Goal: Task Accomplishment & Management: Complete application form

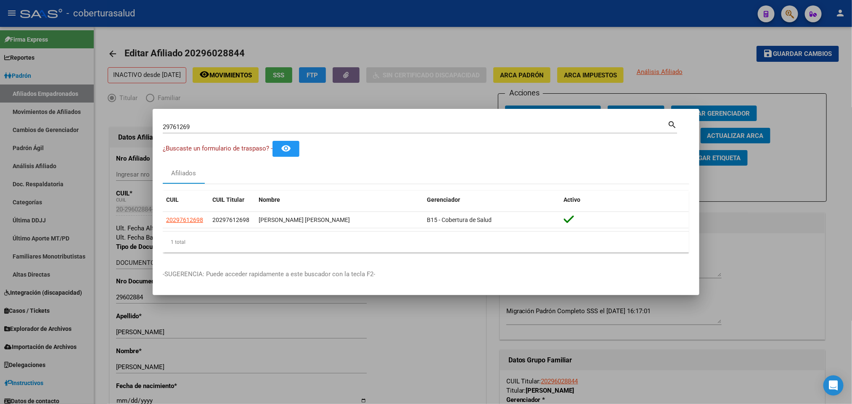
click at [305, 126] on input "29761269" at bounding box center [415, 127] width 505 height 8
paste input "602884"
type input "29602884"
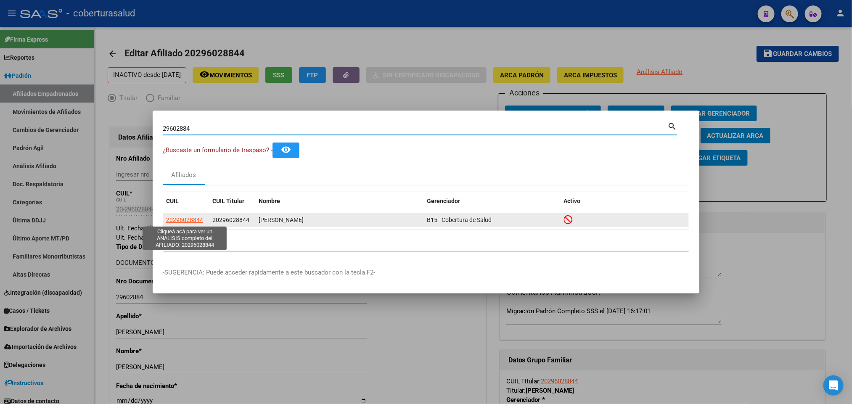
click at [185, 223] on span "20296028844" at bounding box center [184, 220] width 37 height 7
type textarea "20296028844"
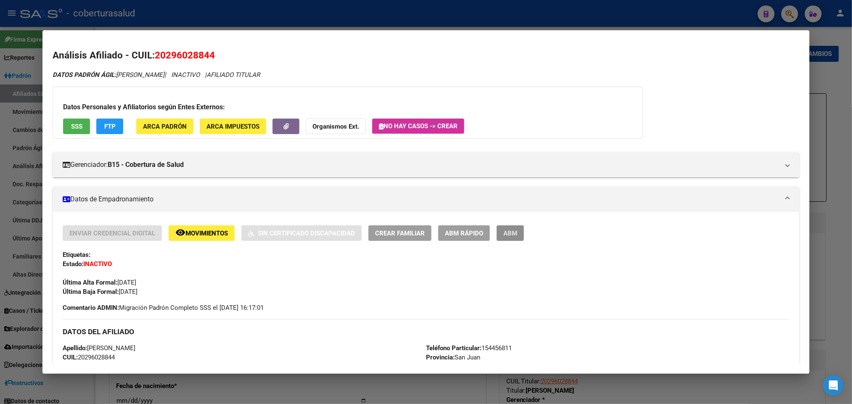
click at [519, 231] on button "ABM" at bounding box center [510, 234] width 27 height 16
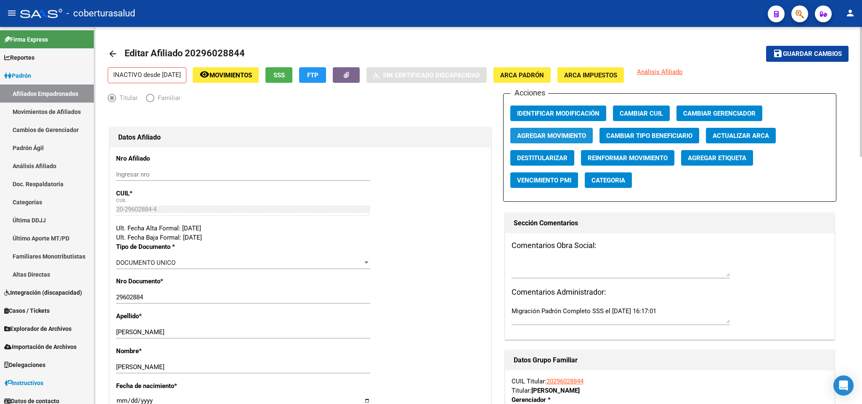
click at [547, 135] on span "Agregar Movimiento" at bounding box center [551, 136] width 69 height 8
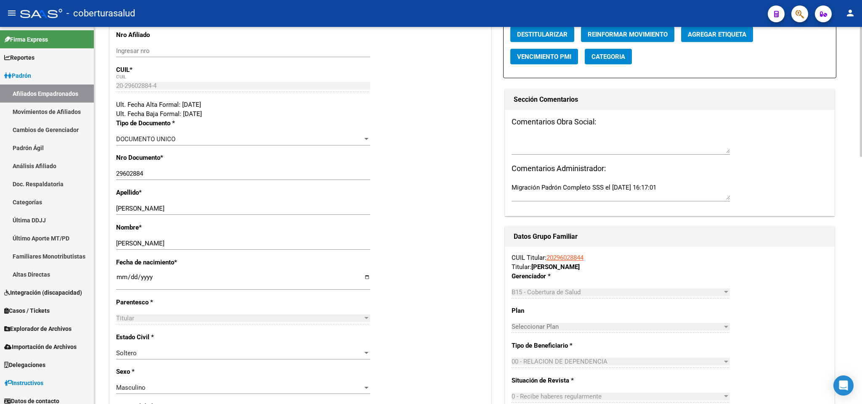
scroll to position [126, 0]
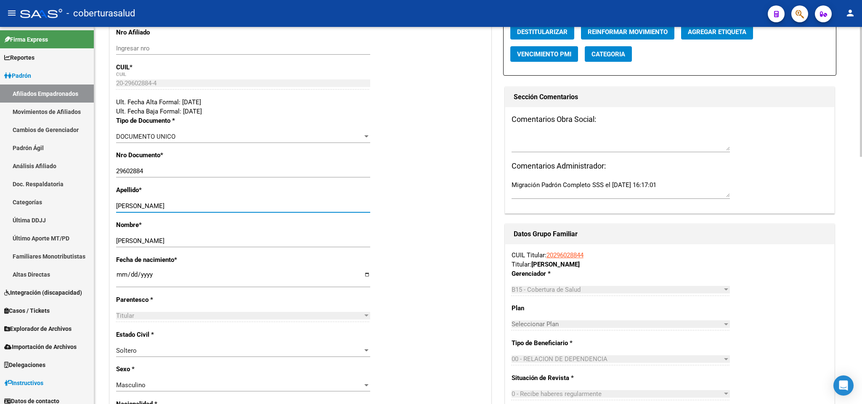
click at [165, 210] on input "[PERSON_NAME]" at bounding box center [243, 206] width 254 height 8
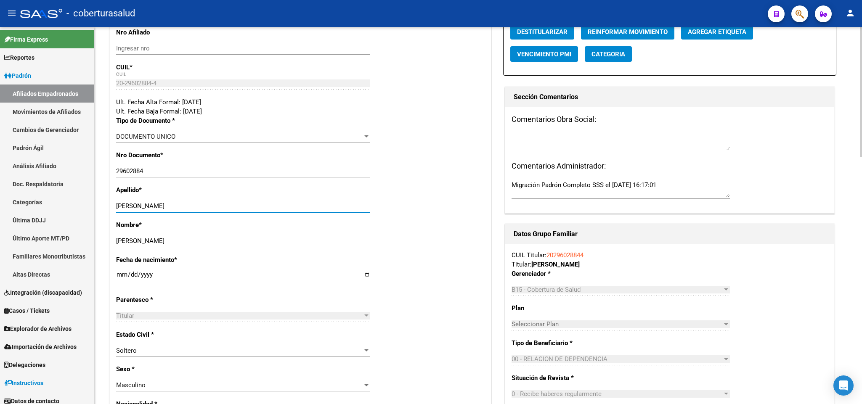
paste input "ORDON [PERSON_NAME]"
type input "[PERSON_NAME] [PERSON_NAME]"
click at [132, 240] on input "[PERSON_NAME]" at bounding box center [243, 241] width 254 height 8
paste input "[PERSON_NAME] [PERSON_NAME]"
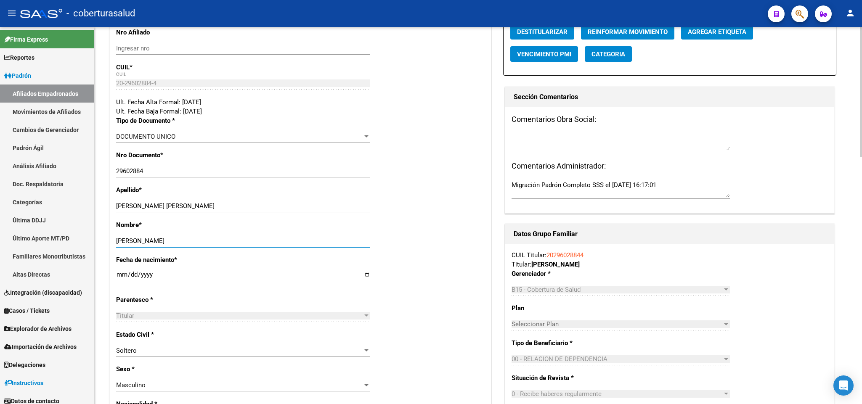
click at [132, 240] on input "[PERSON_NAME]" at bounding box center [243, 241] width 254 height 8
click at [169, 243] on input "[PERSON_NAME]" at bounding box center [243, 241] width 254 height 8
click at [173, 237] on div "[PERSON_NAME] Ingresar nombre" at bounding box center [243, 241] width 254 height 13
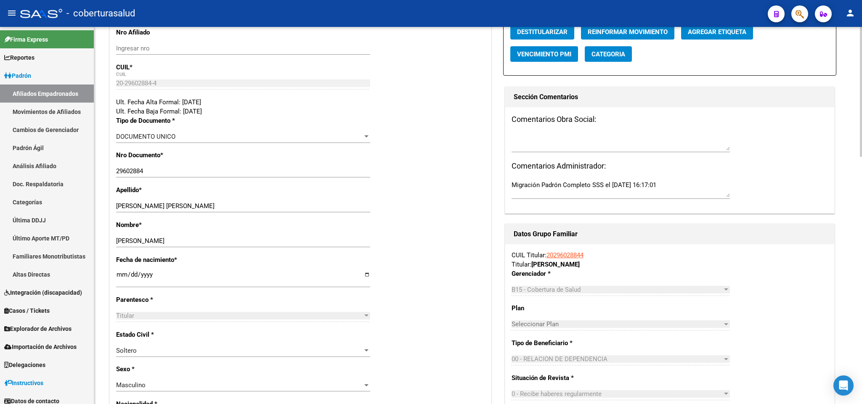
click at [173, 237] on div "[PERSON_NAME] Ingresar nombre" at bounding box center [243, 241] width 254 height 13
click at [173, 237] on div "[PERSON_NAME] nombre" at bounding box center [243, 241] width 254 height 13
drag, startPoint x: 173, startPoint y: 237, endPoint x: 139, endPoint y: 244, distance: 34.7
click at [139, 244] on input "[PERSON_NAME]" at bounding box center [243, 241] width 254 height 8
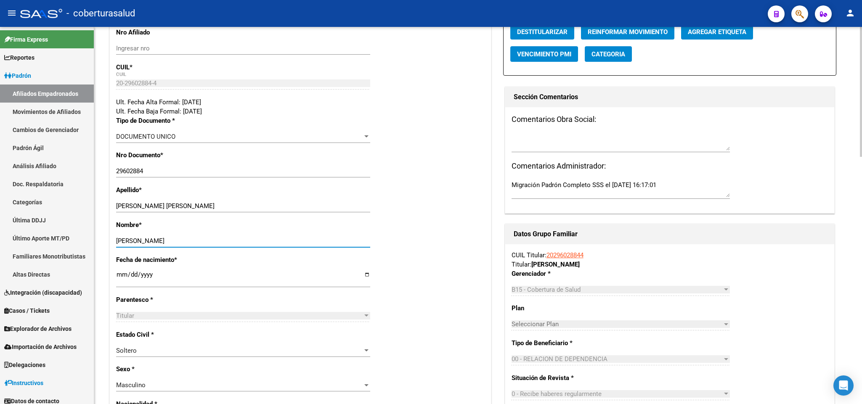
click at [139, 244] on input "[PERSON_NAME]" at bounding box center [243, 241] width 254 height 8
drag, startPoint x: 139, startPoint y: 245, endPoint x: 130, endPoint y: 242, distance: 9.1
click at [130, 242] on input "[PERSON_NAME]" at bounding box center [243, 241] width 254 height 8
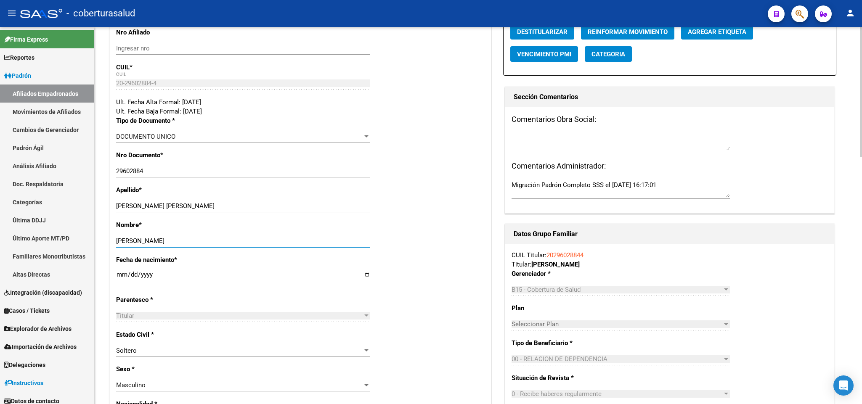
paste input "[PERSON_NAME] [PERSON_NAME]"
click at [128, 240] on input "[PERSON_NAME] [PERSON_NAME]" at bounding box center [243, 241] width 254 height 8
type input "[PERSON_NAME]"
click at [146, 202] on div "[PERSON_NAME] [PERSON_NAME] apellido" at bounding box center [243, 206] width 254 height 13
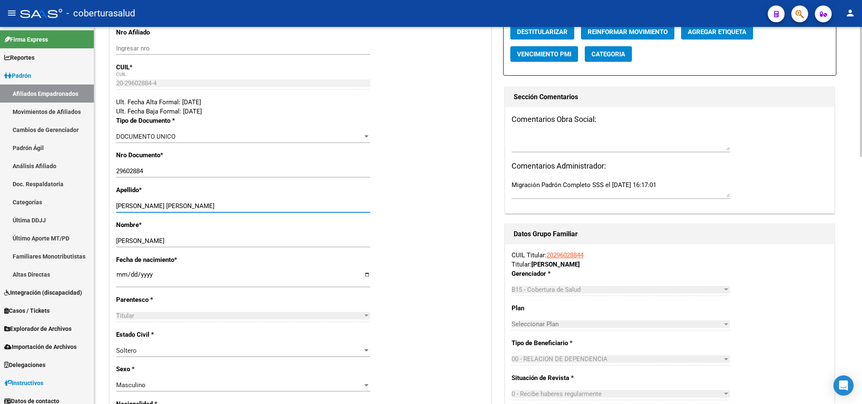
click at [146, 202] on div "[PERSON_NAME] [PERSON_NAME] apellido" at bounding box center [243, 206] width 254 height 13
click at [150, 206] on input "[PERSON_NAME] [PERSON_NAME]" at bounding box center [243, 206] width 254 height 8
type input "[PERSON_NAME]"
click at [142, 277] on input "[DATE]" at bounding box center [243, 277] width 254 height 13
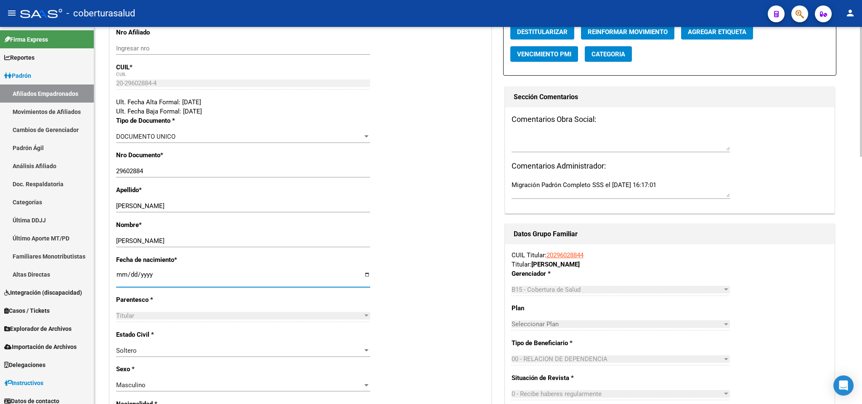
click at [142, 277] on input "[DATE]" at bounding box center [243, 277] width 254 height 13
drag, startPoint x: 118, startPoint y: 276, endPoint x: 151, endPoint y: 277, distance: 33.7
click at [151, 277] on input "[DATE]" at bounding box center [243, 277] width 254 height 13
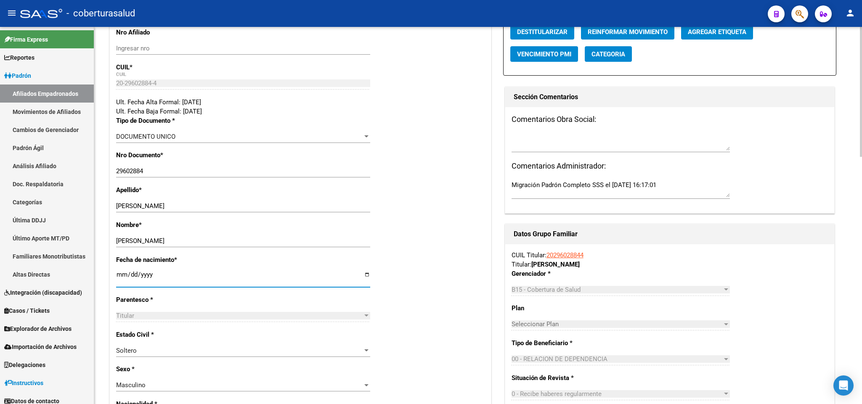
drag, startPoint x: 151, startPoint y: 277, endPoint x: 114, endPoint y: 267, distance: 38.8
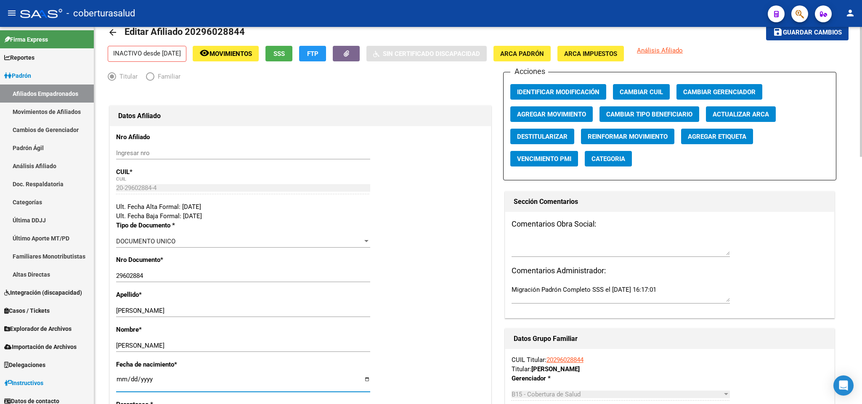
scroll to position [0, 0]
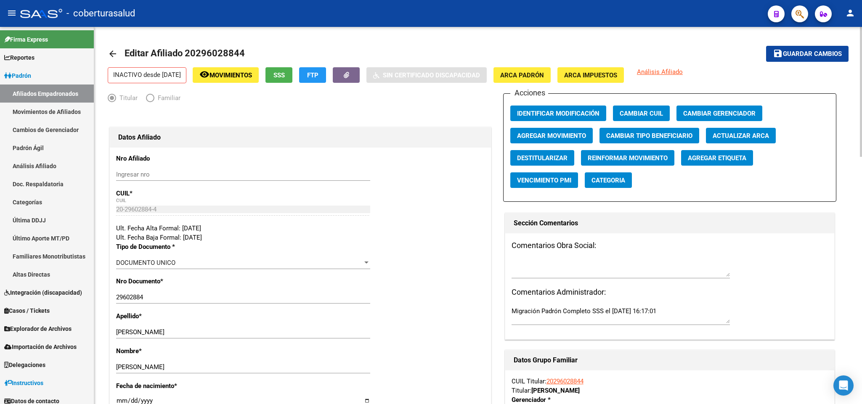
click at [825, 51] on span "Guardar cambios" at bounding box center [812, 54] width 59 height 8
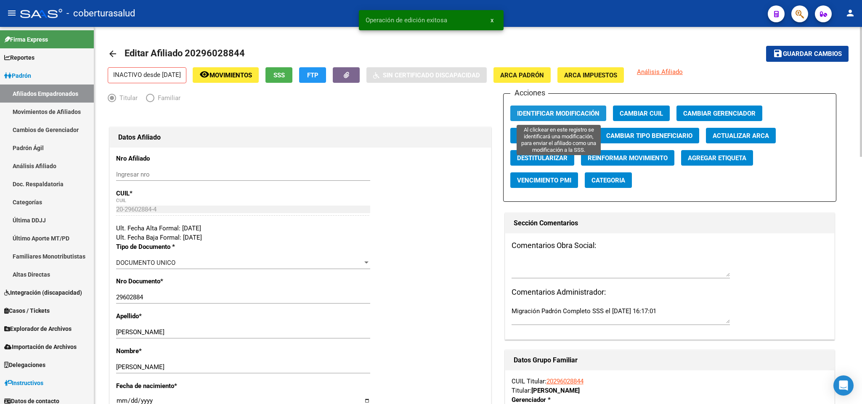
click at [585, 111] on span "Identificar Modificación" at bounding box center [558, 114] width 82 height 8
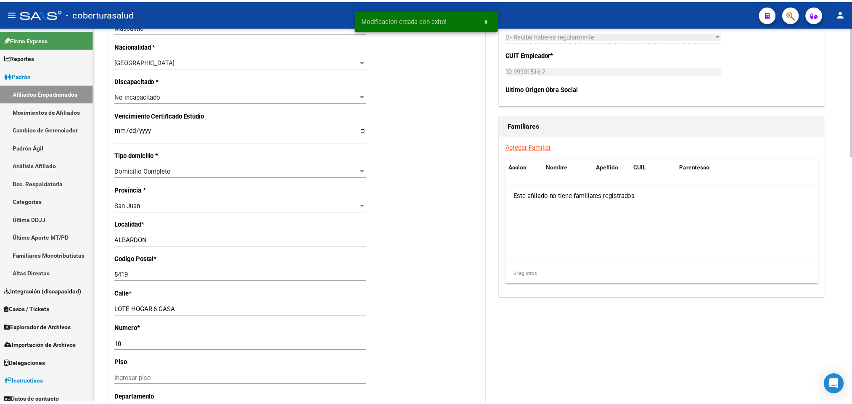
scroll to position [694, 0]
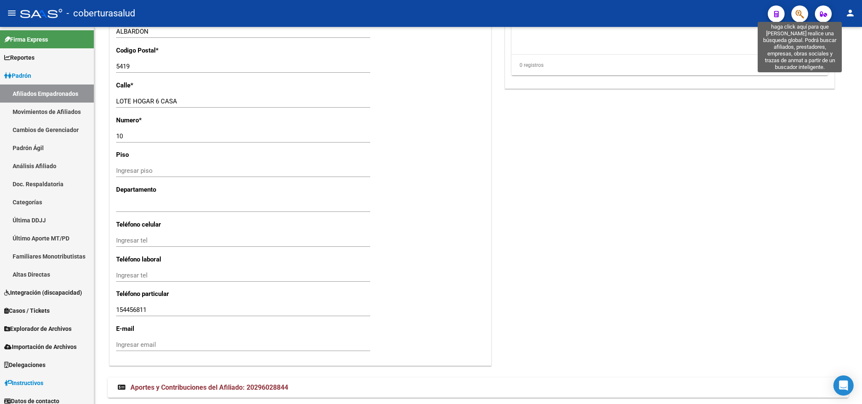
click at [802, 10] on icon "button" at bounding box center [800, 14] width 8 height 10
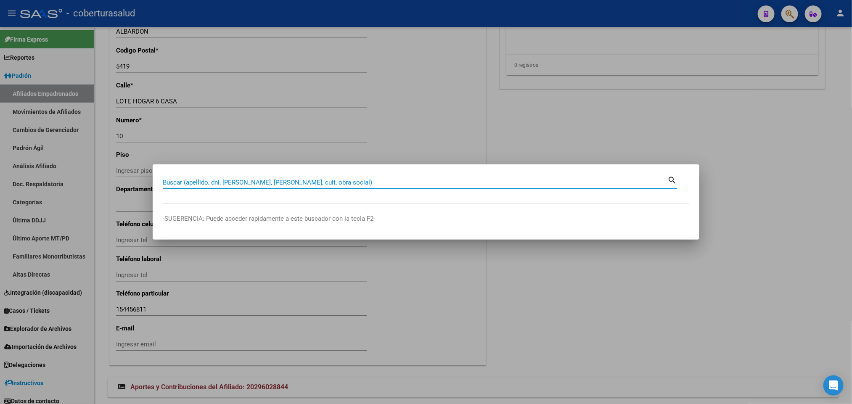
paste input "20298375819"
type input "20298375819"
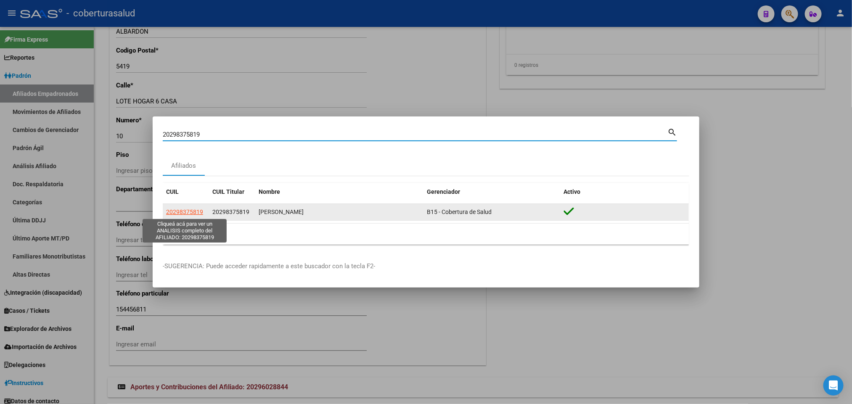
click at [188, 215] on span "20298375819" at bounding box center [184, 212] width 37 height 7
type textarea "20298375819"
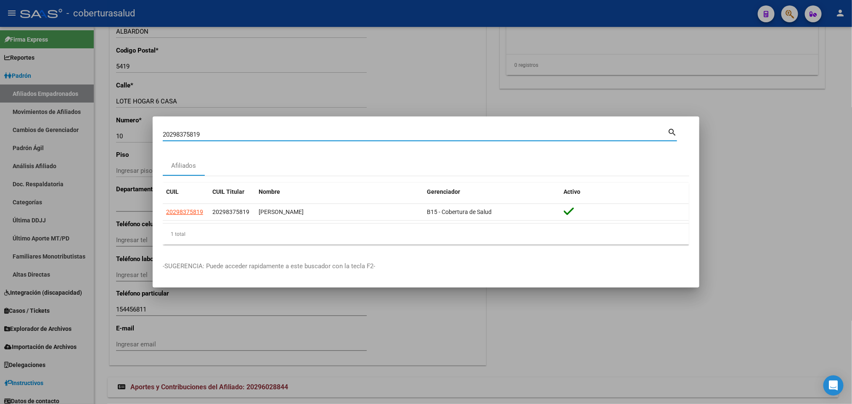
click at [475, 134] on input "20298375819" at bounding box center [415, 135] width 505 height 8
paste input "776635"
type input "20298776635"
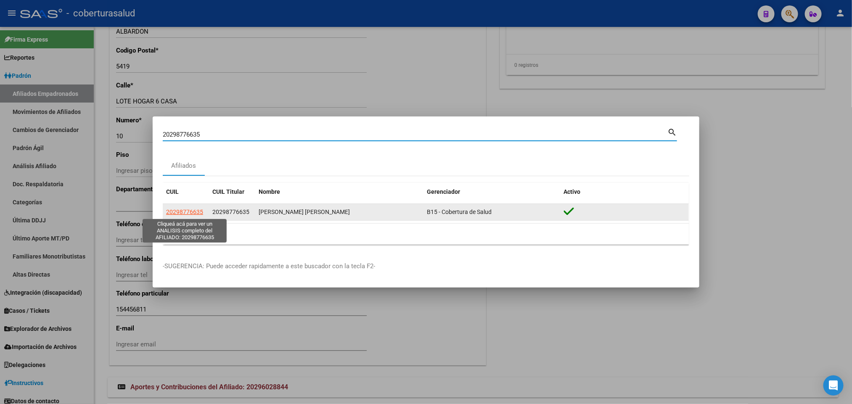
click at [201, 214] on span "20298776635" at bounding box center [184, 212] width 37 height 7
type textarea "20298776635"
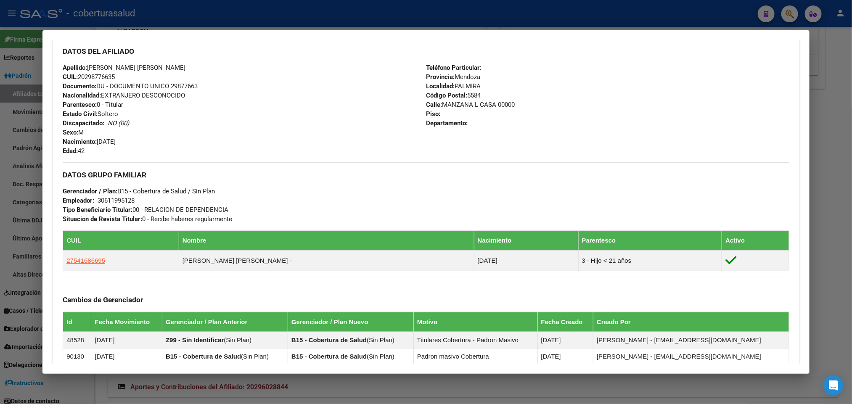
scroll to position [415, 0]
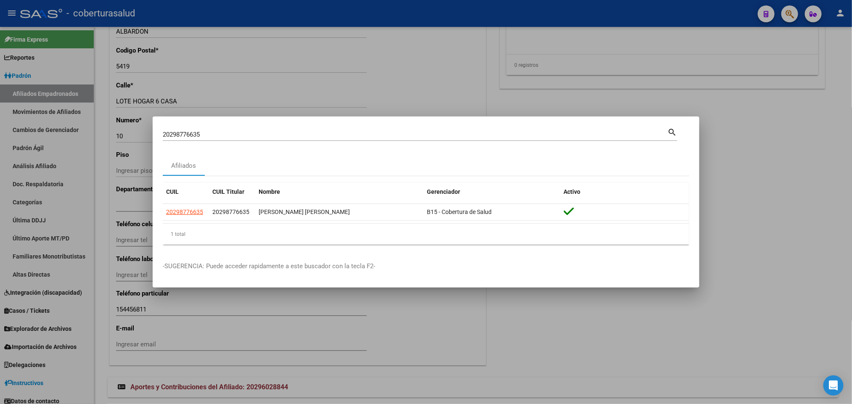
click at [364, 148] on div "20298776635 Buscar (apellido, dni, cuil, [PERSON_NAME], cuit, obra social) sear…" at bounding box center [420, 138] width 515 height 22
click at [364, 137] on input "20298776635" at bounding box center [415, 135] width 505 height 8
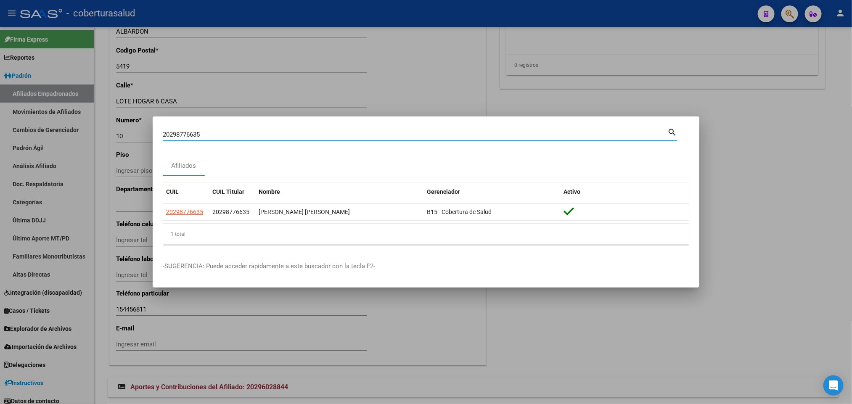
click at [364, 137] on input "20298776635" at bounding box center [415, 135] width 505 height 8
paste input "30065850"
type input "20300658505"
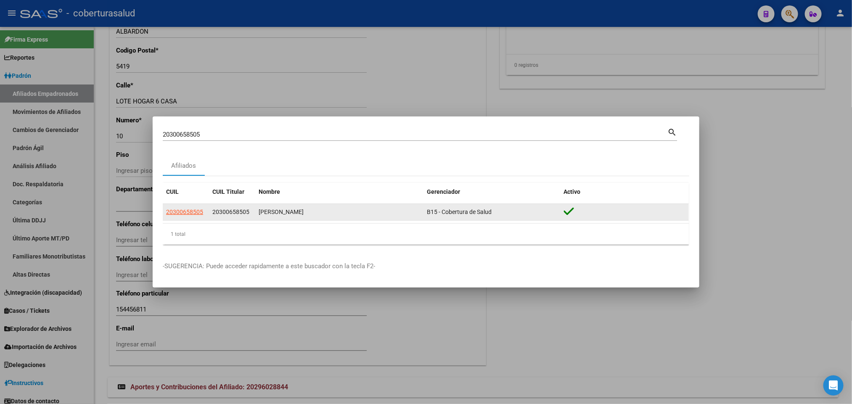
click at [178, 217] on app-link-go-to "20300658505" at bounding box center [184, 212] width 37 height 10
click at [180, 212] on span "20300658505" at bounding box center [184, 212] width 37 height 7
type textarea "20300658505"
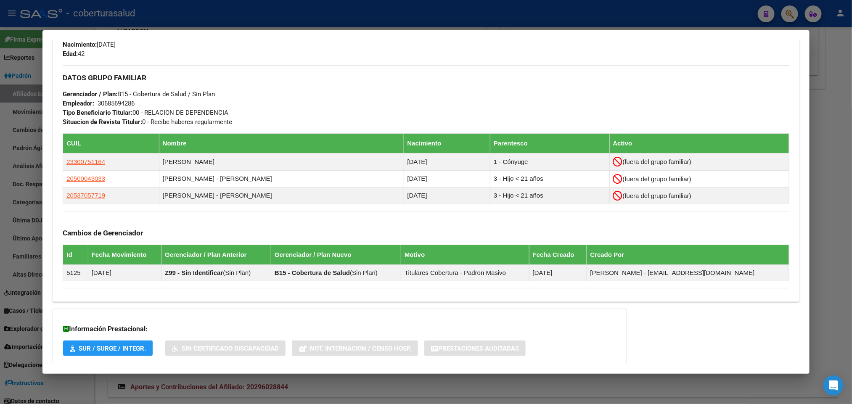
scroll to position [379, 0]
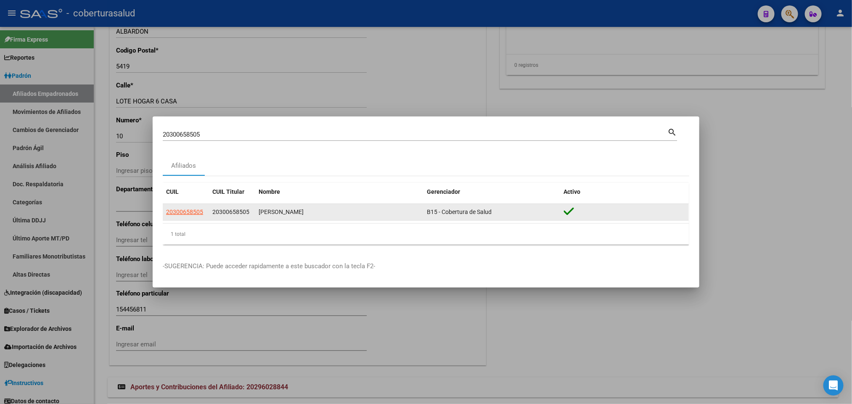
click at [183, 206] on datatable-body-cell "20300658505" at bounding box center [186, 212] width 46 height 16
click at [188, 209] on span "20300658505" at bounding box center [184, 212] width 37 height 7
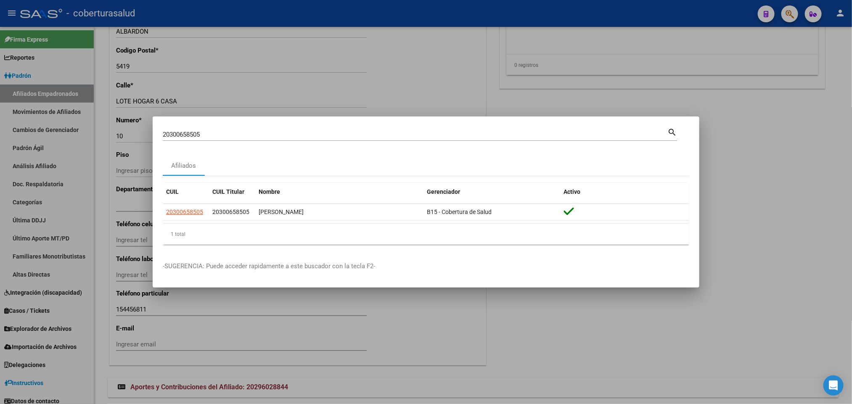
click at [253, 127] on div "20300658505 Buscar (apellido, dni, cuil, [PERSON_NAME], cuit, obra social) sear…" at bounding box center [420, 134] width 515 height 14
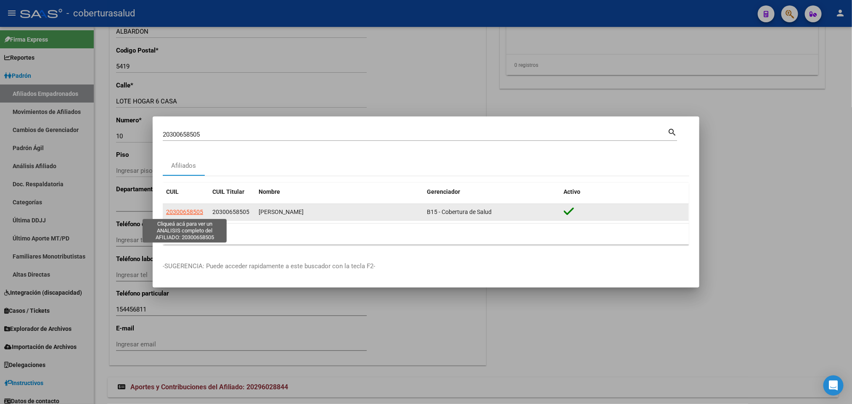
click at [177, 210] on span "20300658505" at bounding box center [184, 212] width 37 height 7
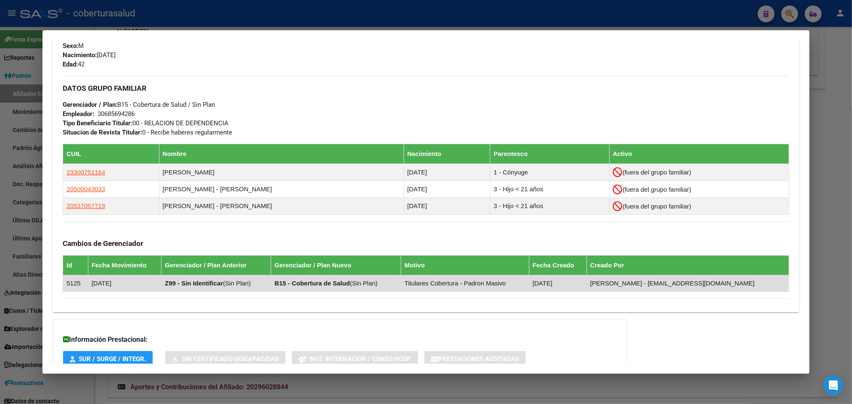
scroll to position [430, 0]
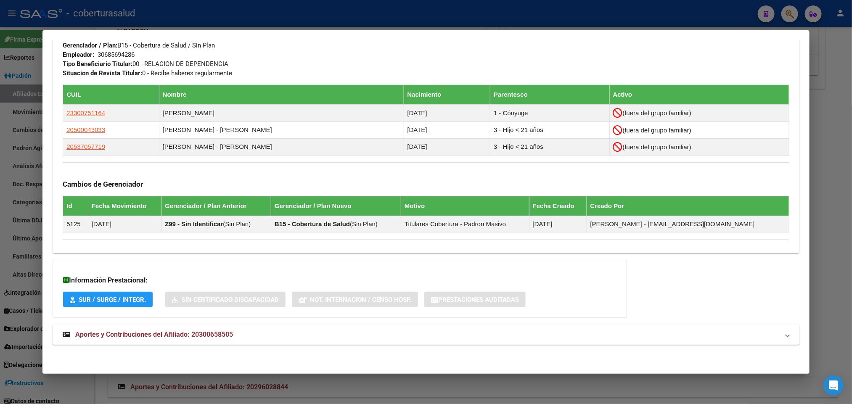
click at [112, 337] on span "Aportes y Contribuciones del Afiliado: 20300658505" at bounding box center [154, 335] width 158 height 8
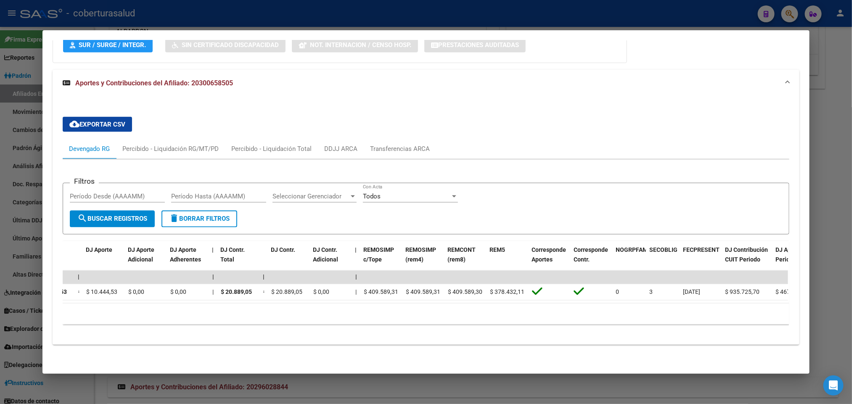
scroll to position [0, 888]
click at [728, 292] on datatable-body "| | | | | | | | | | | | | 202505 30685694286 $ 141,19 | | $ 141,19 $ 141,19 $ 3…" at bounding box center [426, 287] width 726 height 33
click at [730, 293] on datatable-body "| | | | | | | | | | | | | 202505 30685694286 $ 141,19 | | $ 141,19 $ 141,19 $ 3…" at bounding box center [426, 287] width 726 height 33
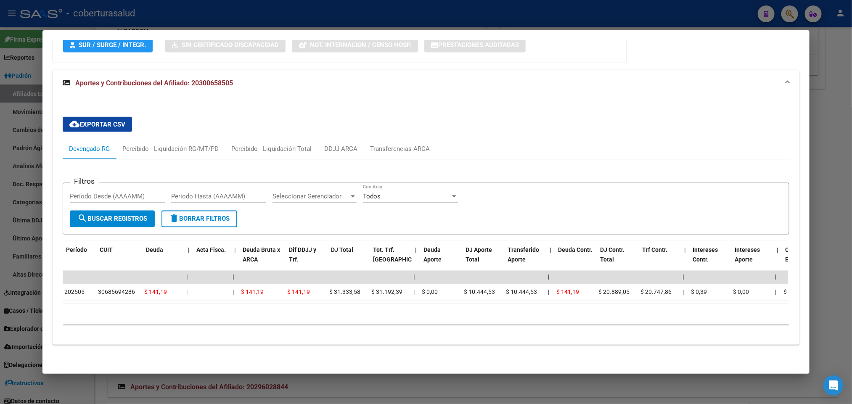
scroll to position [0, 0]
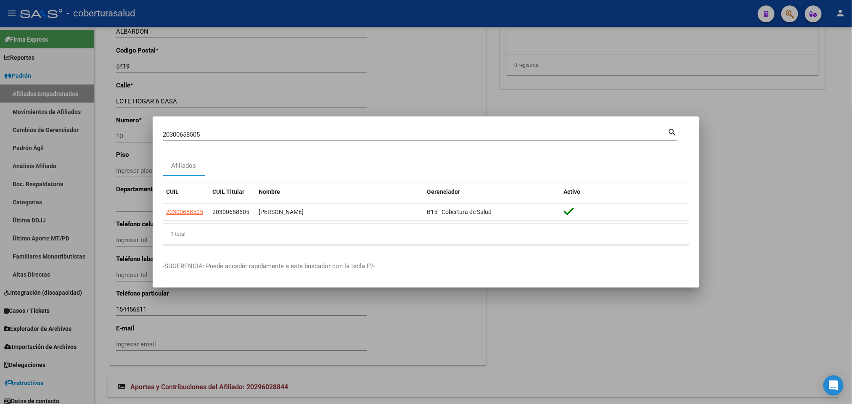
click at [233, 138] on input "20300658505" at bounding box center [415, 135] width 505 height 8
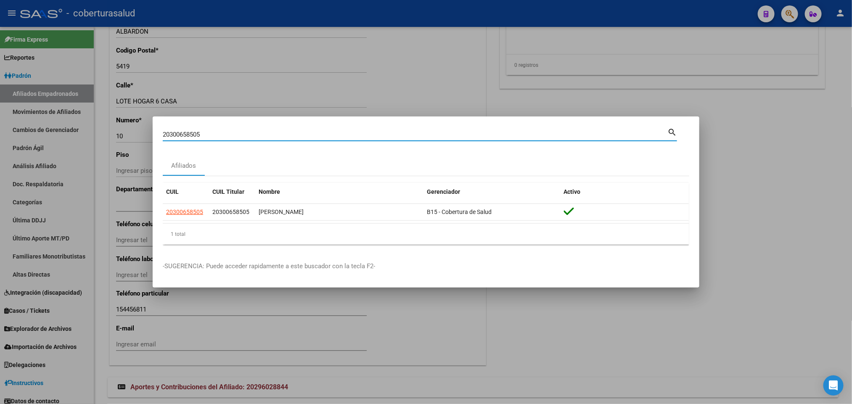
click at [233, 138] on input "20300658505" at bounding box center [415, 135] width 505 height 8
paste input "30178384"
type input "30178384"
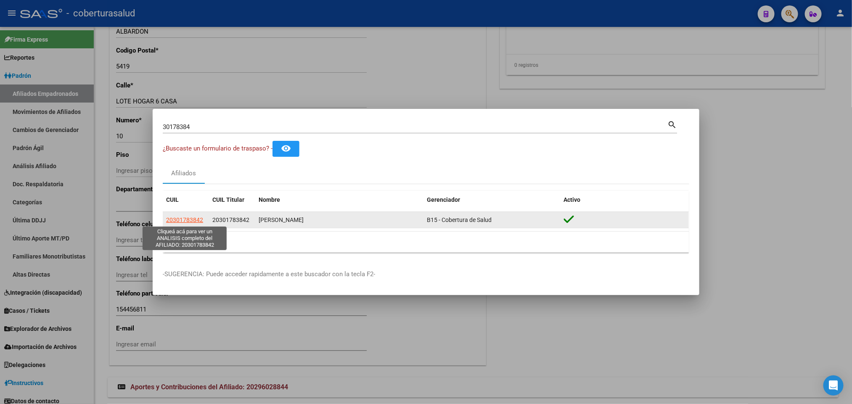
click at [181, 221] on span "20301783842" at bounding box center [184, 220] width 37 height 7
type textarea "20301783842"
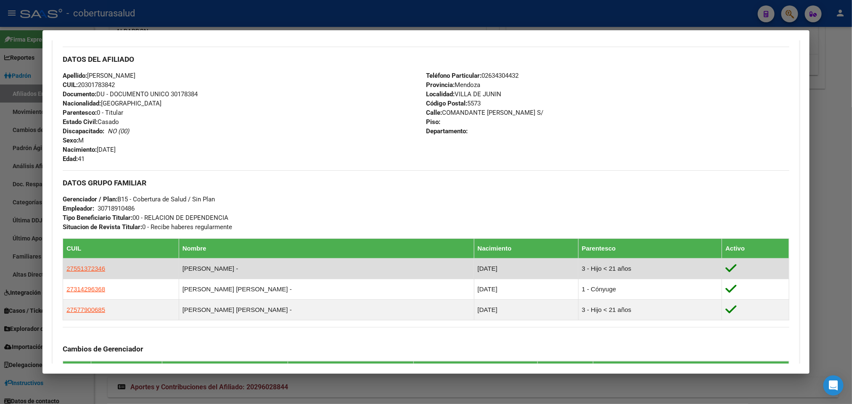
scroll to position [316, 0]
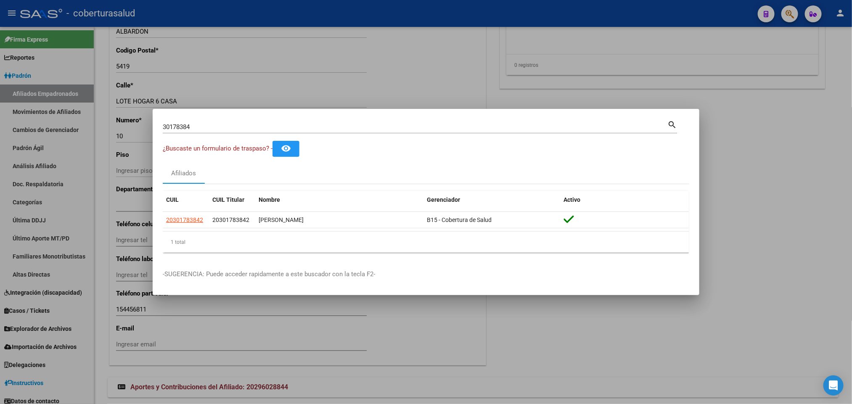
click at [342, 124] on input "30178384" at bounding box center [415, 127] width 505 height 8
paste input "20304009692"
type input "20304009692"
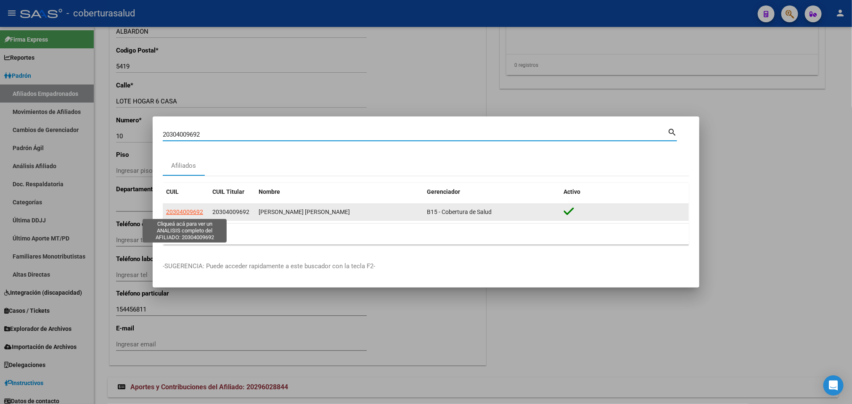
click at [180, 215] on span "20304009692" at bounding box center [184, 212] width 37 height 7
type textarea "20304009692"
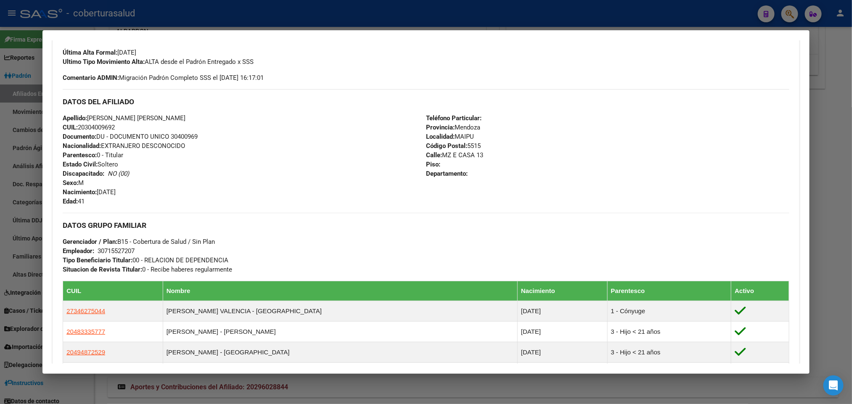
scroll to position [252, 0]
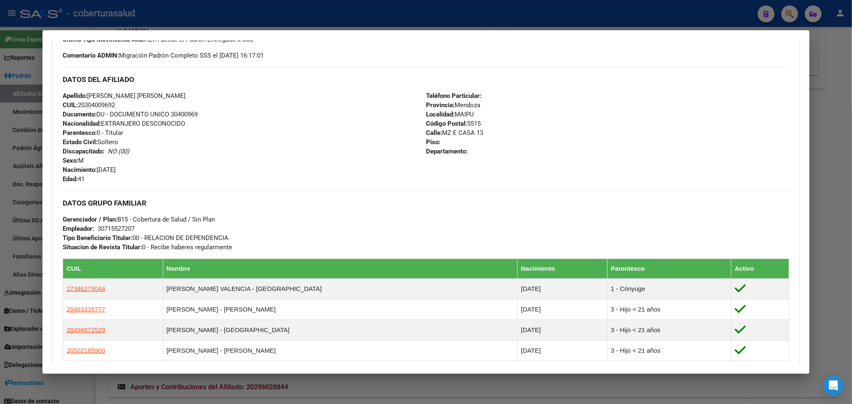
click at [94, 108] on span "CUIL: 20304009692" at bounding box center [89, 105] width 52 height 8
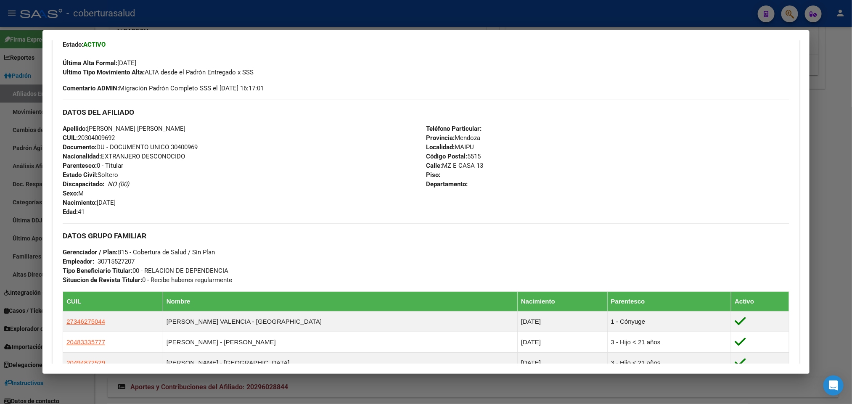
scroll to position [442, 0]
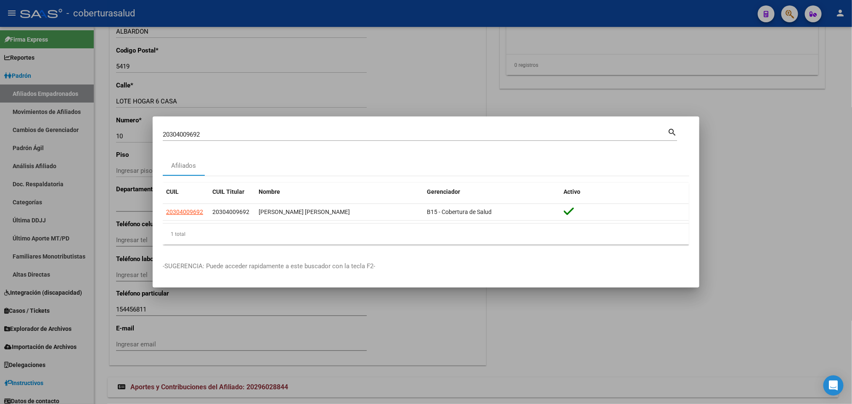
click at [375, 137] on input "20304009692" at bounding box center [415, 135] width 505 height 8
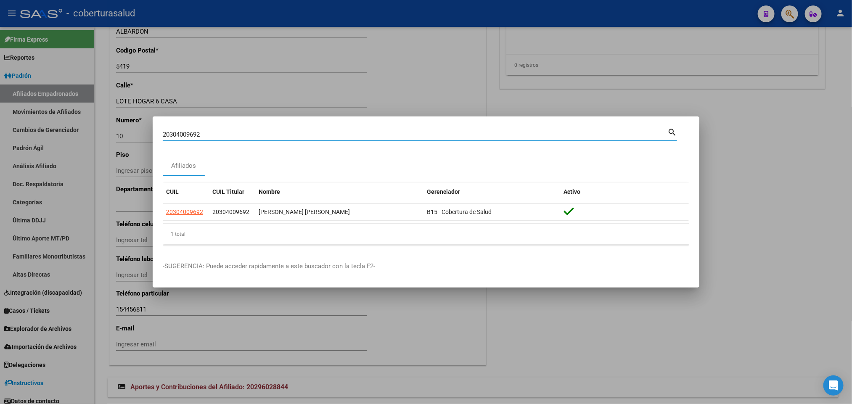
click at [375, 137] on input "20304009692" at bounding box center [415, 135] width 505 height 8
paste input "30636873"
type input "30636873"
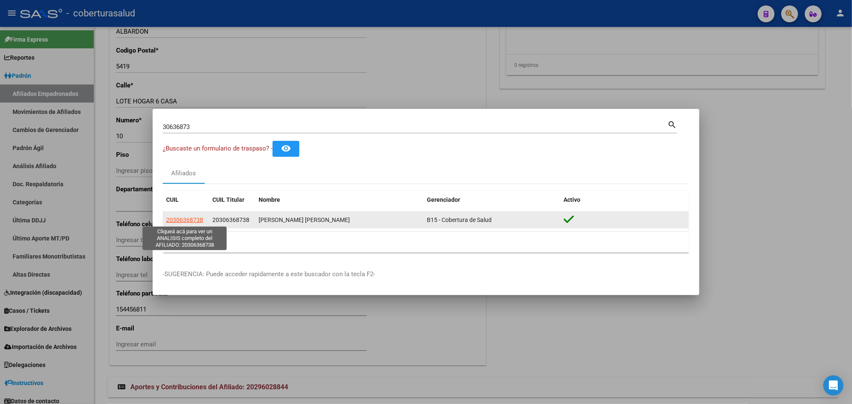
click at [191, 221] on span "20306368738" at bounding box center [184, 220] width 37 height 7
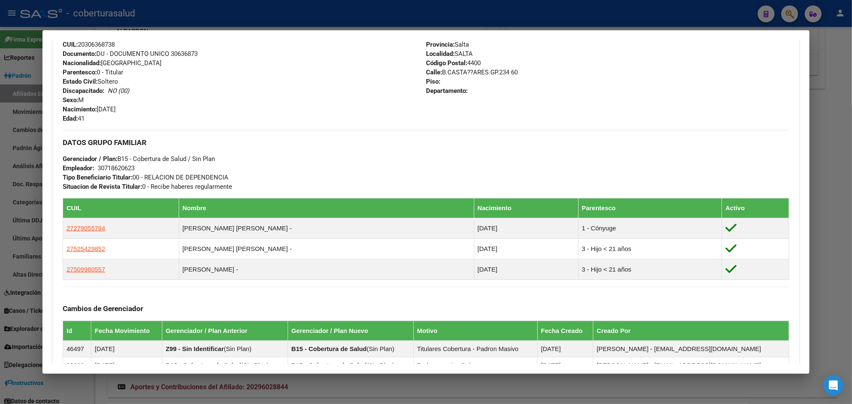
scroll to position [316, 0]
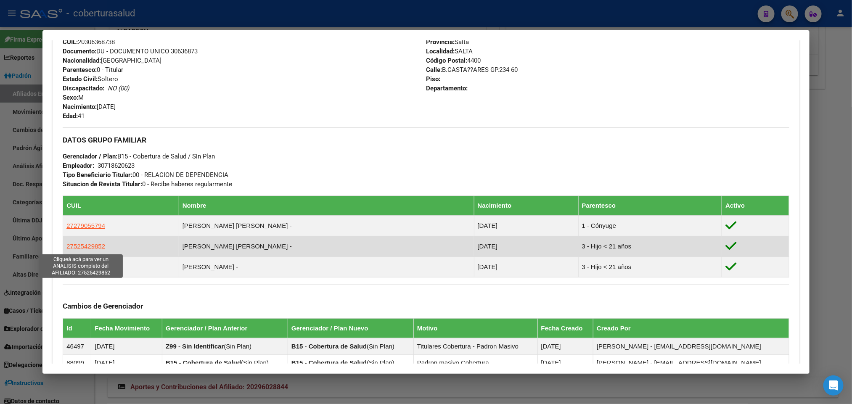
click at [81, 249] on span "27525429852" at bounding box center [85, 246] width 39 height 7
type textarea "27525429852"
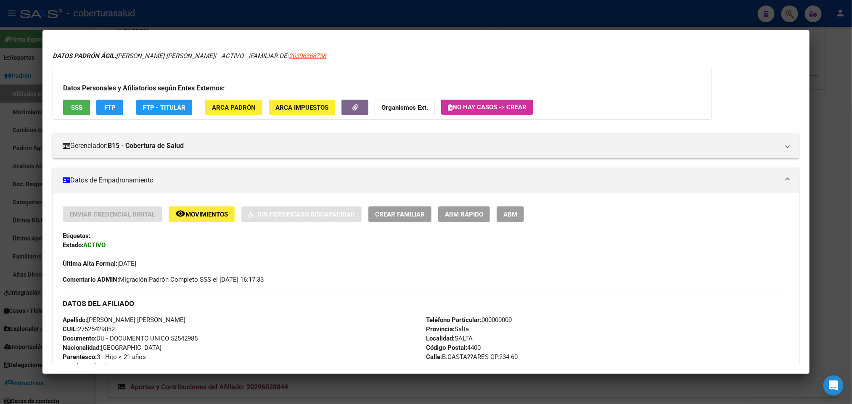
scroll to position [0, 0]
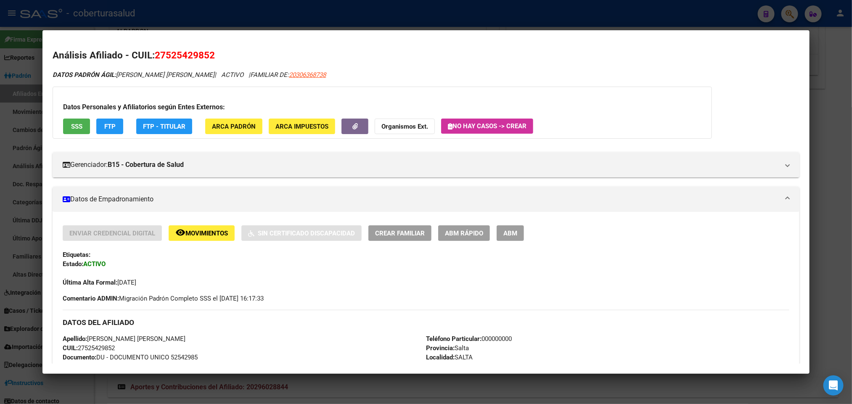
click at [515, 231] on button "ABM" at bounding box center [510, 234] width 27 height 16
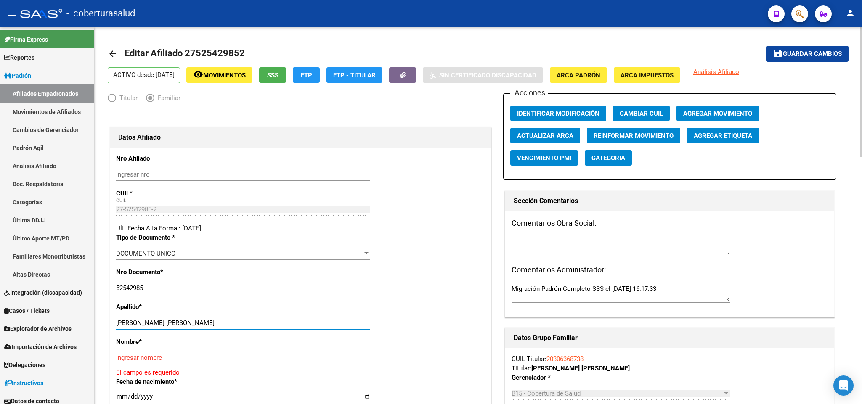
click at [162, 324] on input "[PERSON_NAME] [PERSON_NAME]" at bounding box center [243, 323] width 254 height 8
paste input "[PERSON_NAME]"
type input "[PERSON_NAME]"
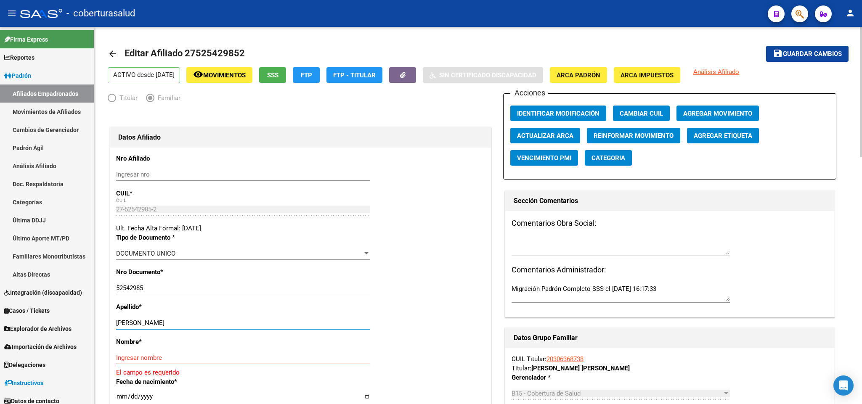
click at [138, 361] on input "Ingresar nombre" at bounding box center [243, 358] width 254 height 8
paste input "[PERSON_NAME]"
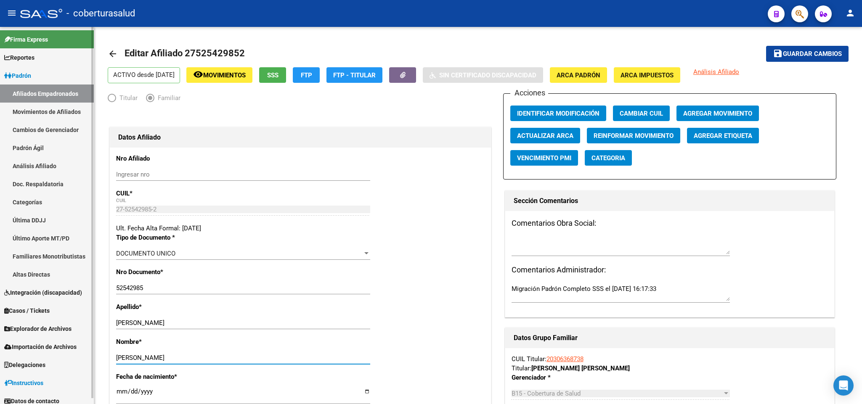
drag, startPoint x: 177, startPoint y: 358, endPoint x: 79, endPoint y: 348, distance: 98.5
click at [79, 348] on mat-sidenav-container "Firma Express Reportes Padrón Traspasos x O.S. Traspasos x Gerenciador Traspaso…" at bounding box center [431, 215] width 862 height 377
type input "[PERSON_NAME]"
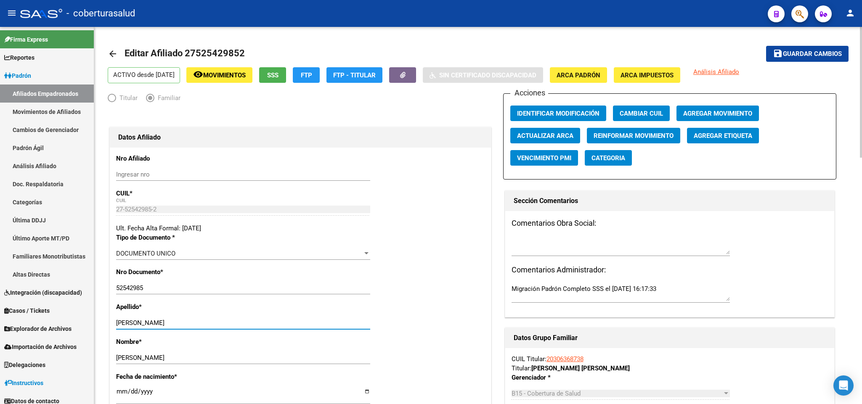
click at [178, 321] on input "[PERSON_NAME]" at bounding box center [243, 323] width 254 height 8
drag, startPoint x: 180, startPoint y: 321, endPoint x: 260, endPoint y: 332, distance: 80.4
click at [260, 332] on div "[PERSON_NAME] apellido" at bounding box center [243, 327] width 254 height 21
type input "[PERSON_NAME]"
click at [805, 54] on span "Guardar cambios" at bounding box center [812, 54] width 59 height 8
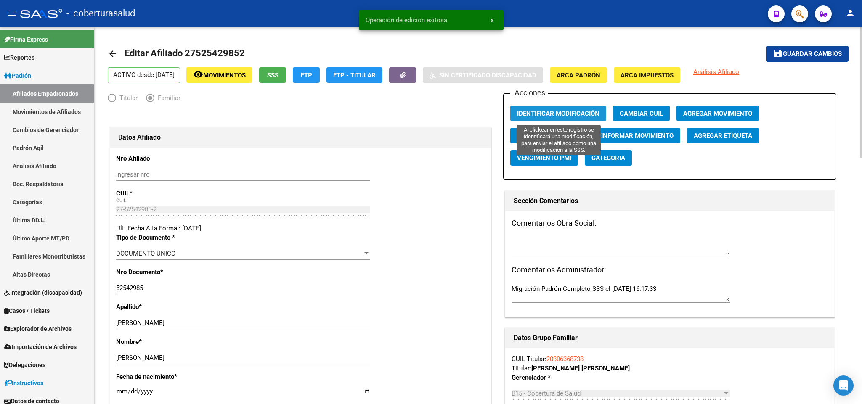
click at [583, 115] on span "Identificar Modificación" at bounding box center [558, 114] width 82 height 8
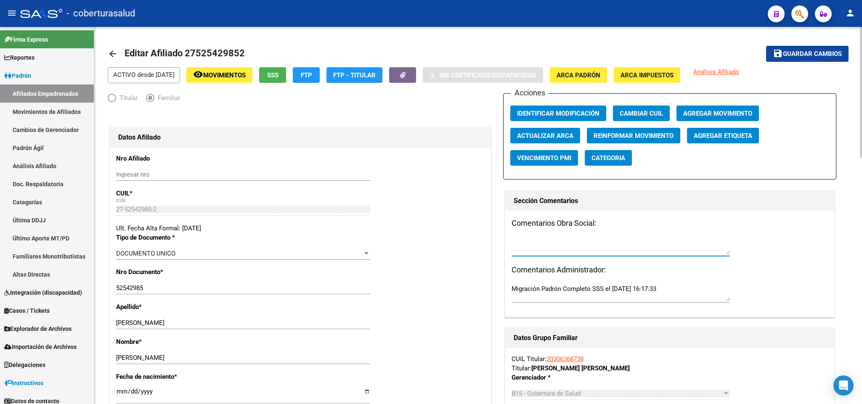
click at [630, 249] on textarea at bounding box center [621, 246] width 218 height 17
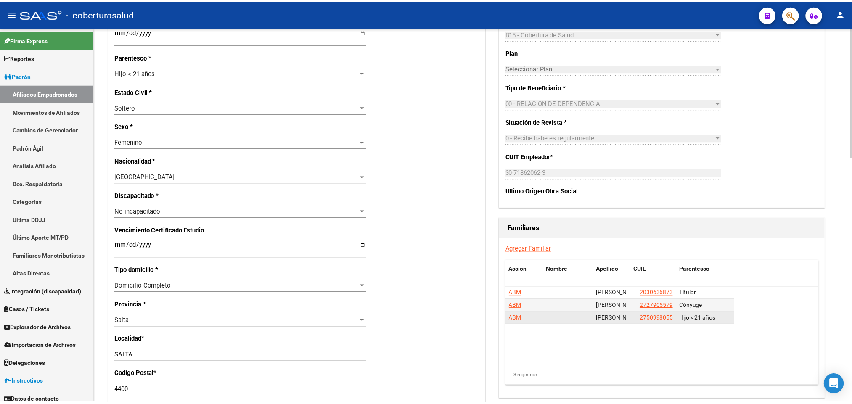
scroll to position [379, 0]
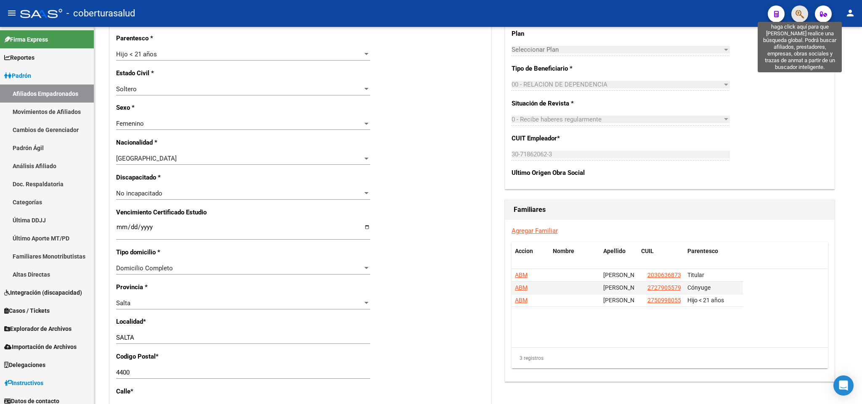
click at [801, 11] on icon "button" at bounding box center [800, 14] width 8 height 10
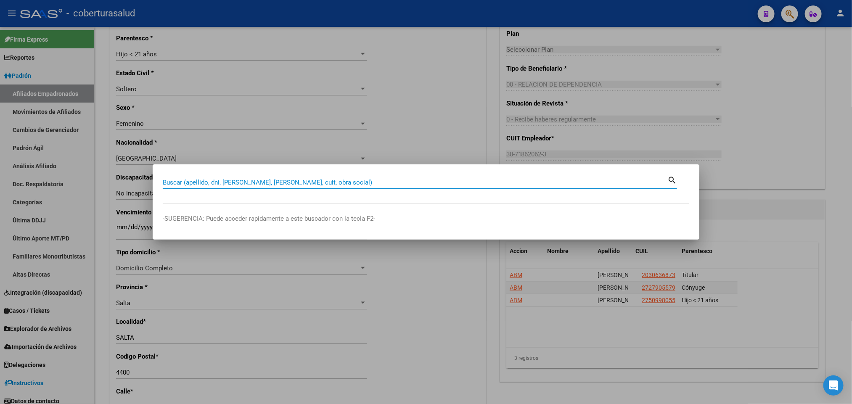
paste input "30662137"
type input "30662137"
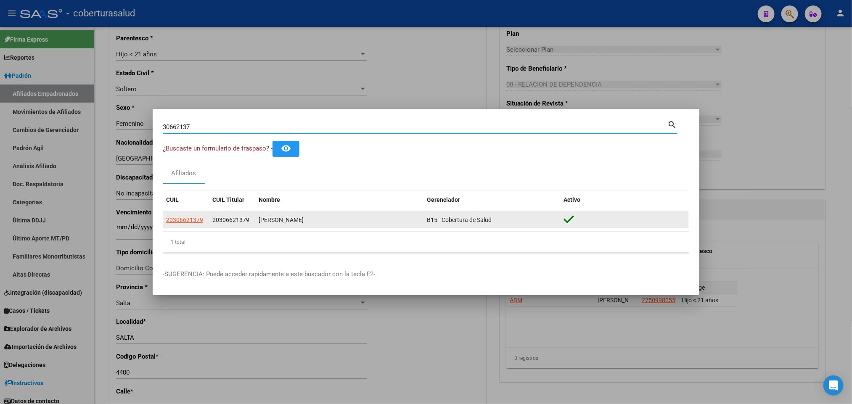
click at [186, 215] on app-link-go-to "20306621379" at bounding box center [184, 220] width 37 height 10
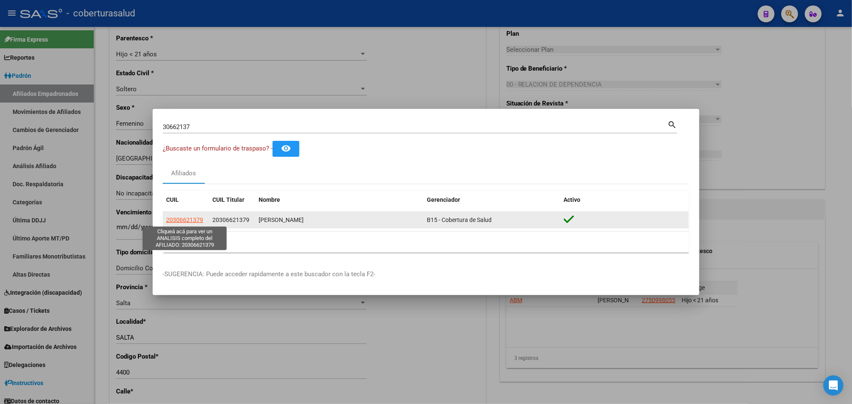
click at [191, 221] on span "20306621379" at bounding box center [184, 220] width 37 height 7
type textarea "20306621379"
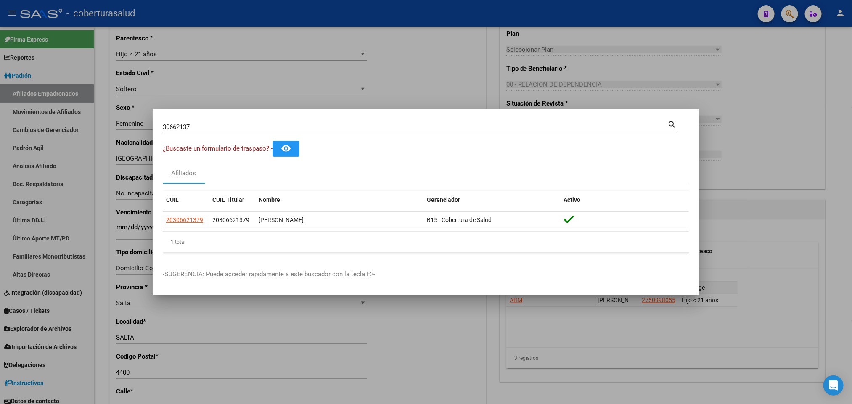
click at [375, 123] on input "30662137" at bounding box center [415, 127] width 505 height 8
paste input "735681"
type input "30735681"
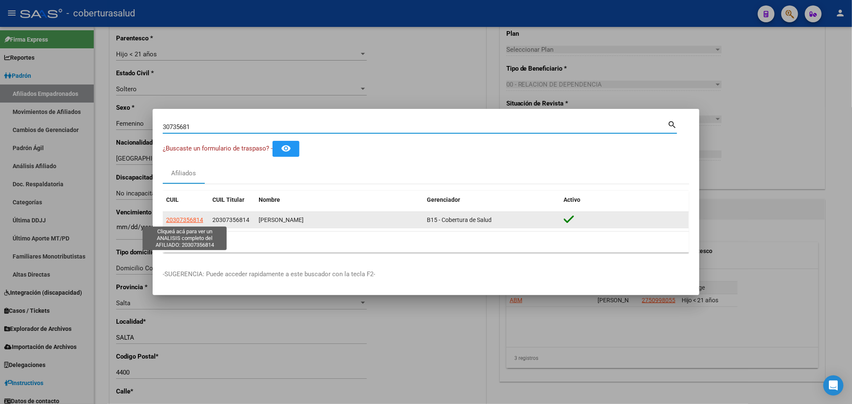
click at [182, 219] on span "20307356814" at bounding box center [184, 220] width 37 height 7
type textarea "20307356814"
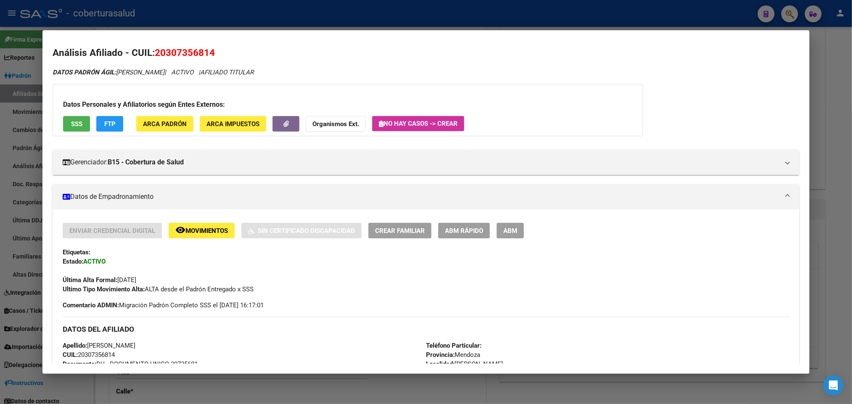
scroll to position [0, 0]
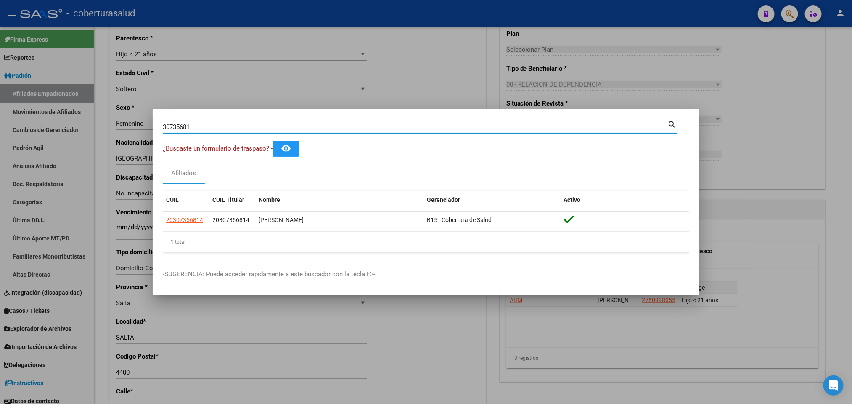
click at [283, 129] on input "30735681" at bounding box center [415, 127] width 505 height 8
paste input "1005236"
type input "31005236"
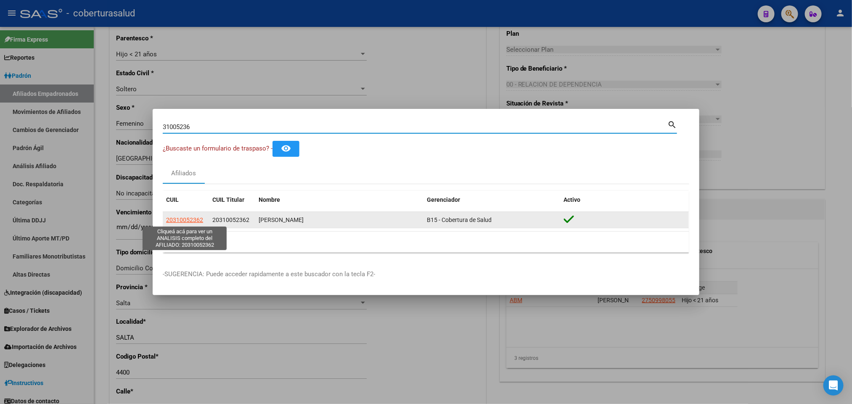
click at [197, 222] on span "20310052362" at bounding box center [184, 220] width 37 height 7
type textarea "20310052362"
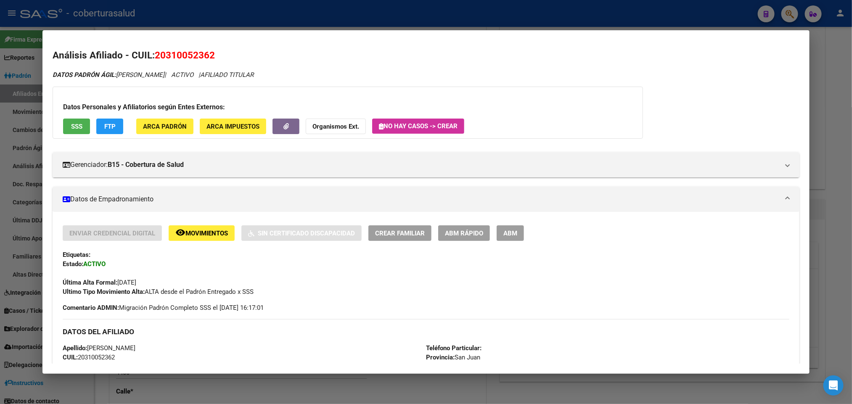
scroll to position [316, 0]
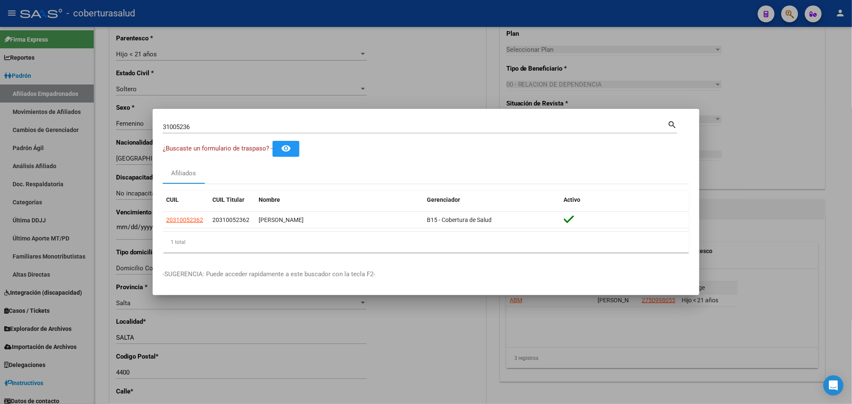
click at [364, 121] on div "31005236 Buscar (apellido, dni, cuil, [PERSON_NAME], cuit, obra social)" at bounding box center [415, 127] width 505 height 13
click at [363, 121] on div "31005236 Buscar (apellido, dni, cuil, [PERSON_NAME], cuit, obra social)" at bounding box center [415, 127] width 505 height 13
click at [352, 127] on input "31005236" at bounding box center [415, 127] width 505 height 8
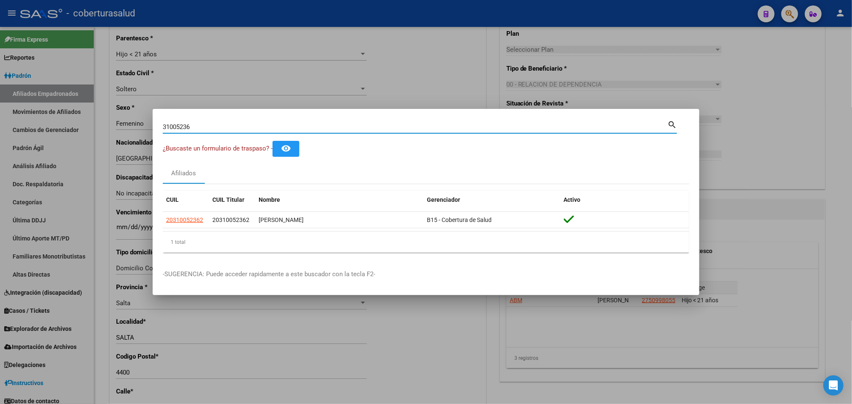
click at [352, 127] on input "31005236" at bounding box center [415, 127] width 505 height 8
paste input "20310351408"
type input "20310351408"
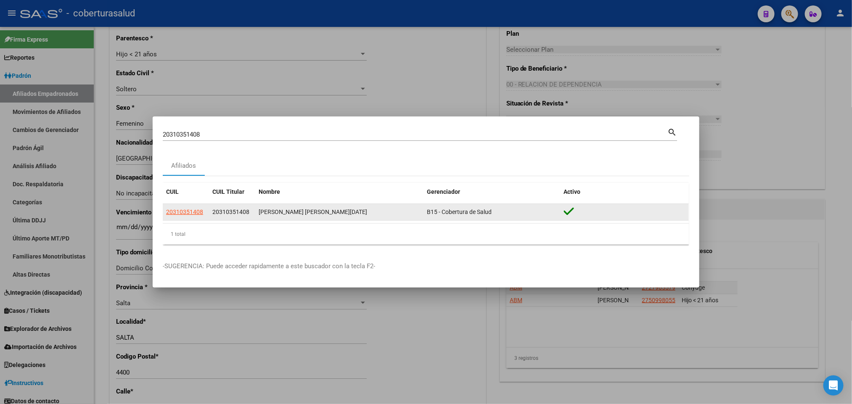
click at [196, 218] on datatable-body-cell "20310351408" at bounding box center [186, 212] width 46 height 16
click at [194, 216] on app-link-go-to "20310351408" at bounding box center [184, 212] width 37 height 10
click at [192, 213] on app-link-go-to "20310351408" at bounding box center [184, 212] width 37 height 10
click at [193, 213] on span "20310351408" at bounding box center [184, 212] width 37 height 7
copy span "20310351408"
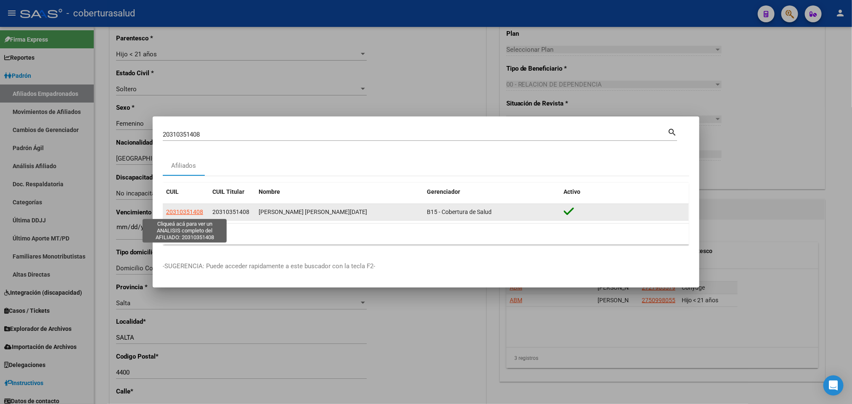
type textarea "20310351408"
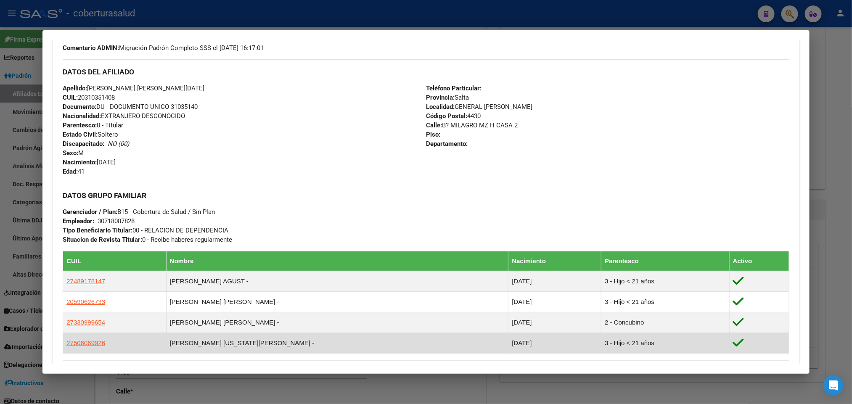
scroll to position [478, 0]
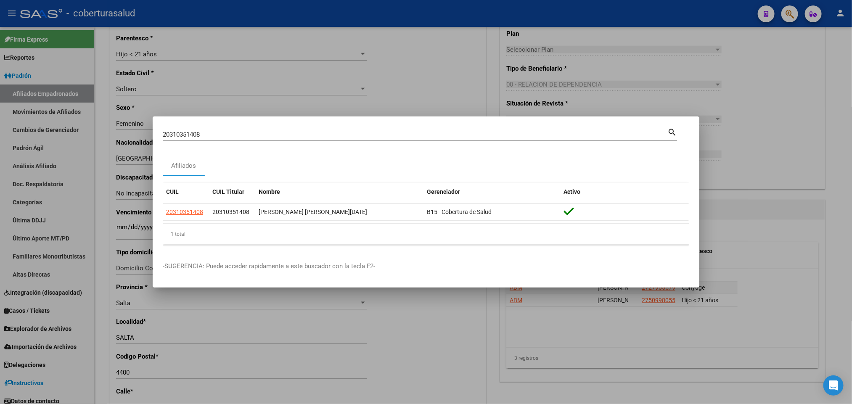
click at [407, 129] on div "20310351408 Buscar (apellido, dni, [PERSON_NAME], [PERSON_NAME], cuit, obra soc…" at bounding box center [415, 134] width 505 height 13
drag, startPoint x: 407, startPoint y: 129, endPoint x: 398, endPoint y: 129, distance: 8.8
click at [401, 129] on div "20310351408 Buscar (apellido, dni, [PERSON_NAME], [PERSON_NAME], cuit, obra soc…" at bounding box center [415, 134] width 505 height 13
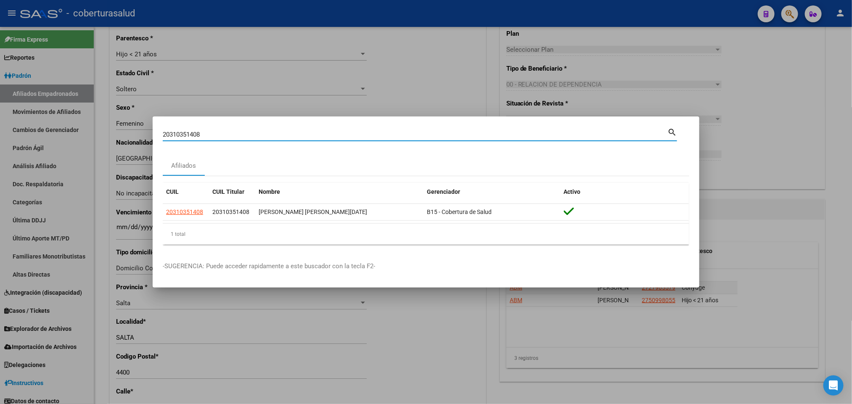
click at [385, 132] on div "20310351408 Buscar (apellido, dni, [PERSON_NAME], [PERSON_NAME], cuit, obra soc…" at bounding box center [415, 134] width 505 height 13
click at [385, 132] on input "20310351408" at bounding box center [415, 135] width 505 height 8
paste input "31228332"
type input "31228332"
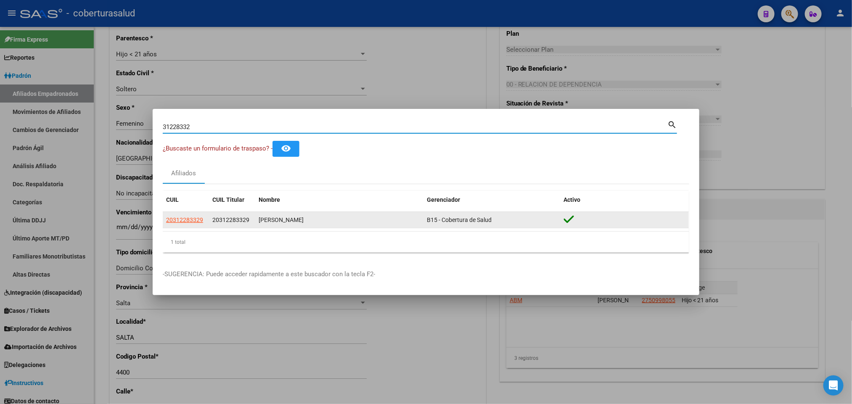
click at [173, 217] on span "20312283329" at bounding box center [184, 220] width 37 height 7
type textarea "20312283329"
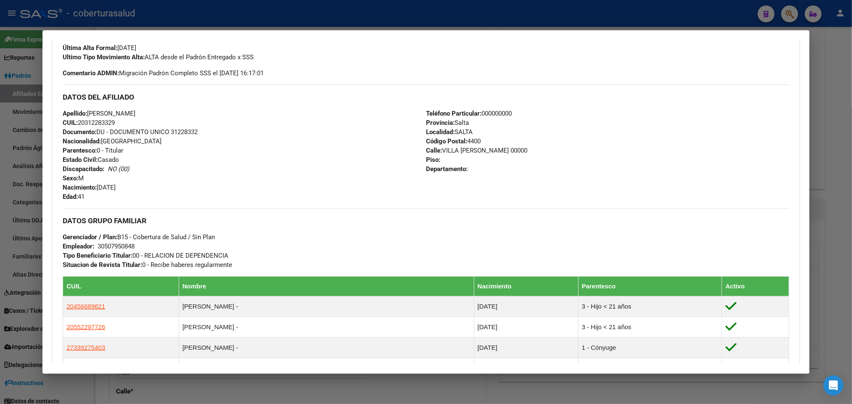
scroll to position [379, 0]
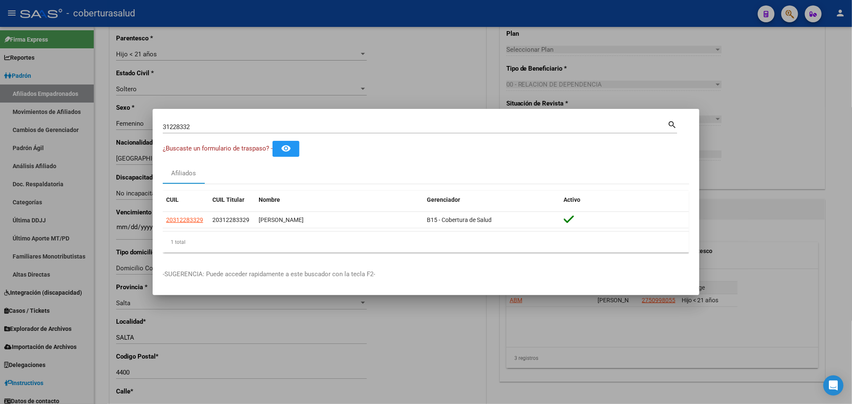
click at [399, 125] on input "31228332" at bounding box center [415, 127] width 505 height 8
paste input "20312544629"
type input "20312544629"
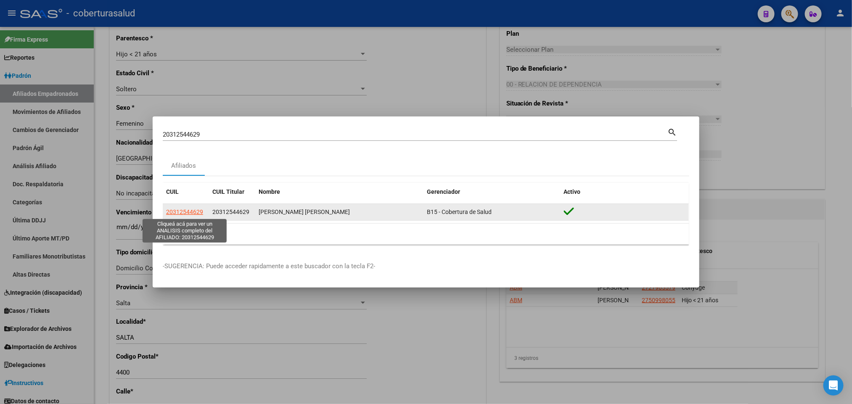
click at [186, 211] on span "20312544629" at bounding box center [184, 212] width 37 height 7
type textarea "20312544629"
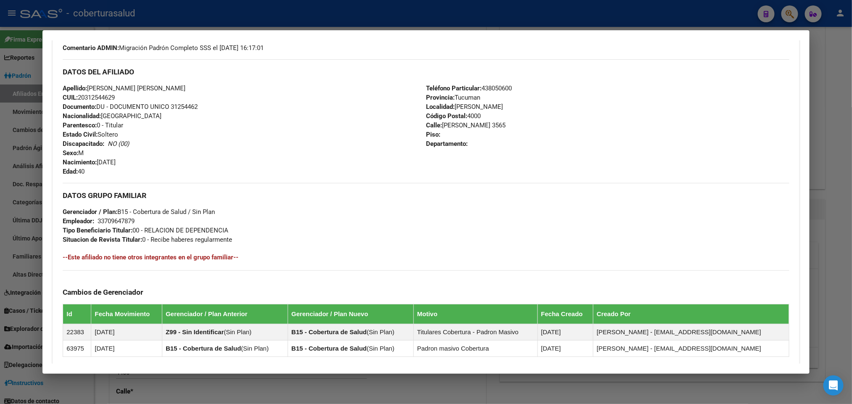
scroll to position [0, 0]
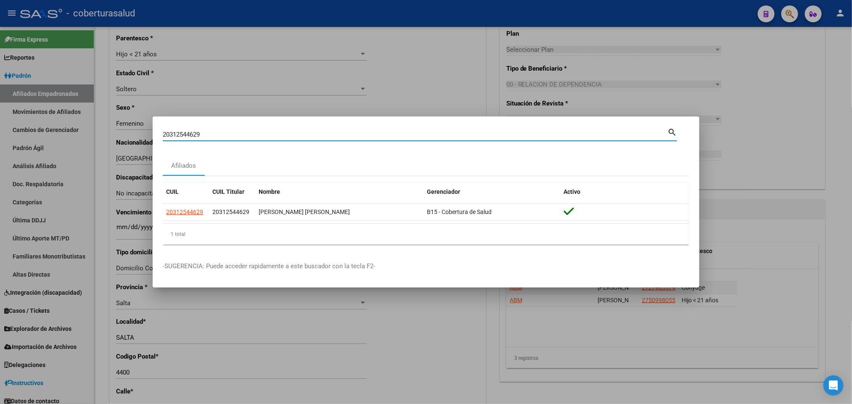
click at [244, 133] on input "20312544629" at bounding box center [415, 135] width 505 height 8
paste input "31319927"
type input "31319927"
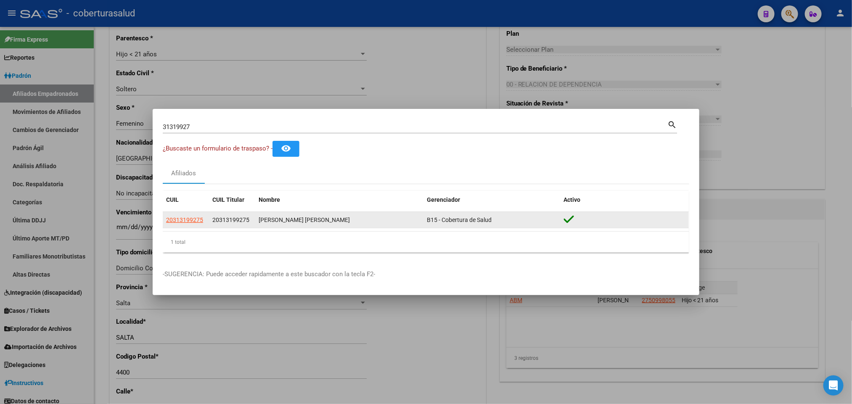
click at [194, 215] on app-link-go-to "20313199275" at bounding box center [184, 220] width 37 height 10
click at [192, 220] on span "20313199275" at bounding box center [184, 220] width 37 height 7
type textarea "20313199275"
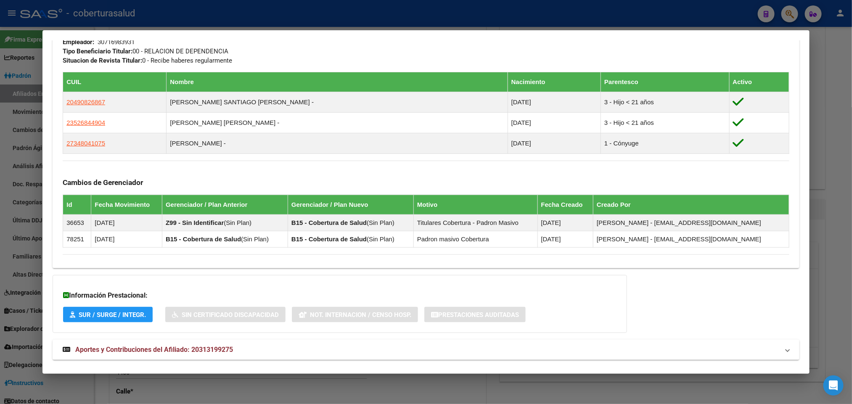
scroll to position [442, 0]
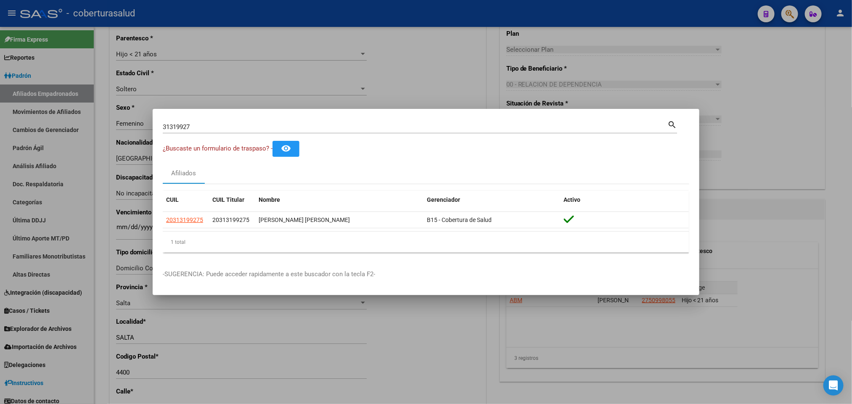
click at [391, 112] on mat-dialog-container "31319927 Buscar (apellido, dni, cuil, nro traspaso, cuit, obra social) search ¿…" at bounding box center [426, 202] width 547 height 187
drag, startPoint x: 391, startPoint y: 112, endPoint x: 384, endPoint y: 120, distance: 10.7
click at [388, 115] on mat-dialog-container "31319927 Buscar (apellido, dni, cuil, nro traspaso, cuit, obra social) search ¿…" at bounding box center [426, 202] width 547 height 187
drag, startPoint x: 243, startPoint y: 128, endPoint x: 218, endPoint y: 144, distance: 29.4
click at [218, 145] on span "¿Buscaste un formulario de traspaso? -" at bounding box center [218, 149] width 110 height 8
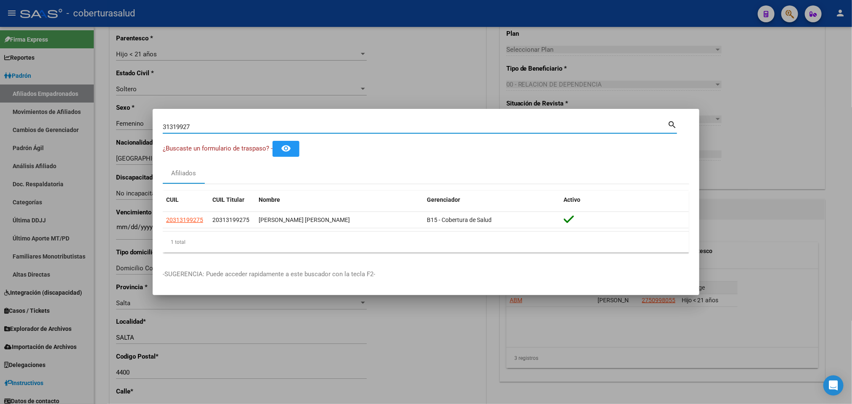
click at [220, 128] on input "31319927" at bounding box center [415, 127] width 505 height 8
paste input "27265950022"
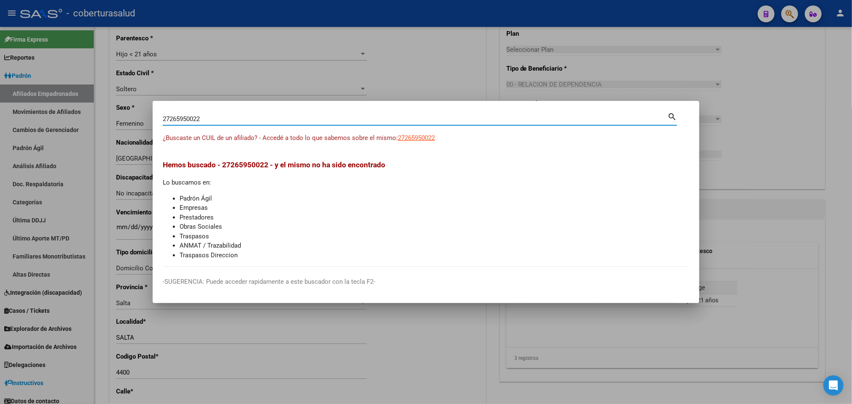
click at [395, 117] on input "27265950022" at bounding box center [415, 119] width 505 height 8
paste input "0313384358"
type input "20313384358"
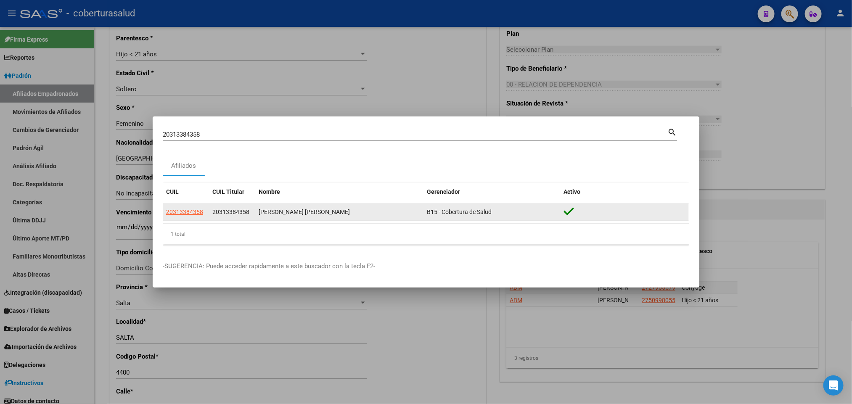
click at [454, 206] on datatable-body-cell "B15 - Cobertura de Salud" at bounding box center [492, 212] width 137 height 16
click at [182, 210] on span "20313384358" at bounding box center [184, 212] width 37 height 7
type textarea "20313384358"
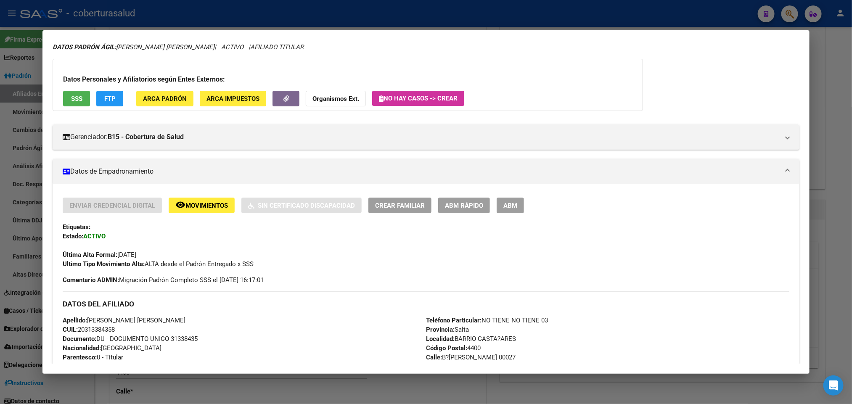
scroll to position [0, 0]
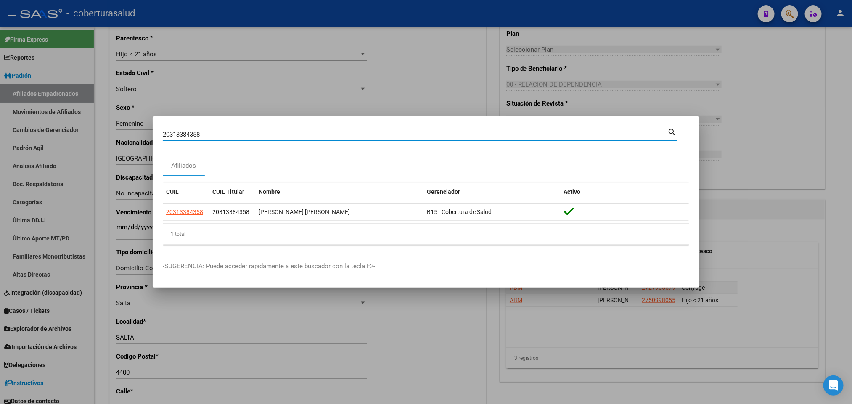
click at [287, 137] on input "20313384358" at bounding box center [415, 135] width 505 height 8
paste input "30769744"
type input "30769744"
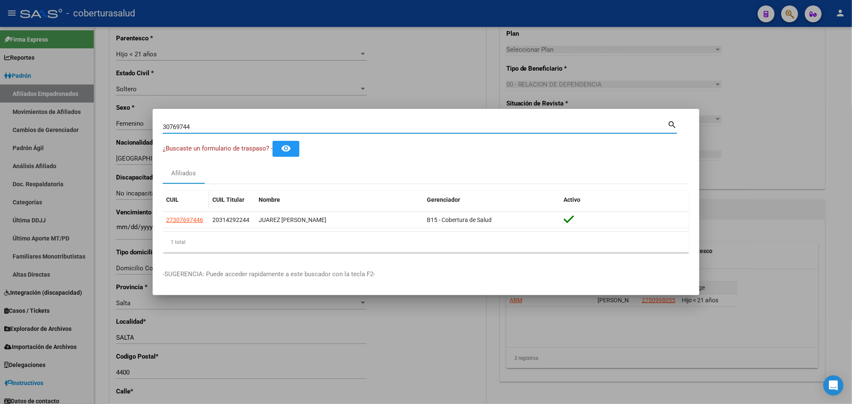
click at [191, 225] on datatable-body-cell "27307697446" at bounding box center [186, 220] width 46 height 16
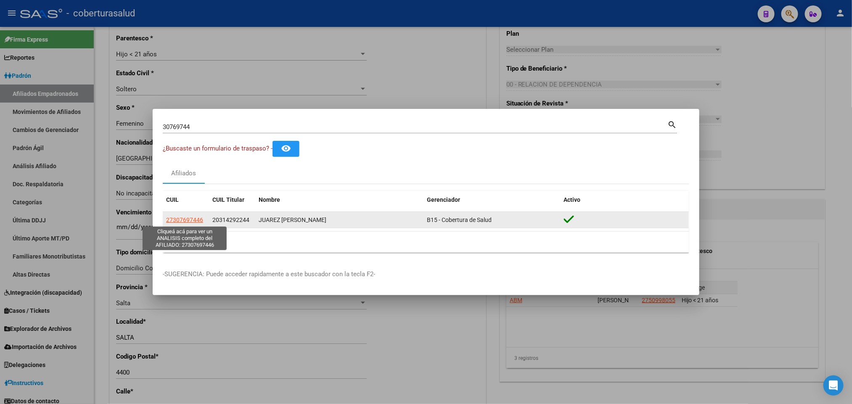
click at [186, 219] on span "27307697446" at bounding box center [184, 220] width 37 height 7
type textarea "27307697446"
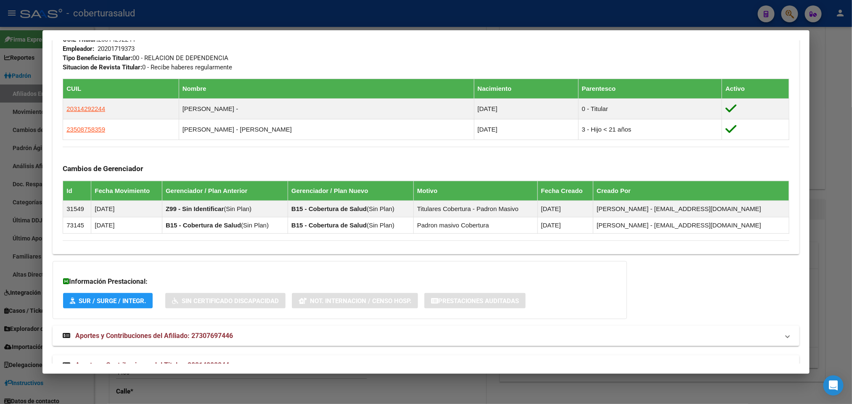
scroll to position [466, 0]
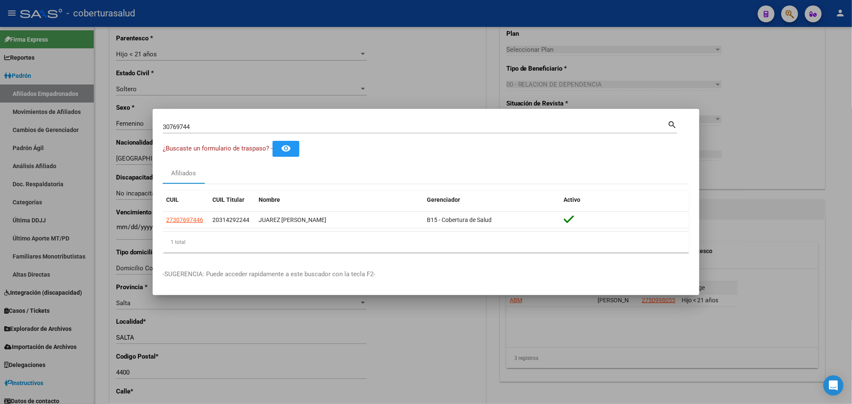
click at [384, 127] on input "30769744" at bounding box center [415, 127] width 505 height 8
paste input "20315275831"
type input "20315275831"
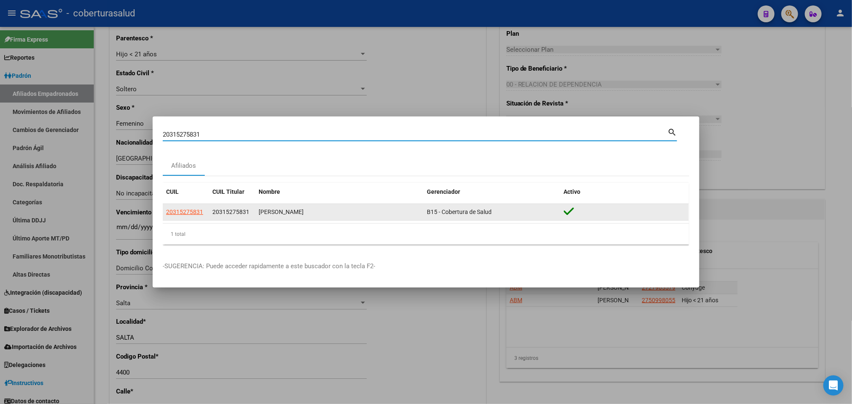
click at [189, 205] on datatable-body-cell "20315275831" at bounding box center [186, 212] width 46 height 16
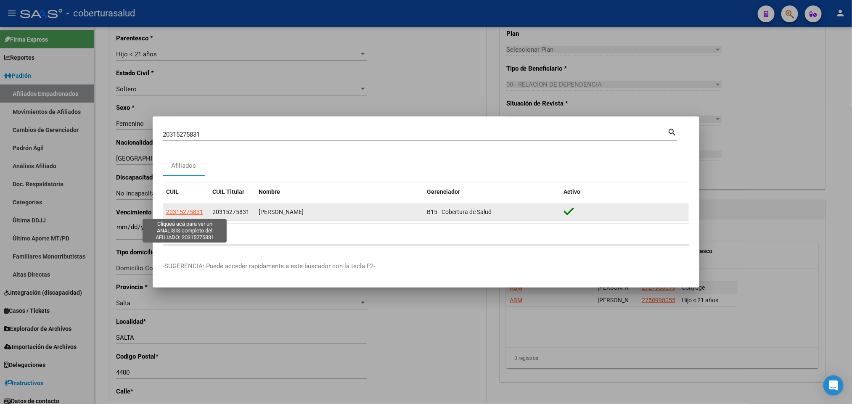
click at [192, 212] on span "20315275831" at bounding box center [184, 212] width 37 height 7
type textarea "20315275831"
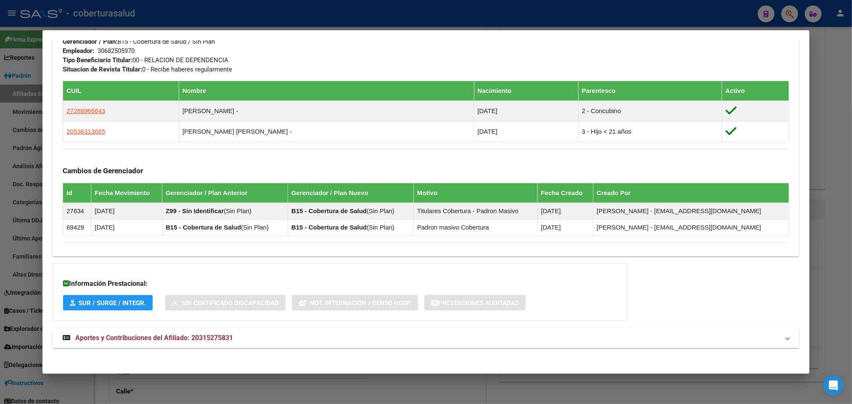
scroll to position [437, 0]
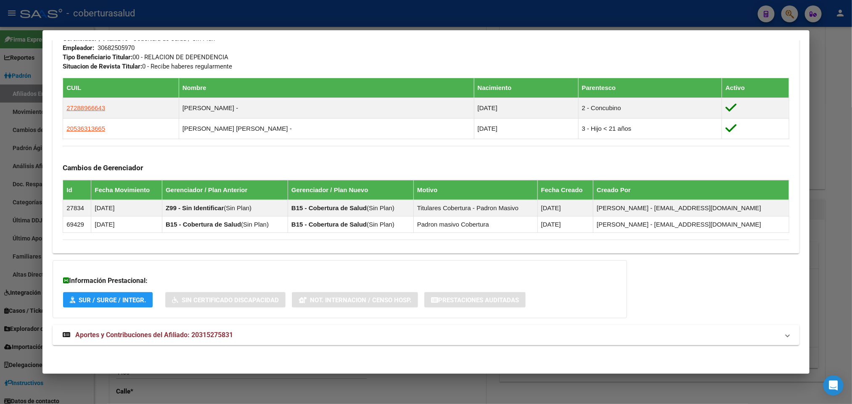
click at [135, 328] on mat-expansion-panel-header "Aportes y Contribuciones del Afiliado: 20315275831" at bounding box center [426, 335] width 747 height 20
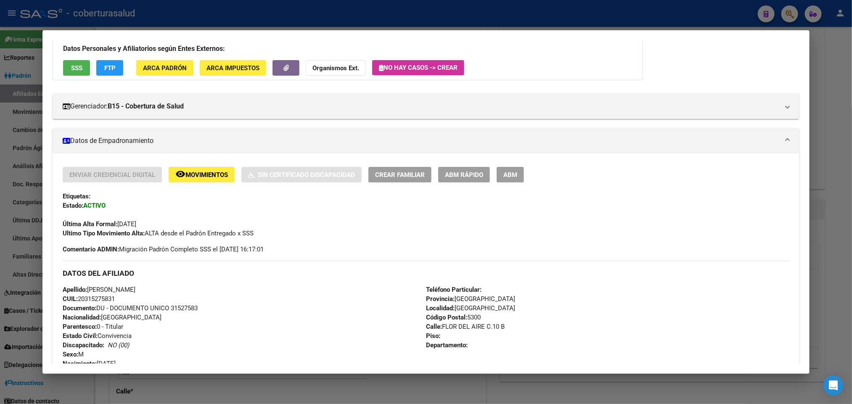
scroll to position [0, 0]
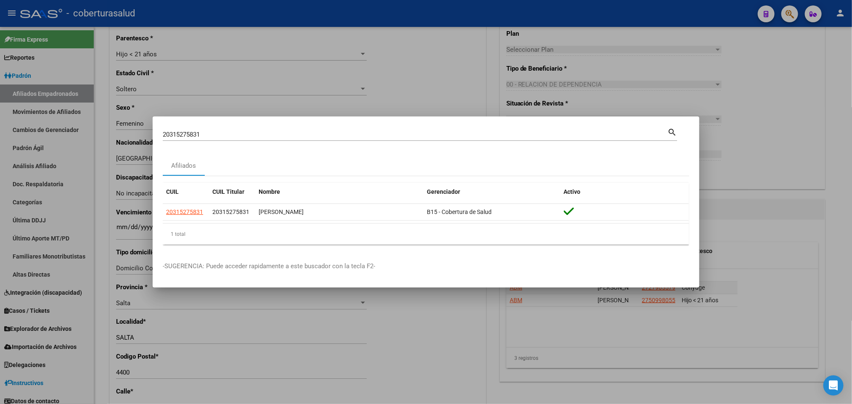
click at [376, 134] on input "20315275831" at bounding box center [415, 135] width 505 height 8
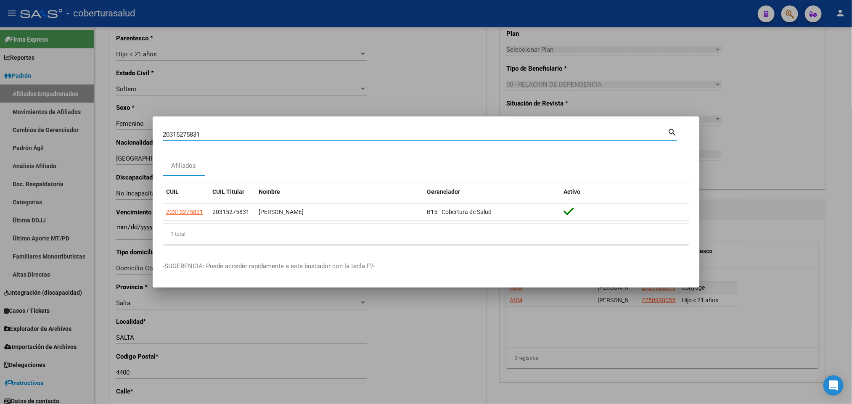
click at [375, 134] on input "20315275831" at bounding box center [415, 135] width 505 height 8
paste input "21317996"
type input "20321317996"
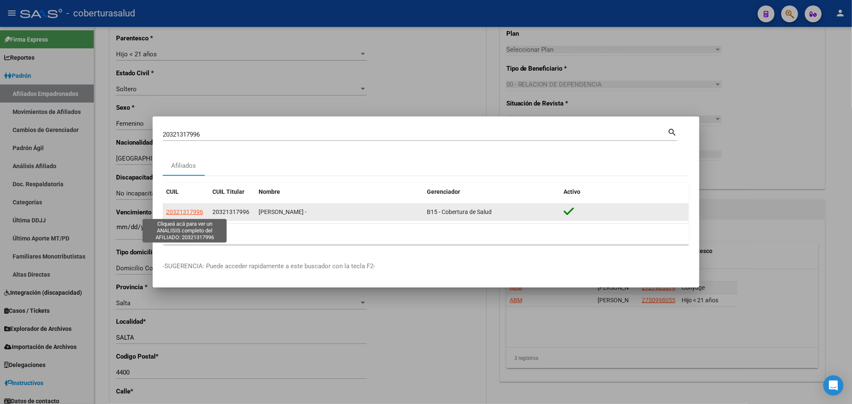
click at [187, 212] on span "20321317996" at bounding box center [184, 212] width 37 height 7
type textarea "20321317996"
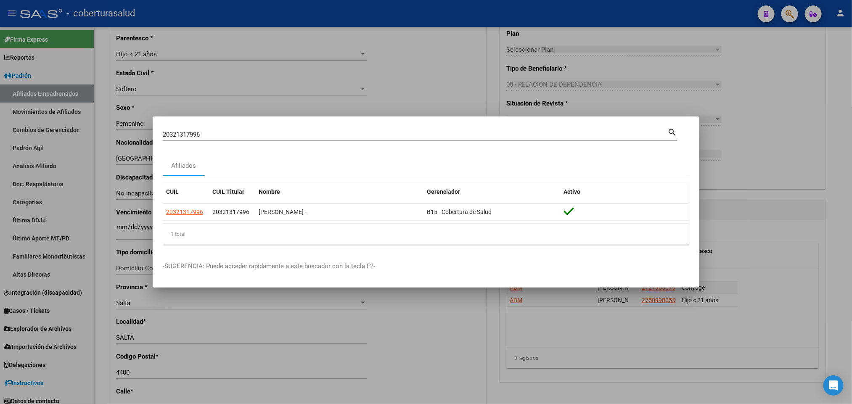
click at [339, 141] on div "20321317996 Buscar (apellido, dni, [PERSON_NAME], [PERSON_NAME], cuit, obra soc…" at bounding box center [415, 134] width 505 height 13
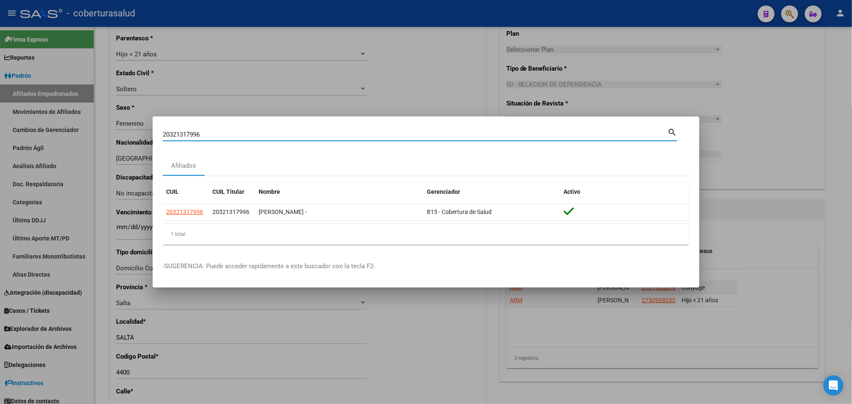
click at [334, 138] on input "20321317996" at bounding box center [415, 135] width 505 height 8
paste input "33579161"
type input "33579161"
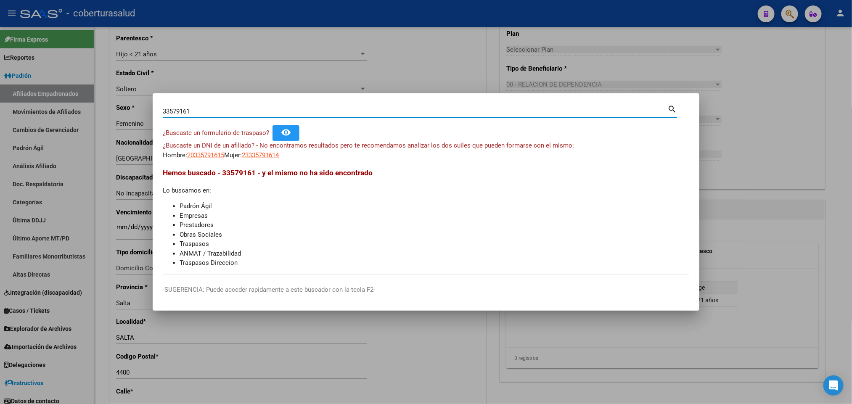
click at [329, 127] on div "¿Buscaste un formulario de traspaso? - remove_red_eye" at bounding box center [426, 133] width 527 height 16
click at [329, 123] on div "33579161 Buscar (apellido, dni, [PERSON_NAME], nro traspaso, cuit, obra social)…" at bounding box center [420, 115] width 515 height 22
click at [329, 119] on div "33579161 Buscar (apellido, dni, [PERSON_NAME], nro traspaso, cuit, obra social)…" at bounding box center [420, 115] width 515 height 22
drag, startPoint x: 329, startPoint y: 119, endPoint x: 329, endPoint y: 113, distance: 6.0
click at [329, 117] on div "33579161 Buscar (apellido, dni, [PERSON_NAME], nro traspaso, cuit, obra social)…" at bounding box center [420, 115] width 515 height 22
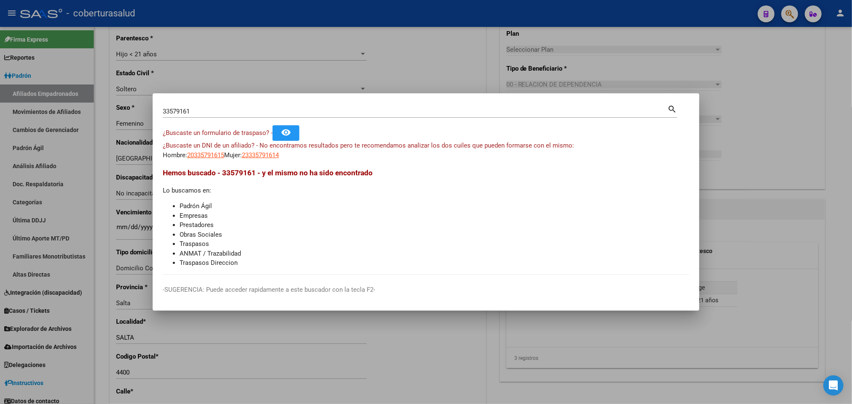
click at [329, 113] on input "33579161" at bounding box center [415, 112] width 505 height 8
paste input
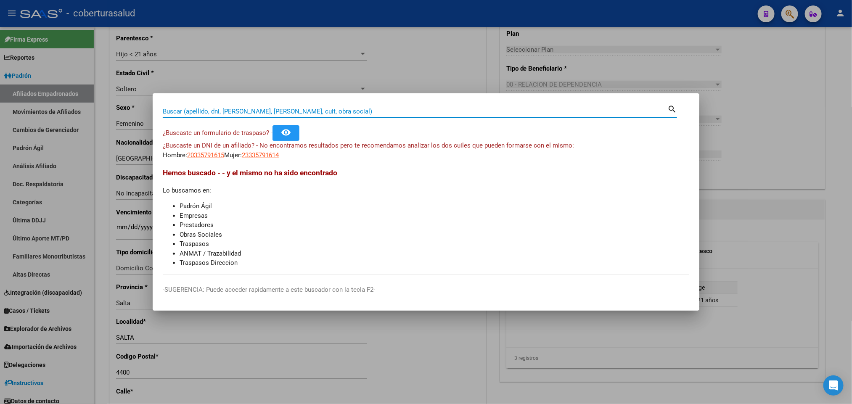
paste input "20321659285"
type input "20321659285"
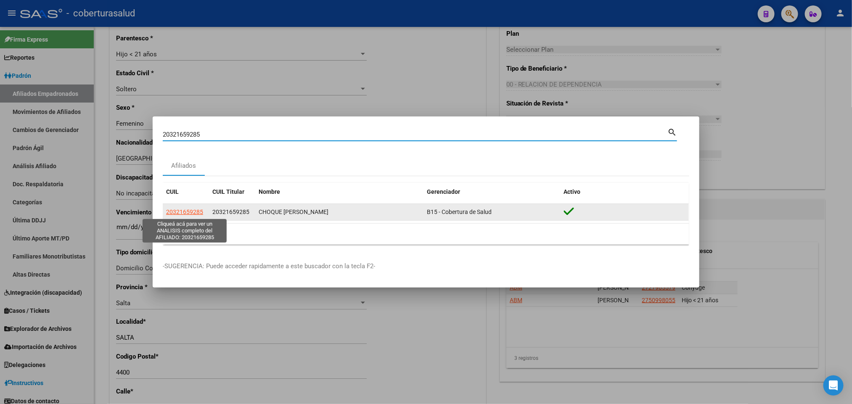
click at [192, 209] on span "20321659285" at bounding box center [184, 212] width 37 height 7
type textarea "20321659285"
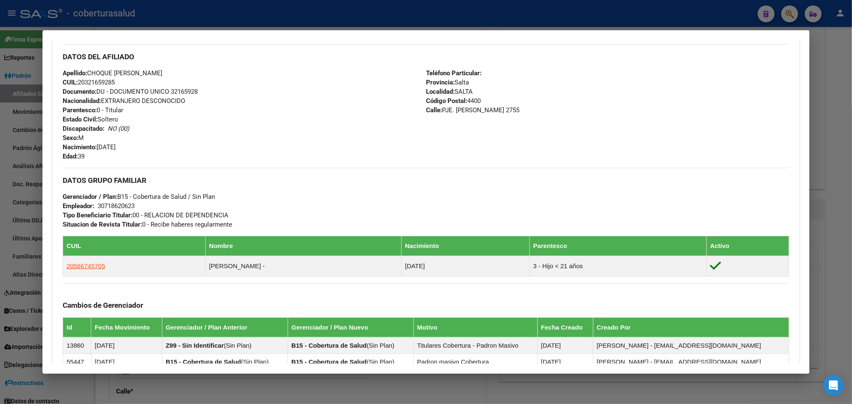
scroll to position [316, 0]
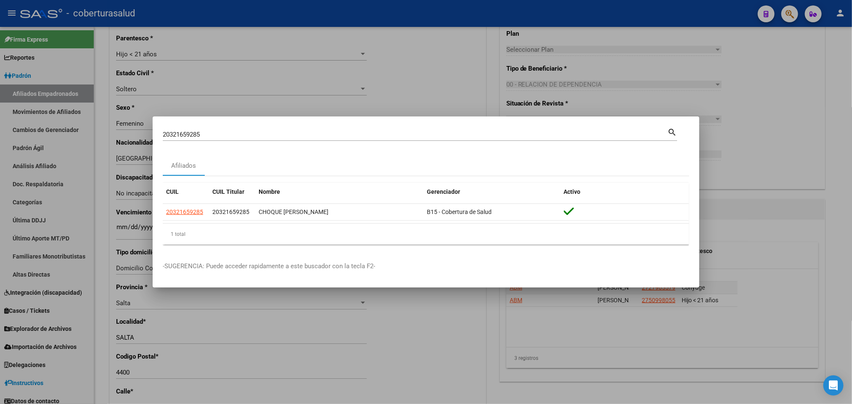
click at [281, 138] on input "20321659285" at bounding box center [415, 135] width 505 height 8
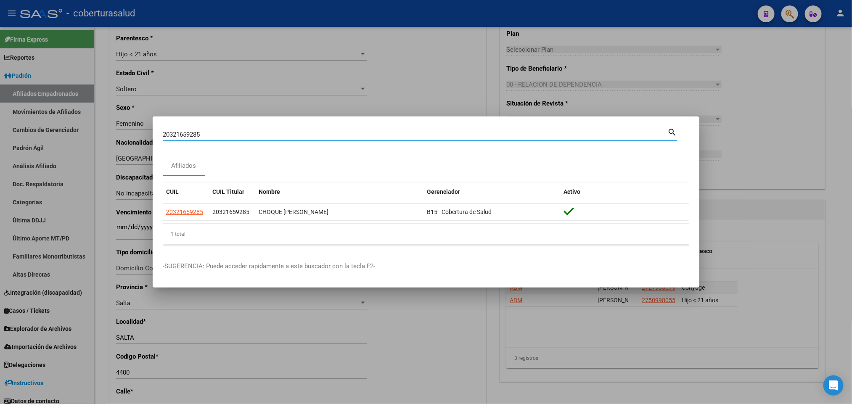
click at [281, 138] on input "20321659285" at bounding box center [415, 135] width 505 height 8
paste input "2310588"
type input "20322310588"
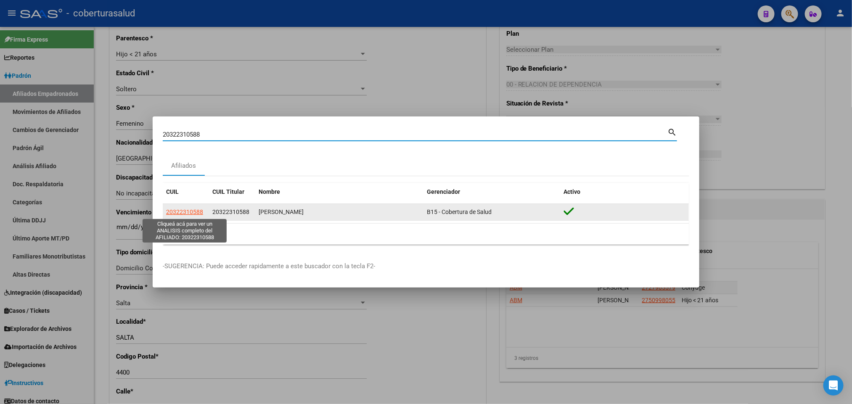
click at [200, 210] on span "20322310588" at bounding box center [184, 212] width 37 height 7
type textarea "20322310588"
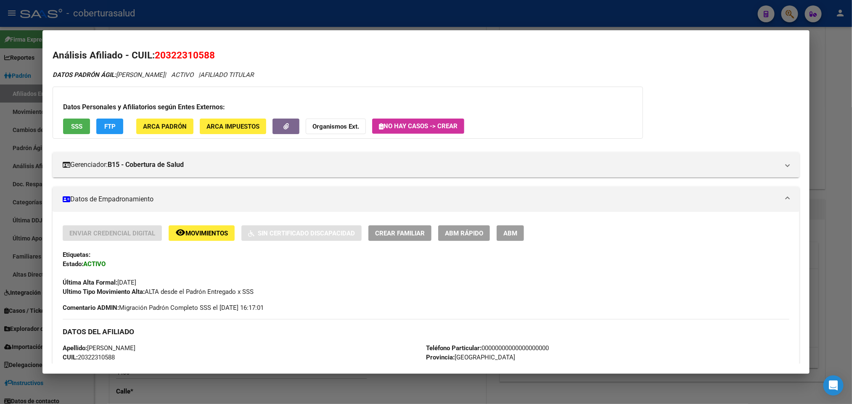
click at [352, 95] on div "Datos Personales y Afiliatorios según Entes Externos: SSS FTP ARCA Padrón ARCA …" at bounding box center [348, 113] width 591 height 52
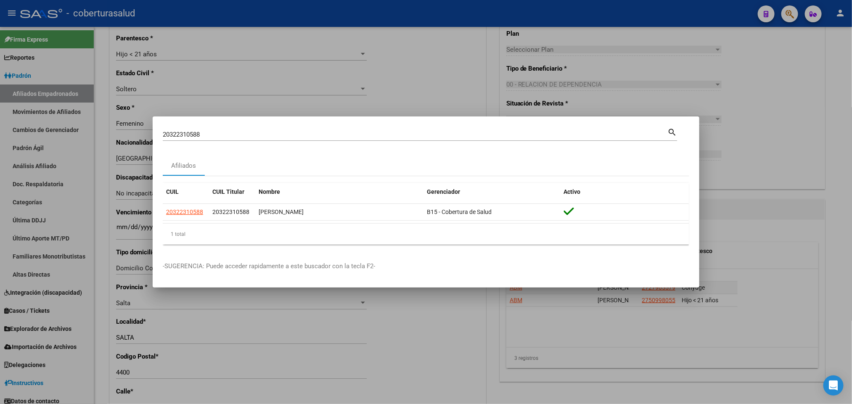
click at [295, 132] on input "20322310588" at bounding box center [415, 135] width 505 height 8
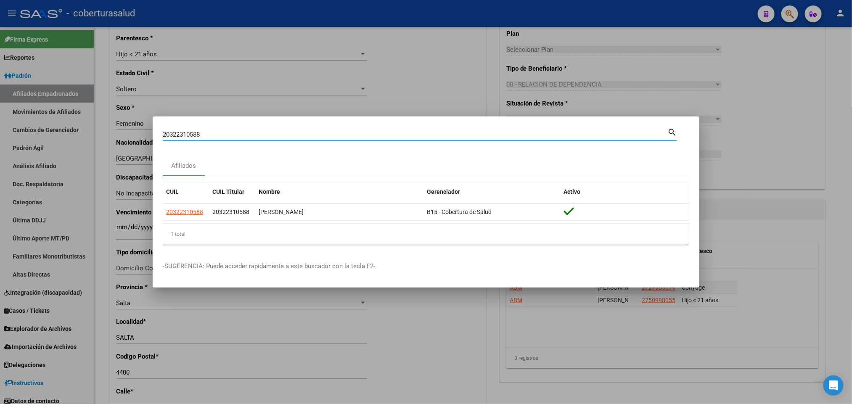
click at [295, 132] on input "20322310588" at bounding box center [415, 135] width 505 height 8
paste input "32347341"
type input "32347341"
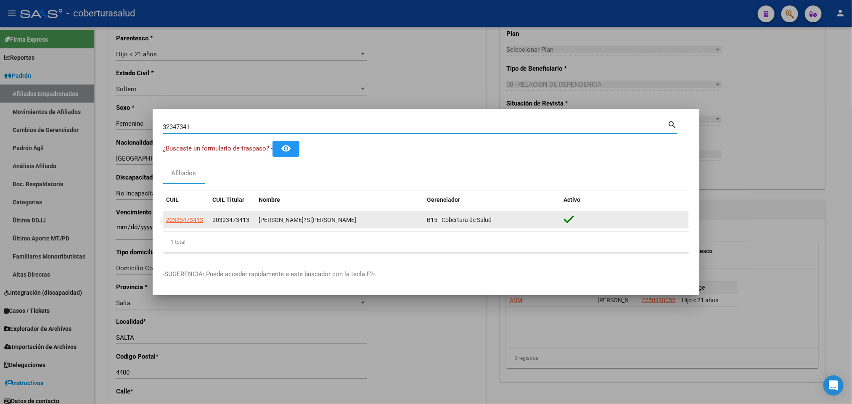
click at [174, 215] on datatable-body-cell "20323473413" at bounding box center [186, 220] width 46 height 16
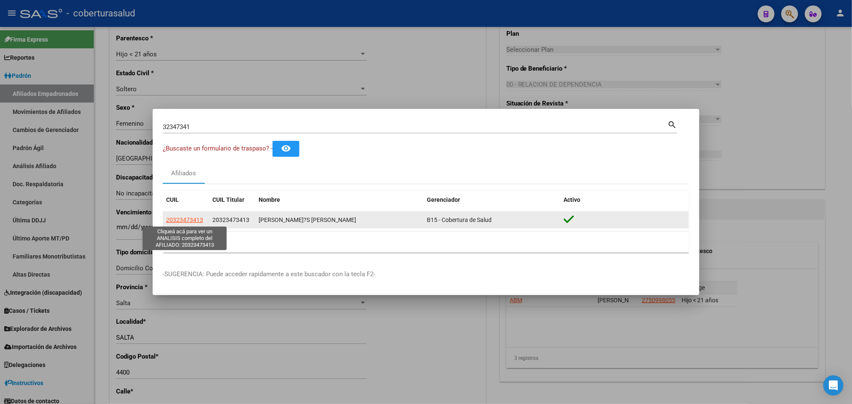
click at [180, 219] on span "20323473413" at bounding box center [184, 220] width 37 height 7
type textarea "20323473413"
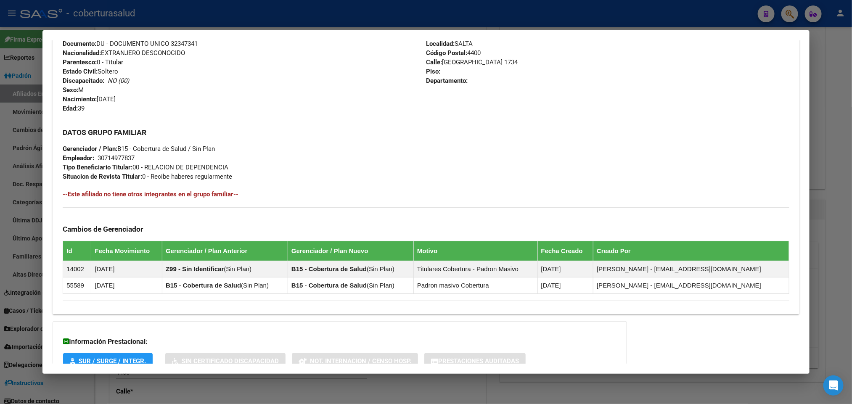
scroll to position [386, 0]
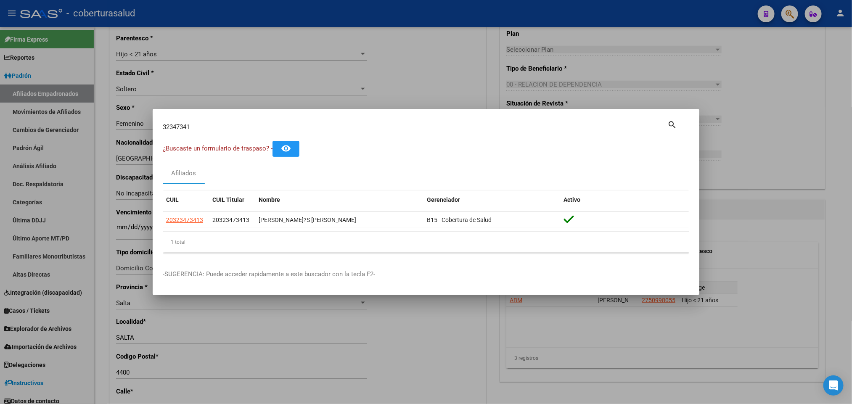
click at [271, 129] on input "32347341" at bounding box center [415, 127] width 505 height 8
paste input "463543"
type input "32463543"
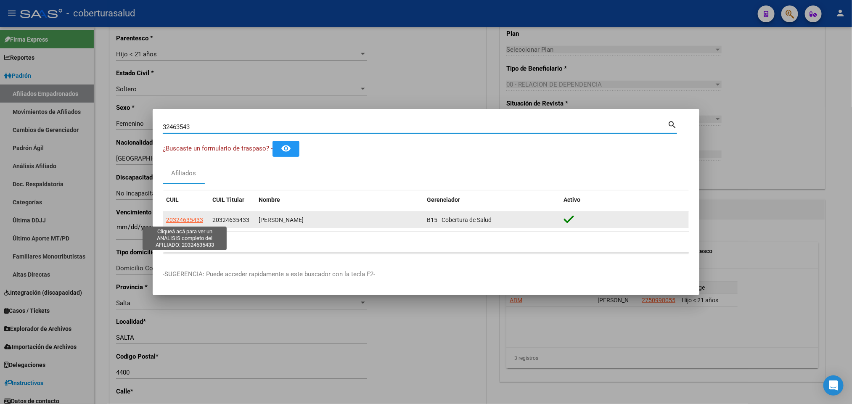
click at [180, 220] on span "20324635433" at bounding box center [184, 220] width 37 height 7
type textarea "20324635433"
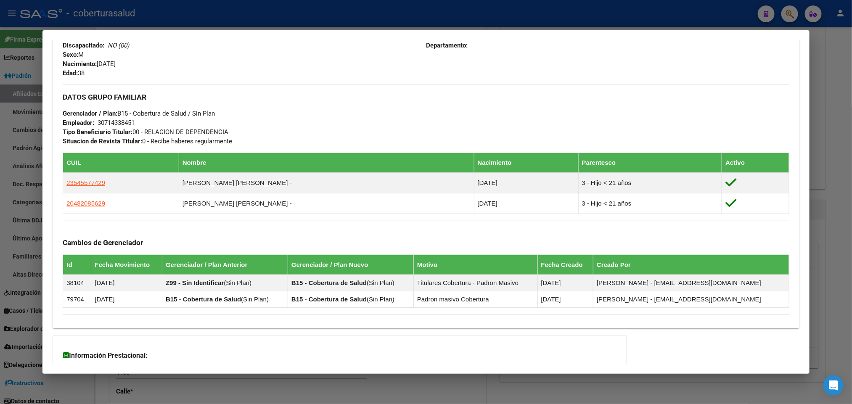
scroll to position [379, 0]
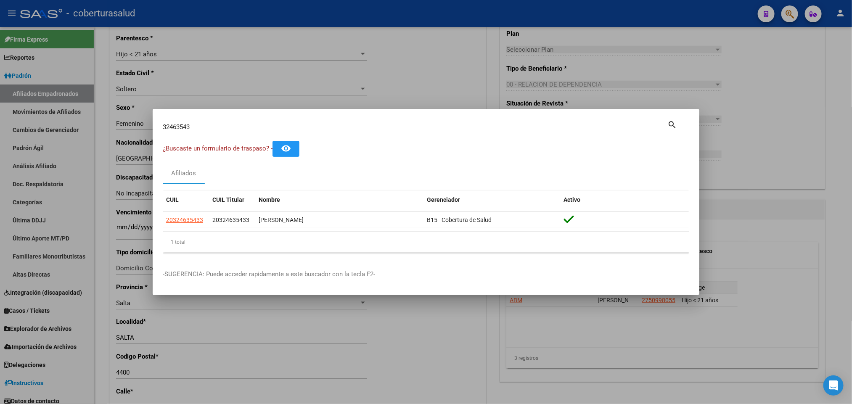
click at [251, 122] on div "32463543 Buscar (apellido, dni, [PERSON_NAME], [PERSON_NAME], cuit, obra social)" at bounding box center [415, 127] width 505 height 13
click at [242, 125] on input "32463543" at bounding box center [415, 127] width 505 height 8
click at [239, 133] on div "32463543 Buscar (apellido, dni, [PERSON_NAME], [PERSON_NAME], cuit, obra social)" at bounding box center [415, 127] width 505 height 13
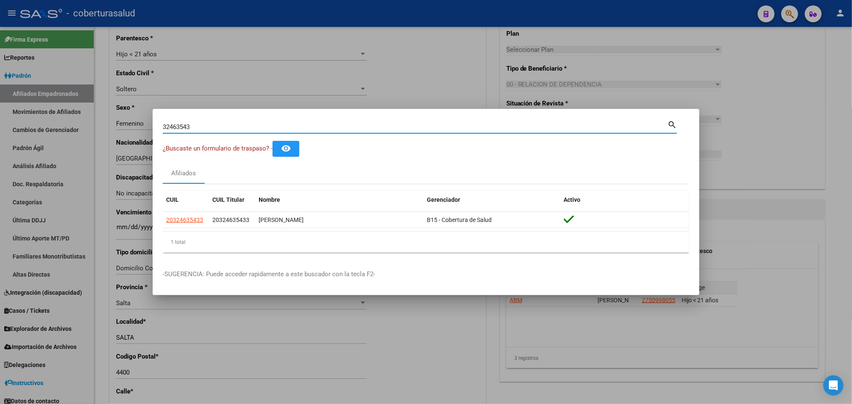
click at [234, 129] on input "32463543" at bounding box center [415, 127] width 505 height 8
paste input "77"
type input "32463577"
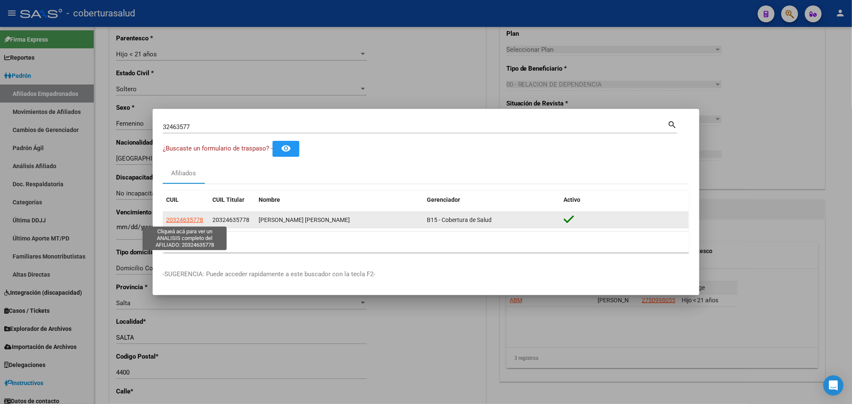
click at [196, 223] on span "20324635778" at bounding box center [184, 220] width 37 height 7
type textarea "20324635778"
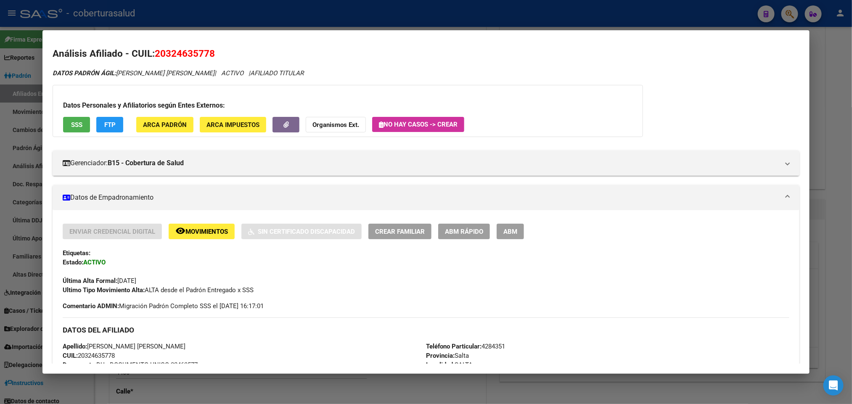
scroll to position [0, 0]
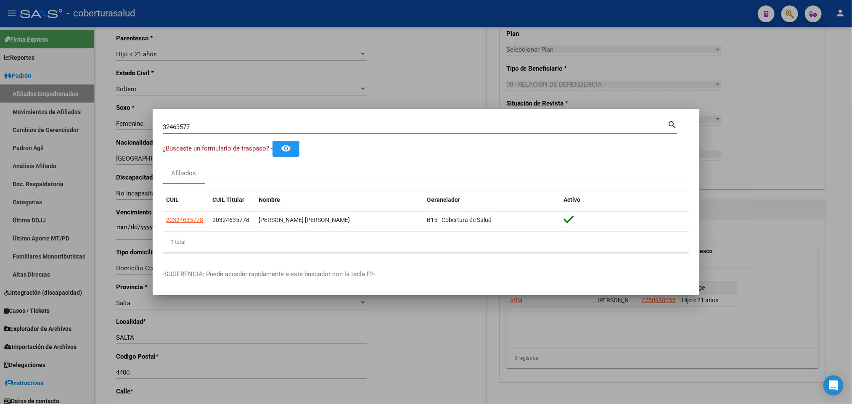
click at [284, 127] on input "32463577" at bounding box center [415, 127] width 505 height 8
paste input "20324635778"
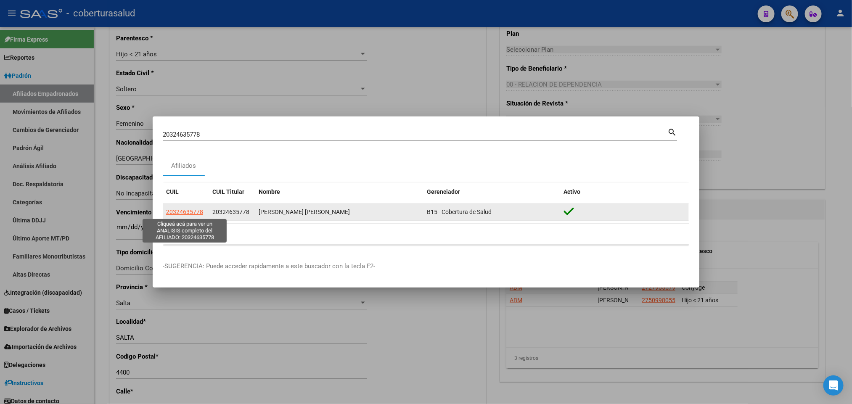
click at [195, 215] on span "20324635778" at bounding box center [184, 212] width 37 height 7
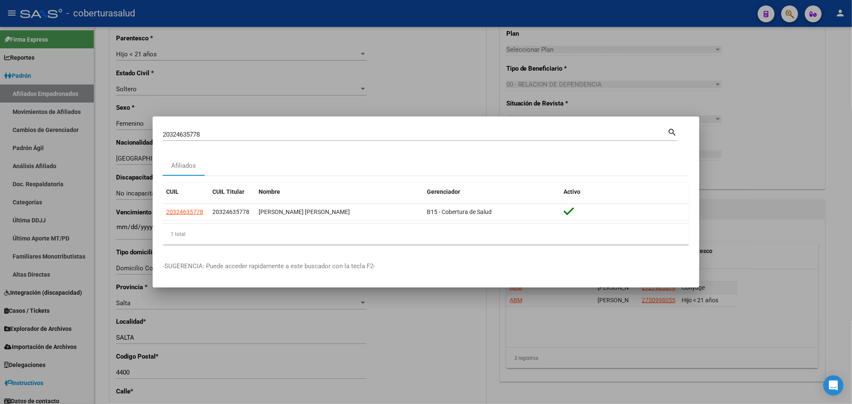
click at [312, 132] on input "20324635778" at bounding box center [415, 135] width 505 height 8
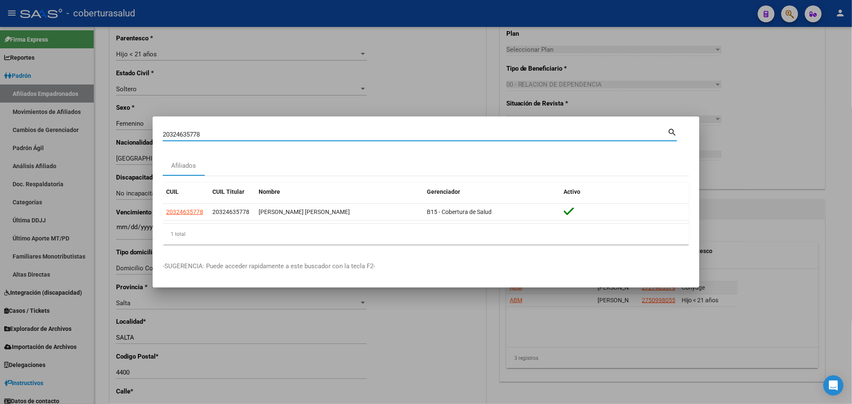
click at [312, 132] on input "20324635778" at bounding box center [415, 135] width 505 height 8
paste input "3259096"
type input "32590968"
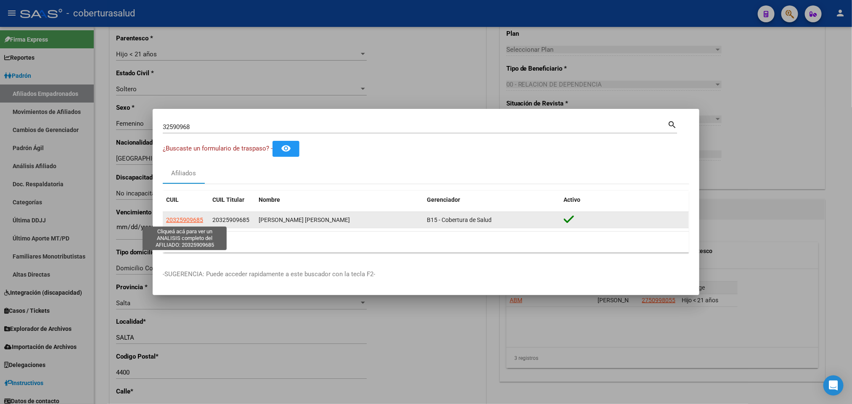
click at [184, 221] on span "20325909685" at bounding box center [184, 220] width 37 height 7
type textarea "20325909685"
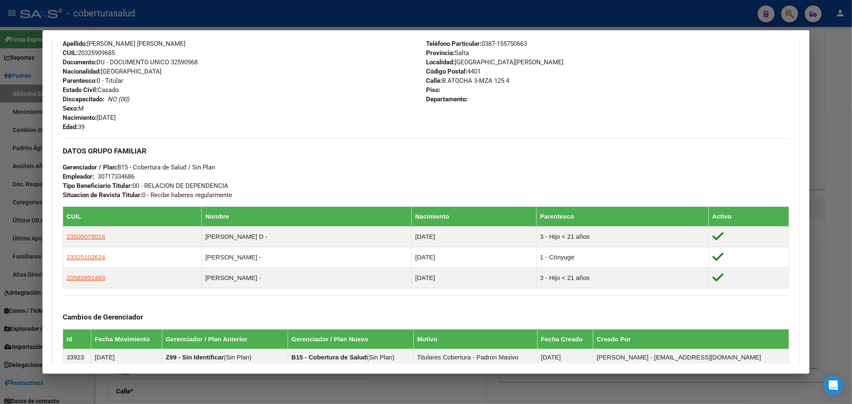
scroll to position [317, 0]
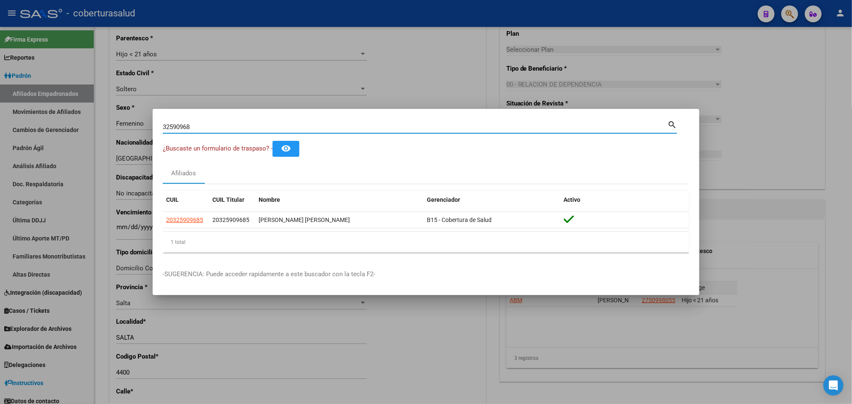
click at [245, 124] on input "32590968" at bounding box center [415, 127] width 505 height 8
paste input "33214"
type input "33321468"
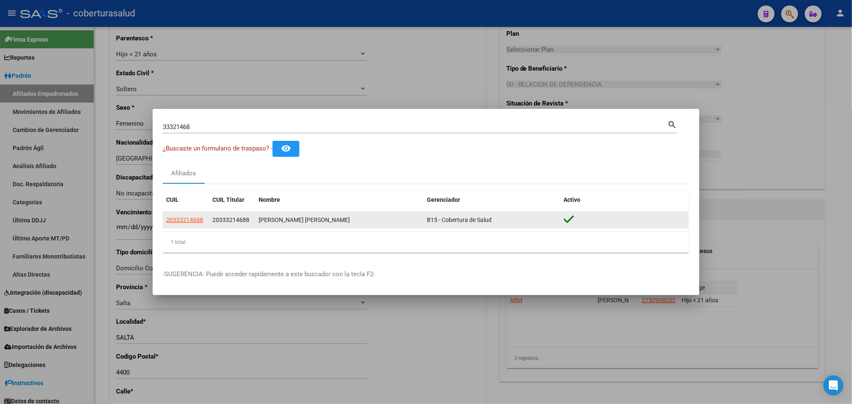
click at [187, 225] on app-link-go-to "20333214688" at bounding box center [184, 220] width 37 height 10
click at [180, 219] on span "20333214688" at bounding box center [184, 220] width 37 height 7
type textarea "20333214688"
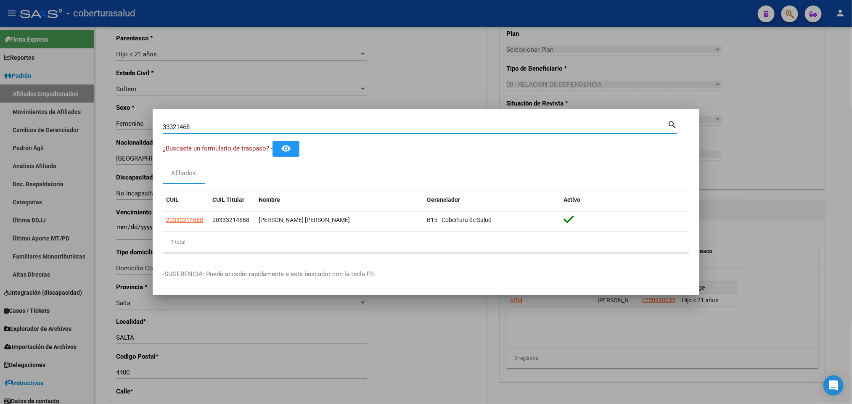
click at [281, 127] on input "33321468" at bounding box center [415, 127] width 505 height 8
paste input
paste input "33657557"
type input "33657557"
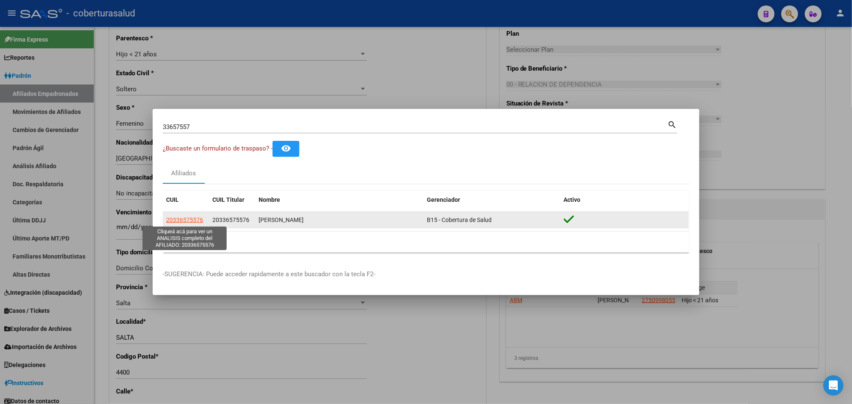
click at [194, 221] on span "20336575576" at bounding box center [184, 220] width 37 height 7
type textarea "20336575576"
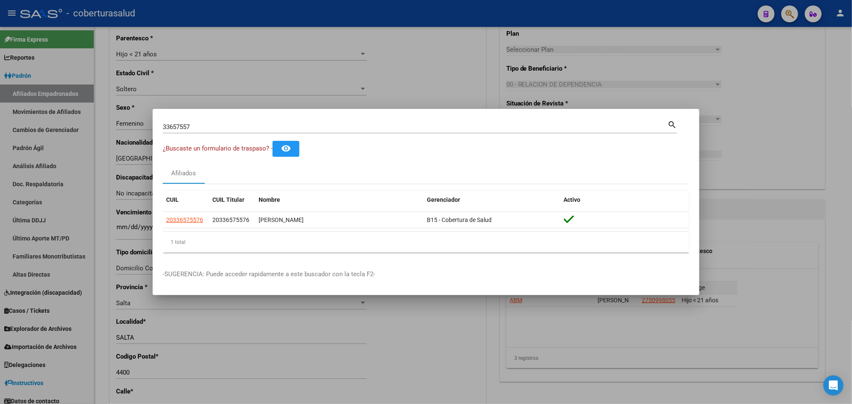
click at [302, 131] on div "33657557 Buscar (apellido, dni, [PERSON_NAME], [PERSON_NAME], cuit, obra social)" at bounding box center [415, 127] width 505 height 13
click at [300, 130] on input "33657557" at bounding box center [415, 127] width 505 height 8
paste input "20336743541"
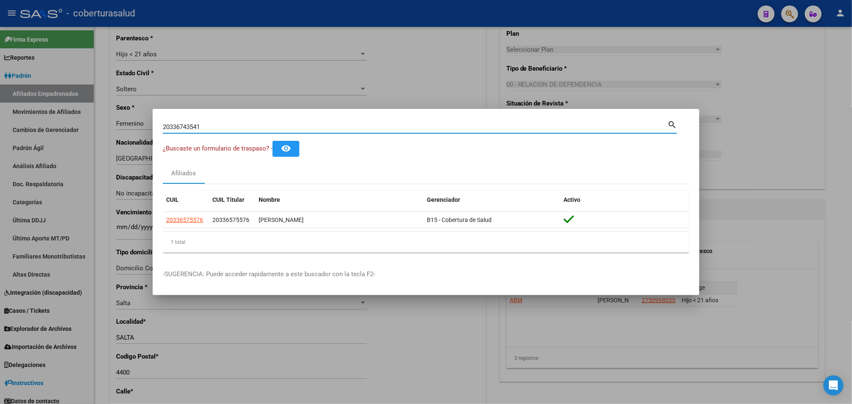
type input "20336743541"
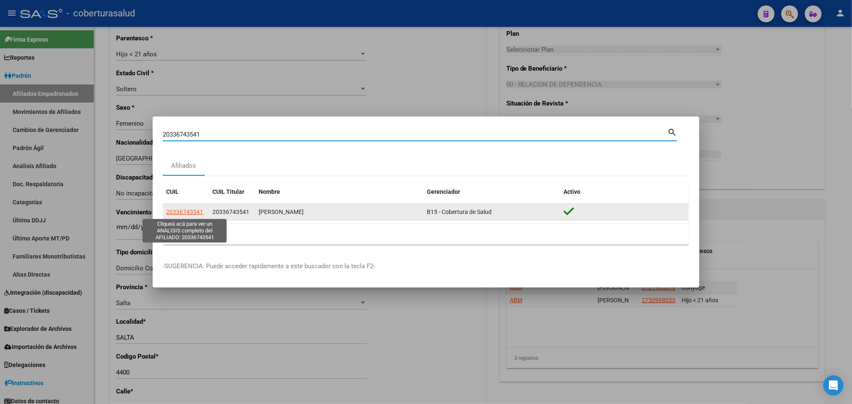
click at [189, 210] on span "20336743541" at bounding box center [184, 212] width 37 height 7
type textarea "20336743541"
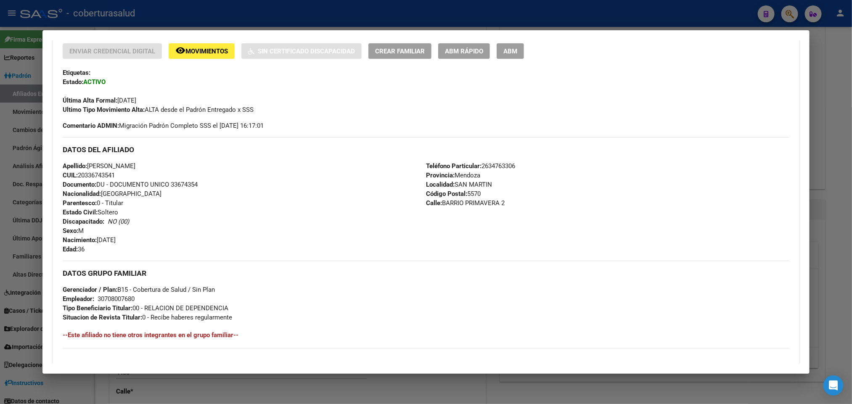
scroll to position [189, 0]
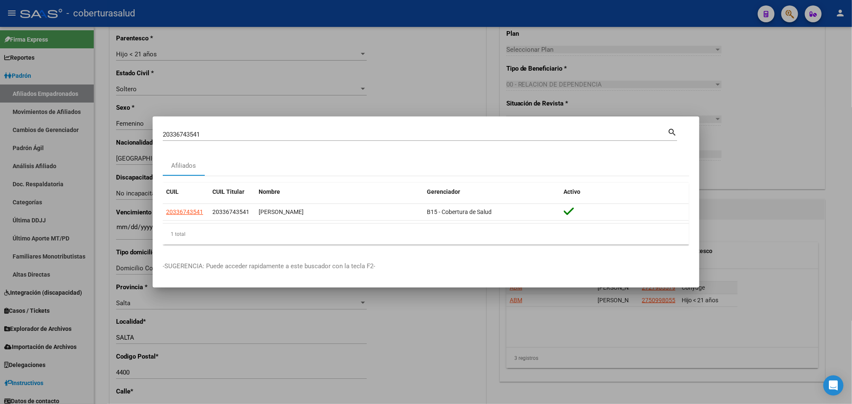
click at [356, 134] on input "20336743541" at bounding box center [415, 135] width 505 height 8
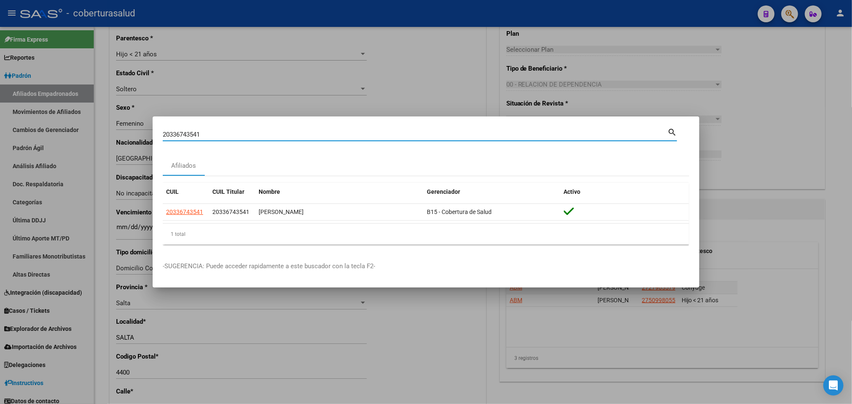
click at [356, 134] on input "20336743541" at bounding box center [415, 135] width 505 height 8
paste input "946159"
type input "20336946159"
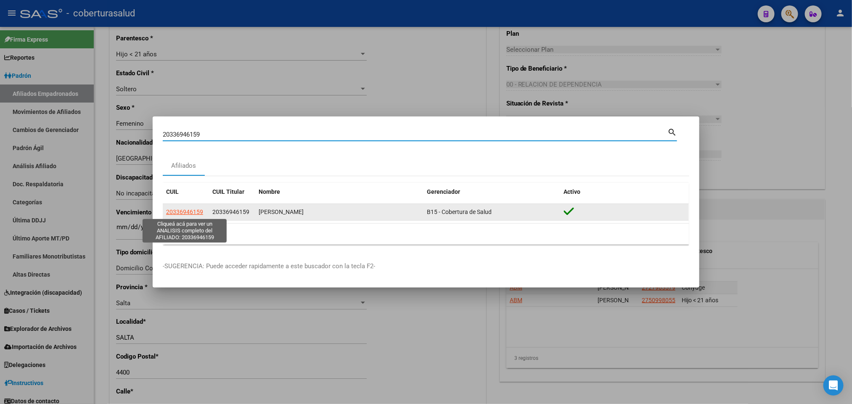
click at [175, 212] on span "20336946159" at bounding box center [184, 212] width 37 height 7
type textarea "20336946159"
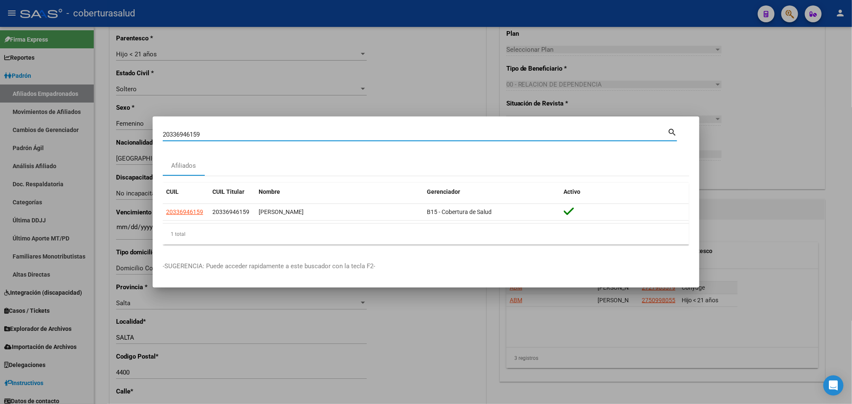
click at [317, 133] on input "20336946159" at bounding box center [415, 135] width 505 height 8
paste input "7546693"
type input "20337546693"
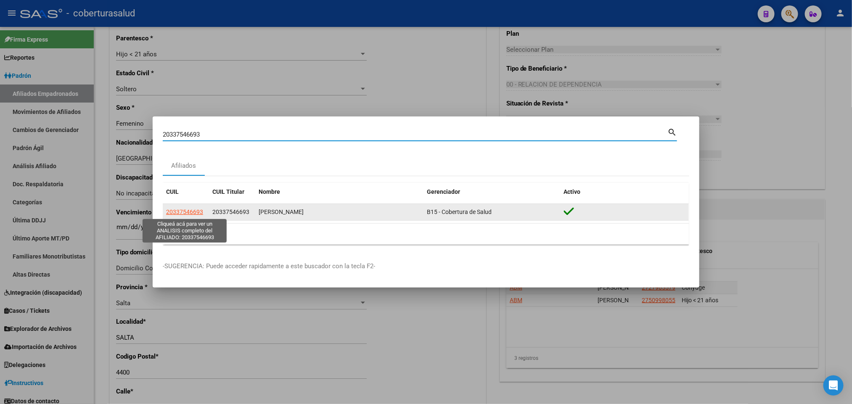
click at [191, 214] on span "20337546693" at bounding box center [184, 212] width 37 height 7
type textarea "20337546693"
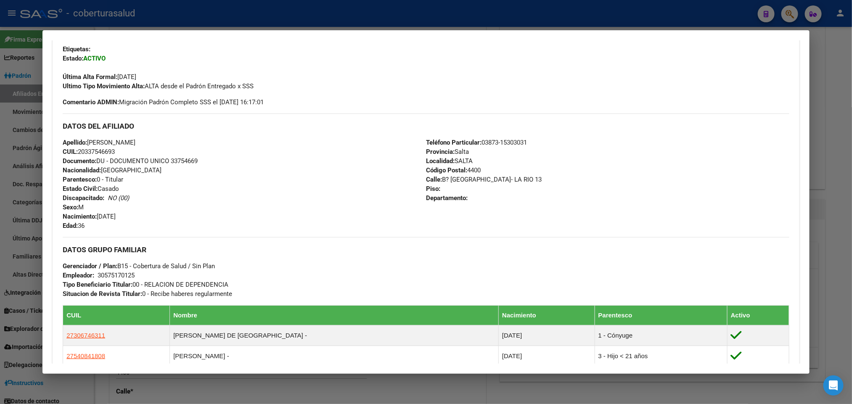
scroll to position [437, 0]
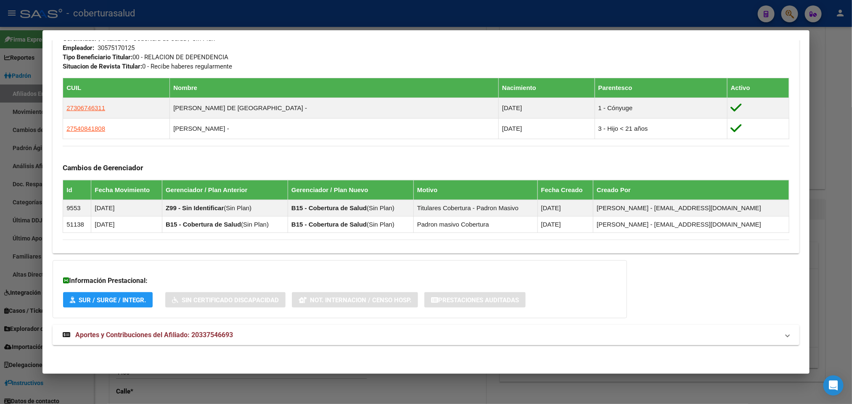
click at [119, 334] on span "Aportes y Contribuciones del Afiliado: 20337546693" at bounding box center [154, 335] width 158 height 8
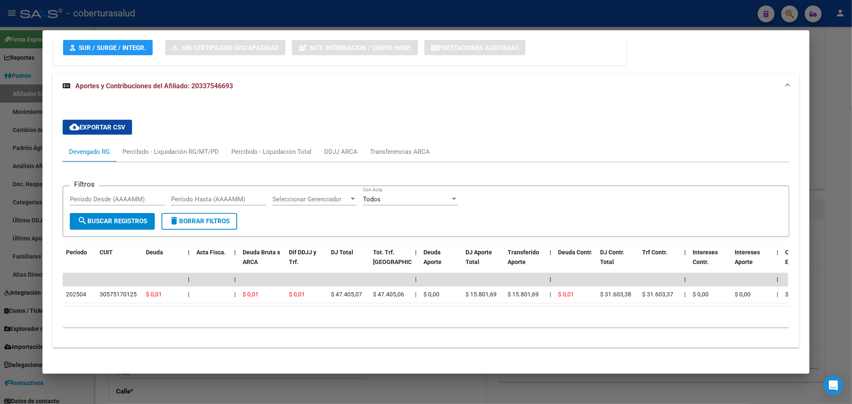
scroll to position [702, 0]
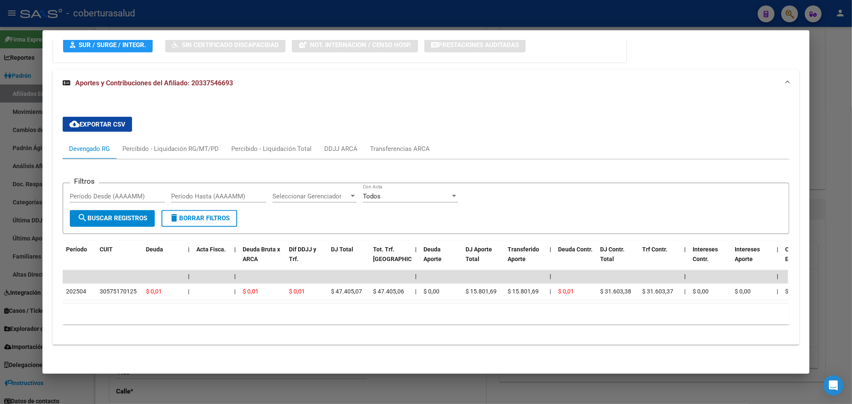
click at [659, 404] on div at bounding box center [426, 202] width 852 height 404
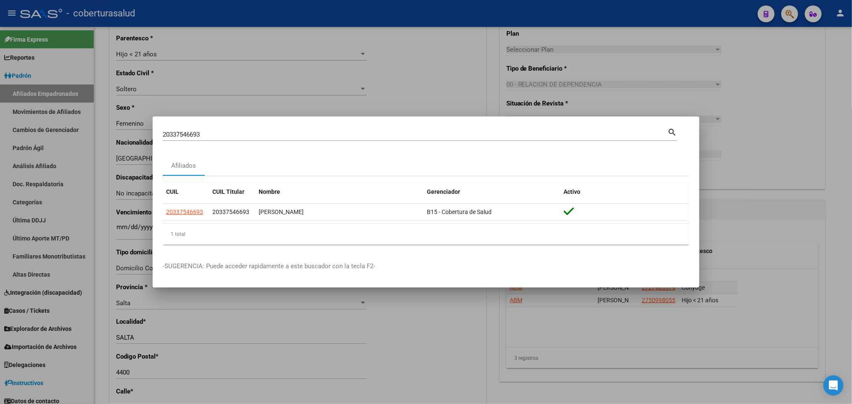
click at [294, 134] on input "20337546693" at bounding box center [415, 135] width 505 height 8
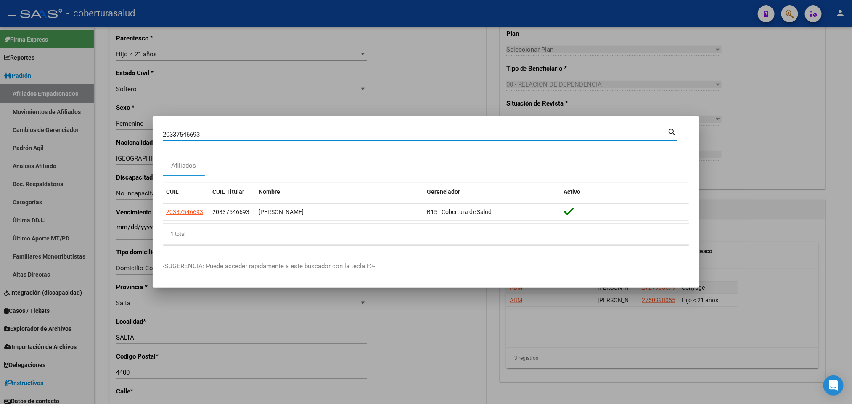
click at [294, 134] on input "20337546693" at bounding box center [415, 135] width 505 height 8
paste input "625739"
type input "20337625739"
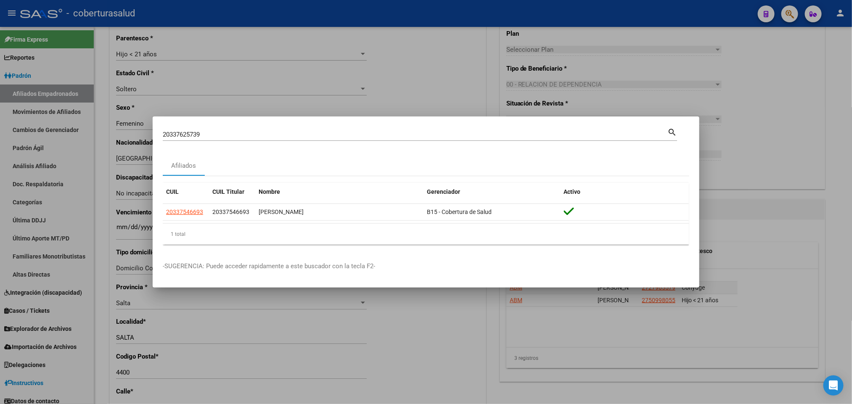
click at [260, 127] on div "20337625739 Buscar (apellido, dni, [PERSON_NAME], [PERSON_NAME], cuit, obra soc…" at bounding box center [420, 134] width 515 height 14
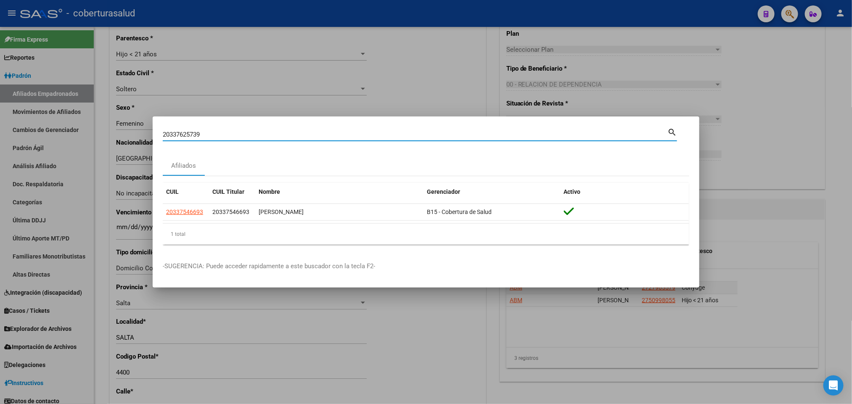
click at [235, 130] on div "20337625739 Buscar (apellido, dni, cuil, [PERSON_NAME], cuit, obra social)" at bounding box center [415, 134] width 505 height 13
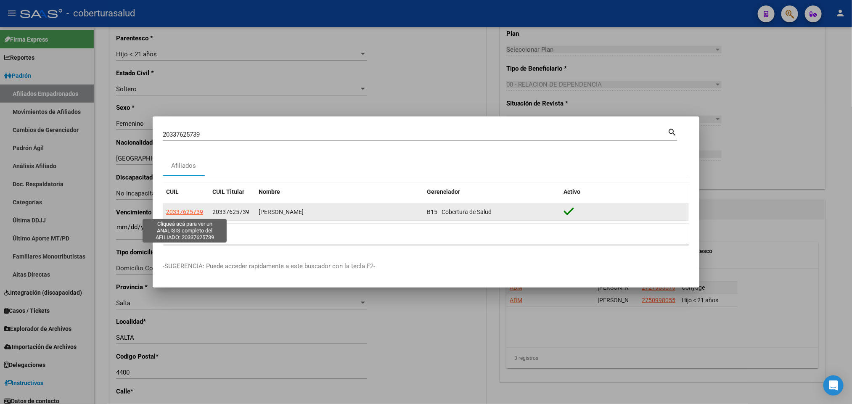
click at [172, 214] on span "20337625739" at bounding box center [184, 212] width 37 height 7
type textarea "20337625739"
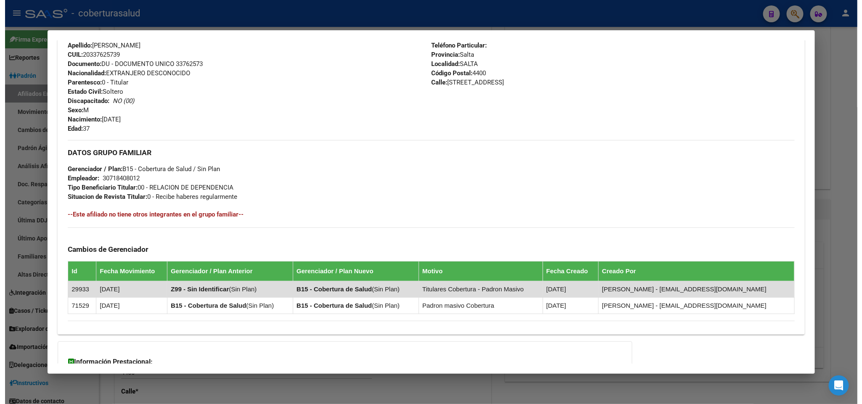
scroll to position [386, 0]
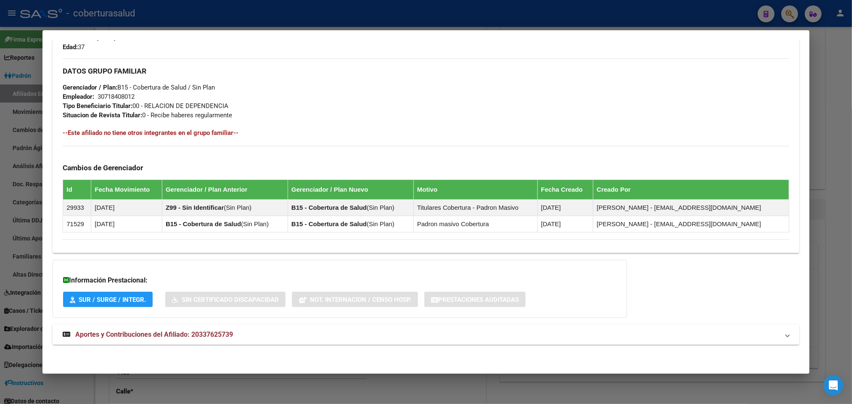
click at [180, 334] on span "Aportes y Contribuciones del Afiliado: 20337625739" at bounding box center [154, 335] width 158 height 8
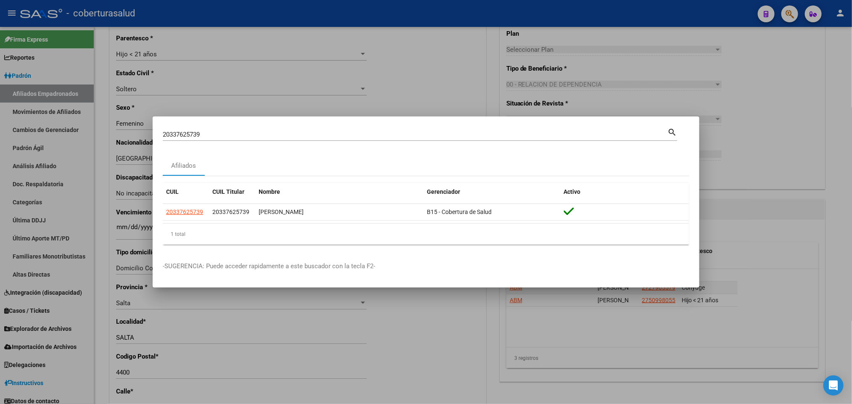
click at [392, 137] on input "20337625739" at bounding box center [415, 135] width 505 height 8
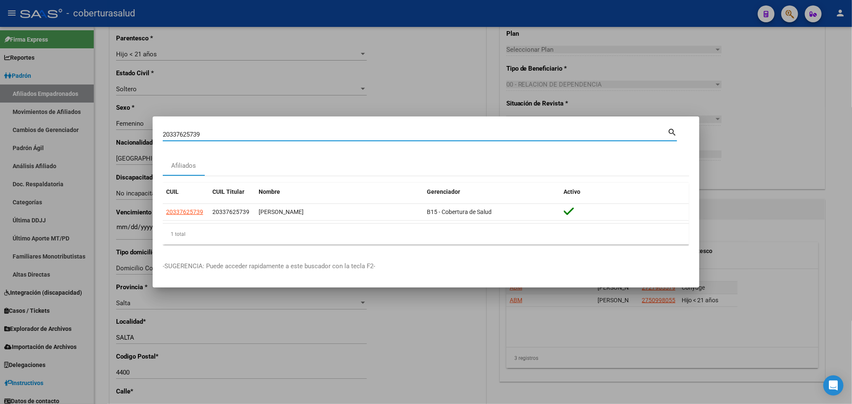
click at [392, 137] on input "20337625739" at bounding box center [415, 135] width 505 height 8
paste input "3423138"
type input "34231389"
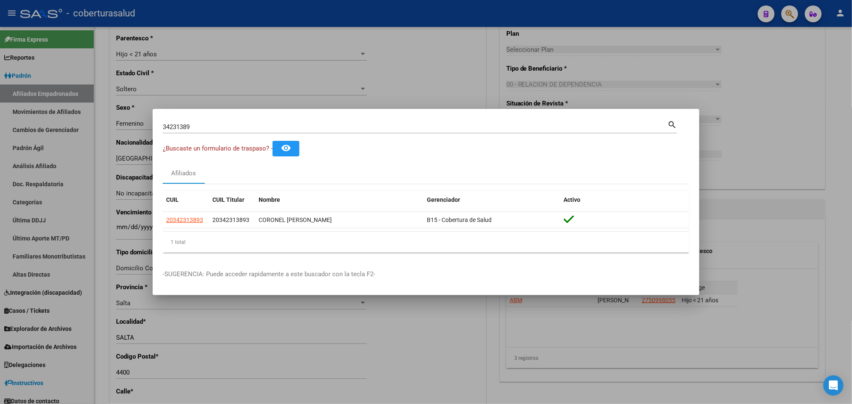
click at [658, 403] on div at bounding box center [426, 202] width 852 height 404
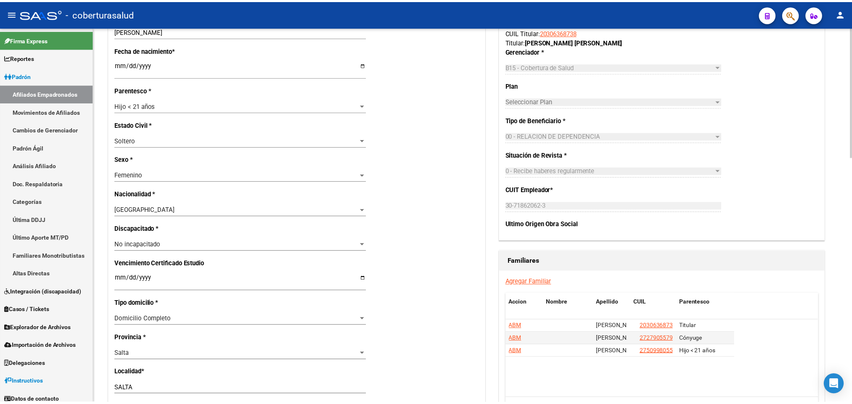
scroll to position [252, 0]
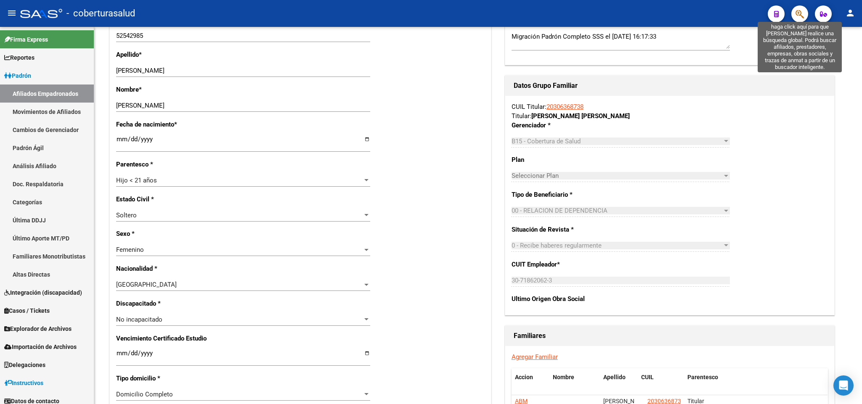
click at [797, 16] on icon "button" at bounding box center [800, 14] width 8 height 10
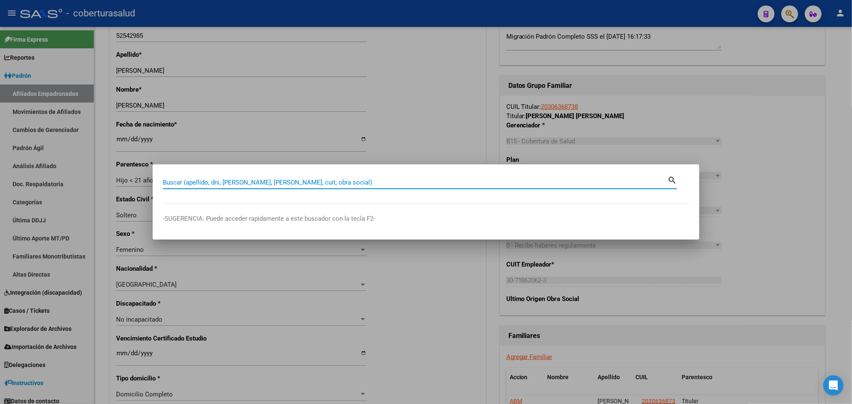
paste input "34288988"
type input "34288988"
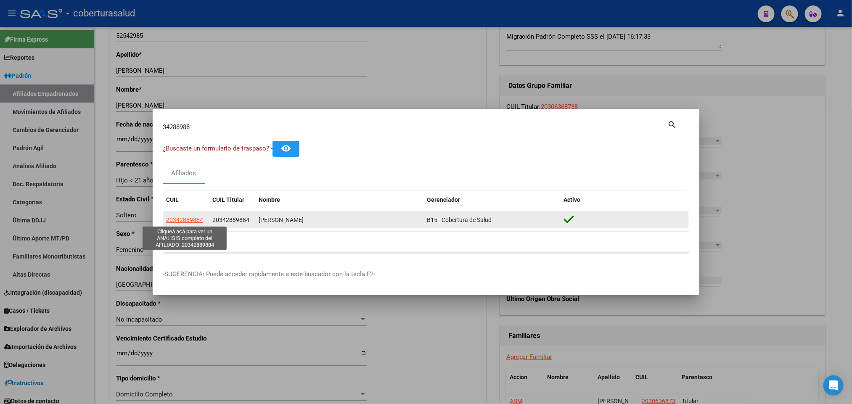
click at [193, 217] on span "20342889884" at bounding box center [184, 220] width 37 height 7
type textarea "20342889884"
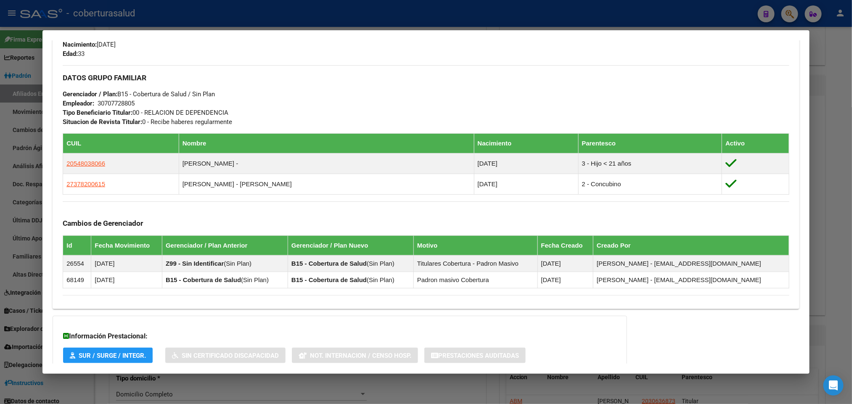
scroll to position [437, 0]
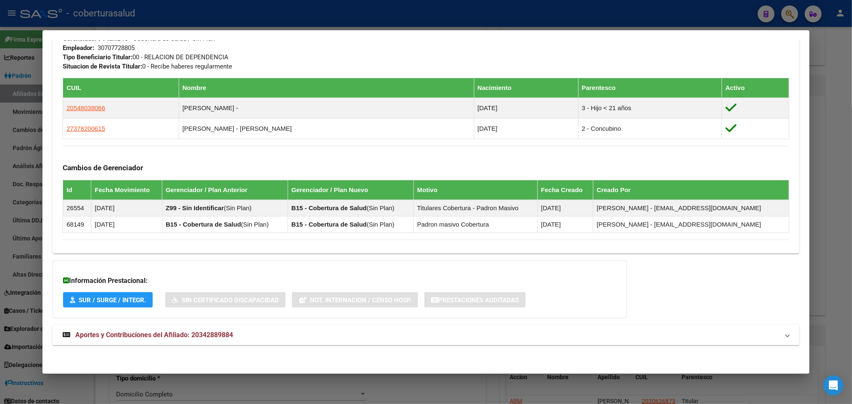
click at [119, 336] on span "Aportes y Contribuciones del Afiliado: 20342889884" at bounding box center [154, 335] width 158 height 8
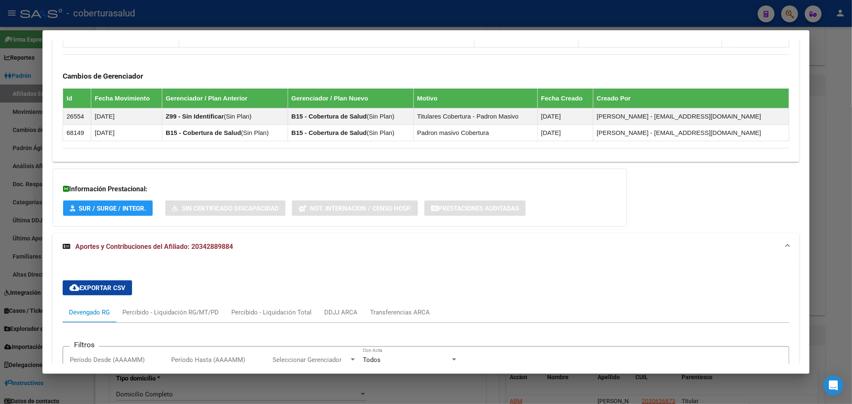
scroll to position [719, 0]
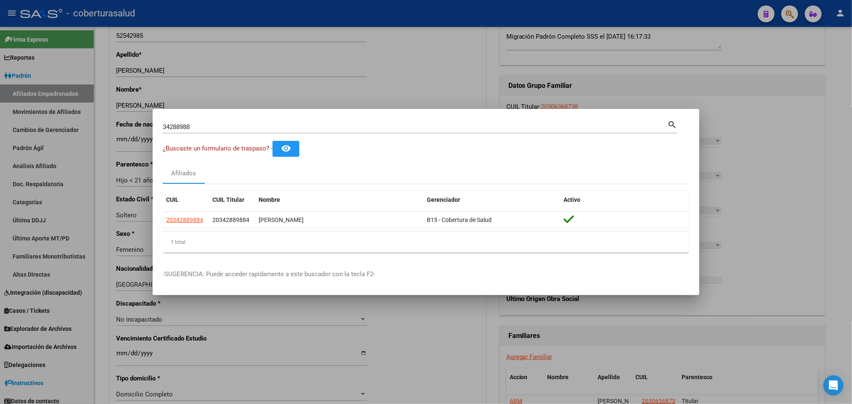
click at [427, 134] on div "34288988 Buscar (apellido, dni, [PERSON_NAME], [PERSON_NAME], cuit, obra social…" at bounding box center [420, 130] width 515 height 22
click at [423, 130] on div "34288988 Buscar (apellido, dni, [PERSON_NAME], [PERSON_NAME], cuit, obra social)" at bounding box center [415, 127] width 505 height 13
click at [423, 130] on input "34288988" at bounding box center [415, 127] width 505 height 8
paste input "20345095269"
type input "20345095269"
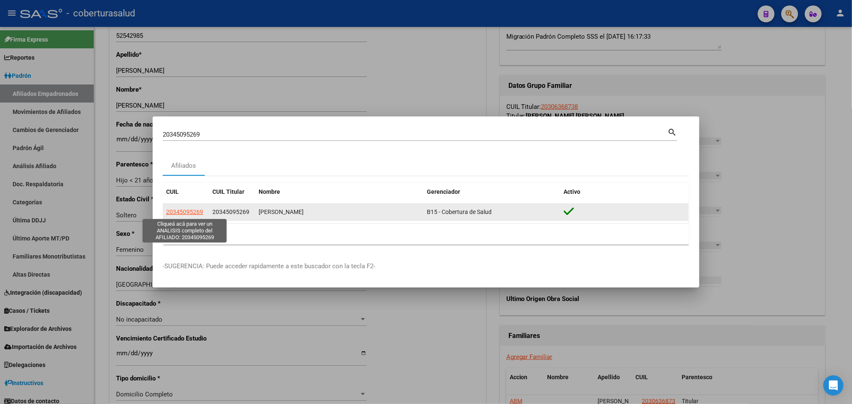
click at [181, 212] on span "20345095269" at bounding box center [184, 212] width 37 height 7
type textarea "20345095269"
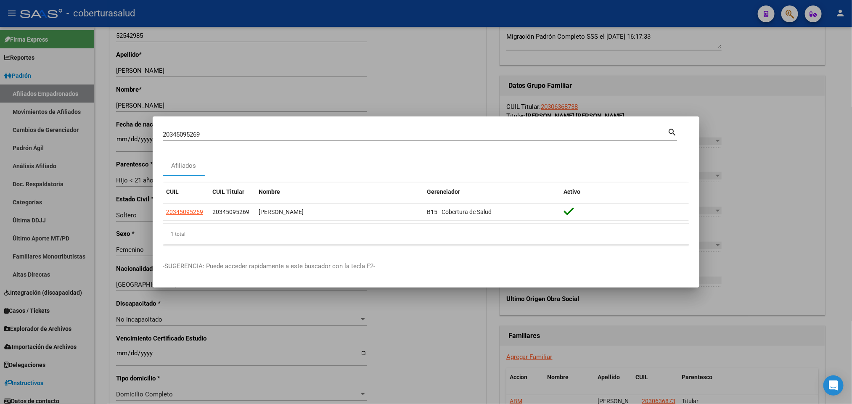
click at [347, 137] on input "20345095269" at bounding box center [415, 135] width 505 height 8
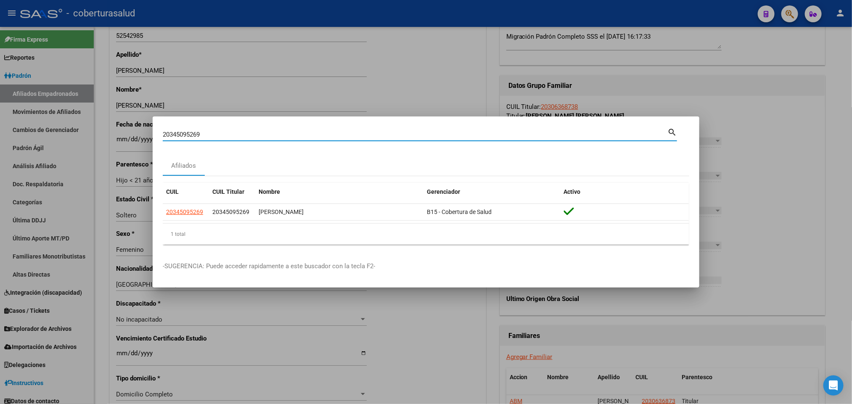
click at [347, 137] on input "20345095269" at bounding box center [415, 135] width 505 height 8
paste input "6366916"
click at [337, 135] on input "20346366916" at bounding box center [415, 135] width 505 height 8
paste input "34710714"
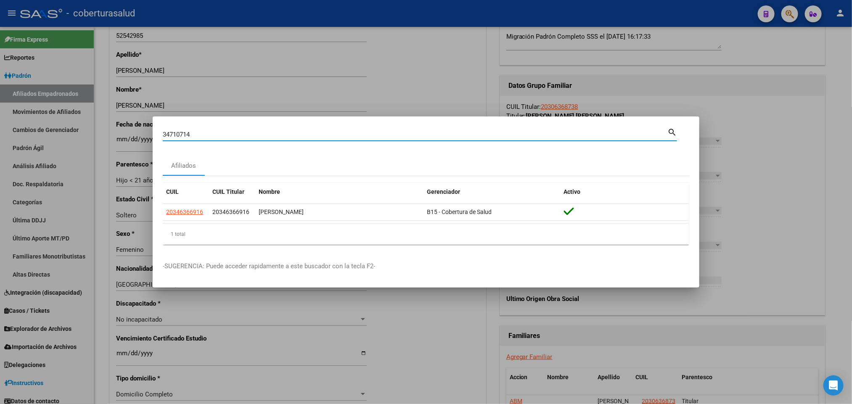
type input "34710714"
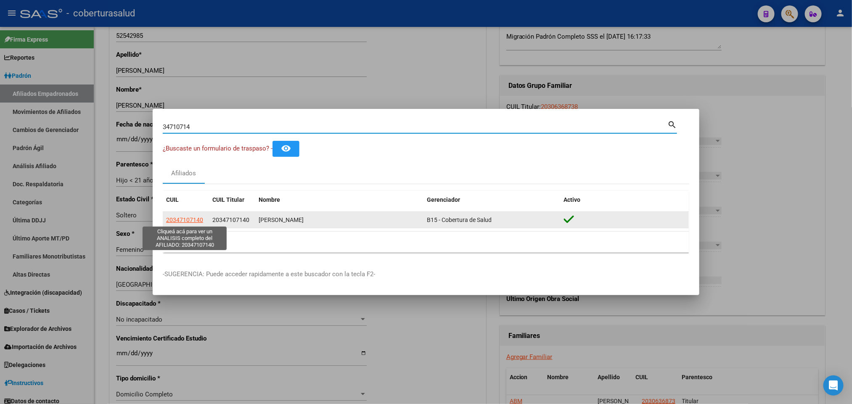
click at [195, 221] on span "20347107140" at bounding box center [184, 220] width 37 height 7
type textarea "20347107140"
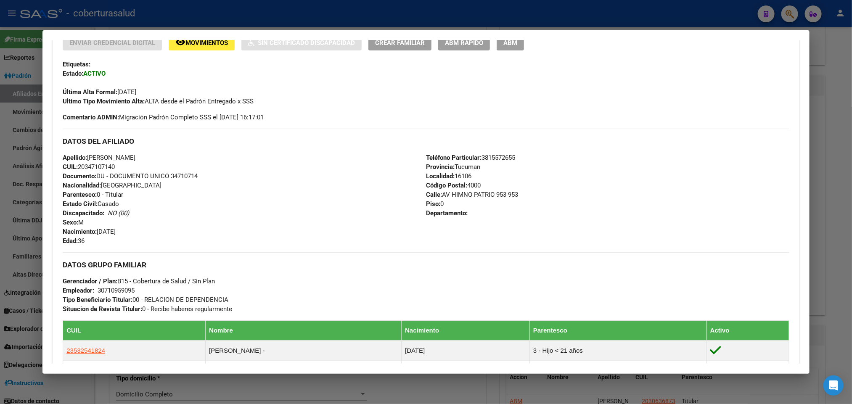
scroll to position [437, 0]
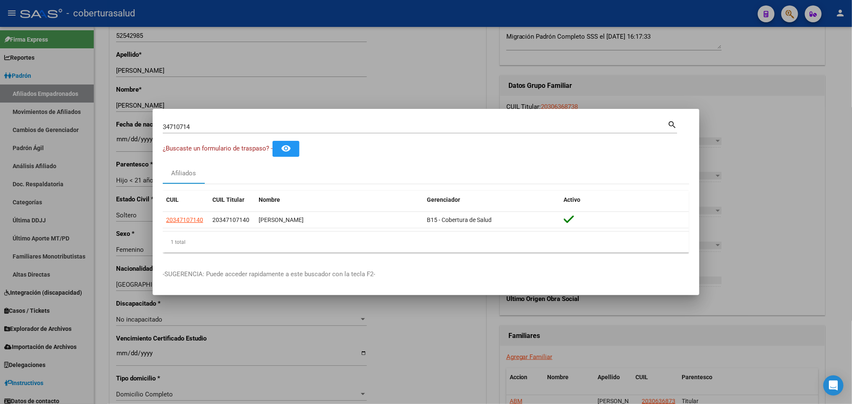
click at [300, 124] on input "34710714" at bounding box center [415, 127] width 505 height 8
paste input "2034710726"
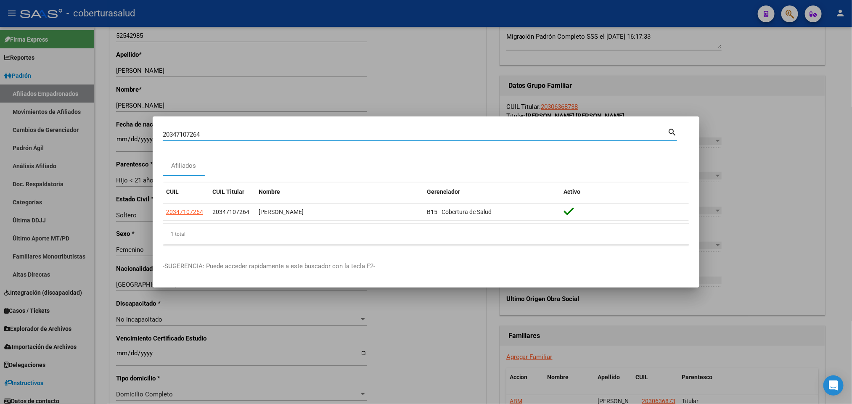
click at [372, 132] on input "20347107264" at bounding box center [415, 135] width 505 height 8
paste input "34774802"
type input "34774802"
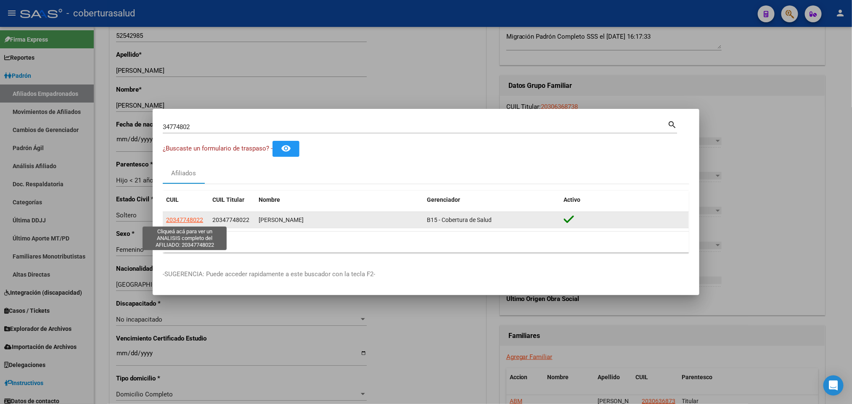
click at [201, 222] on span "20347748022" at bounding box center [184, 220] width 37 height 7
type textarea "20347748022"
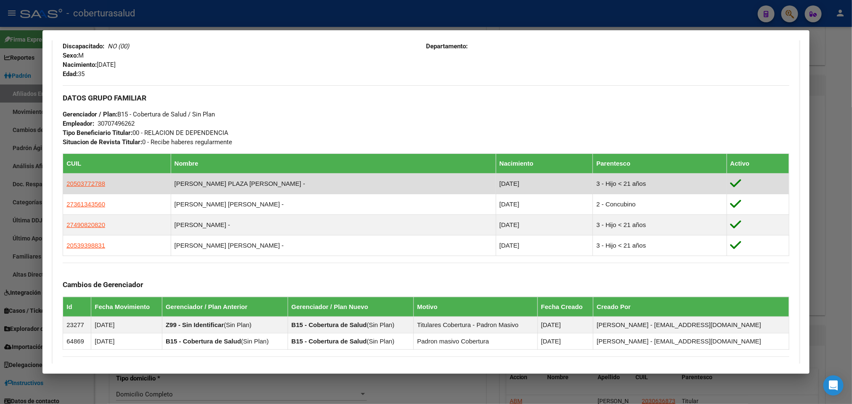
scroll to position [379, 0]
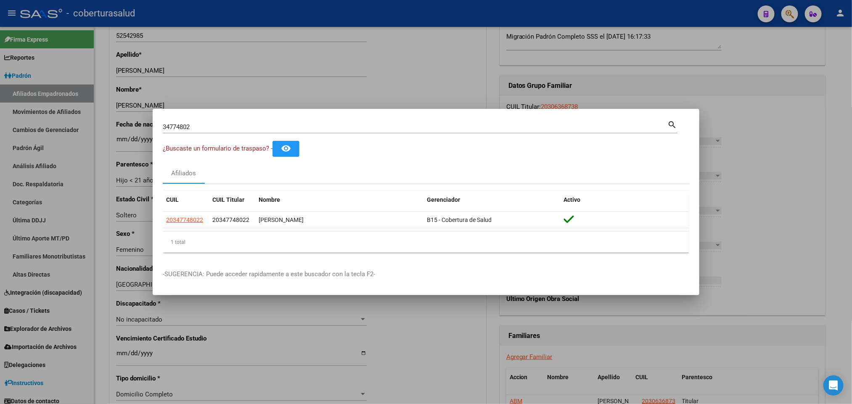
click at [305, 134] on div "34774802 Buscar (apellido, dni, [PERSON_NAME], [PERSON_NAME], cuit, obra social…" at bounding box center [420, 130] width 515 height 22
click at [297, 128] on input "34774802" at bounding box center [415, 127] width 505 height 8
paste input "5049590"
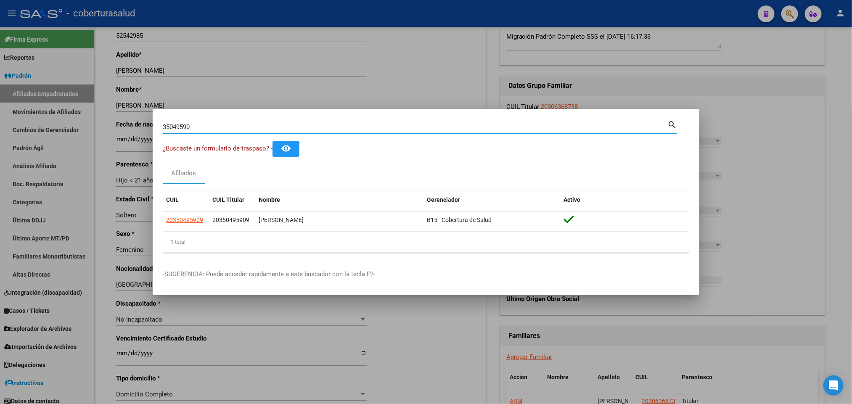
click at [274, 130] on input "35049590" at bounding box center [415, 127] width 505 height 8
paste input "41447232"
type input "41447232"
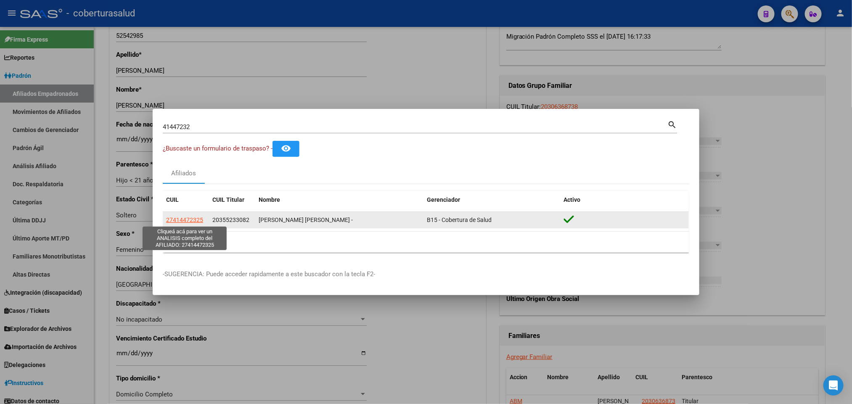
click at [192, 223] on span "27414472325" at bounding box center [184, 220] width 37 height 7
type textarea "27414472325"
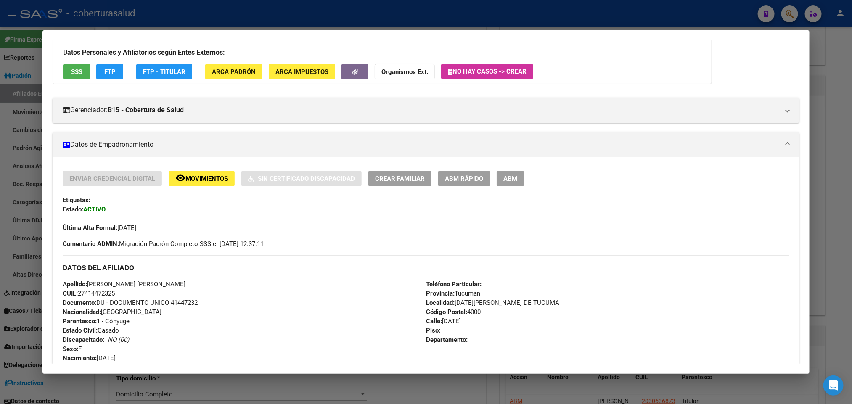
scroll to position [0, 0]
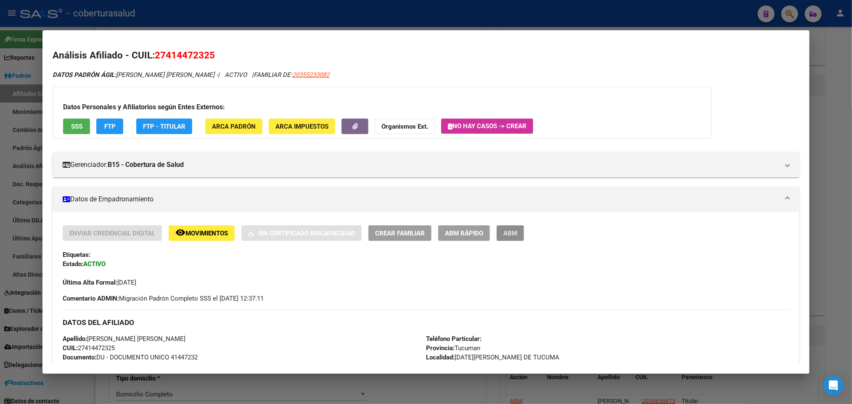
click at [509, 240] on button "ABM" at bounding box center [510, 234] width 27 height 16
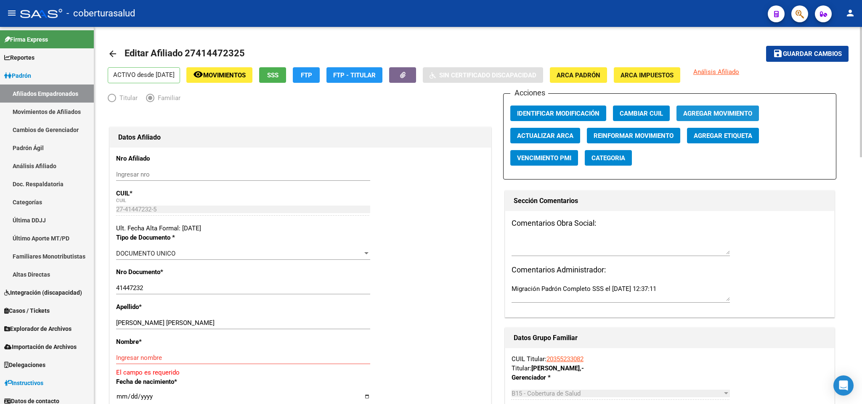
click at [733, 111] on span "Agregar Movimiento" at bounding box center [717, 114] width 69 height 8
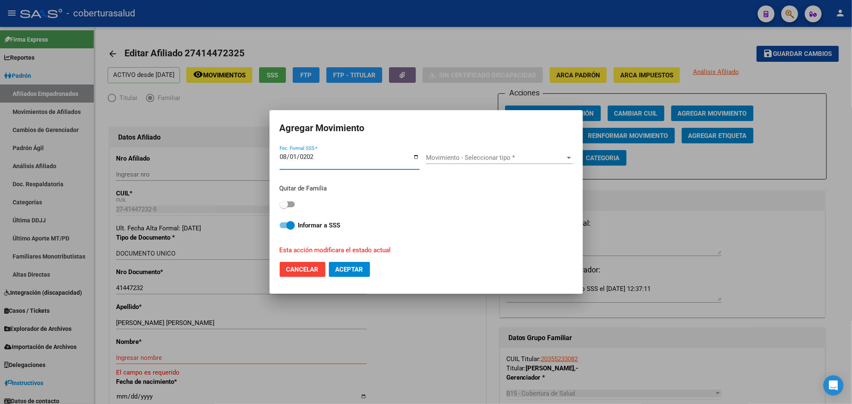
type input "[DATE]"
click at [293, 206] on label at bounding box center [287, 204] width 15 height 10
click at [284, 207] on input "checkbox" at bounding box center [284, 207] width 0 height 0
checkbox input "true"
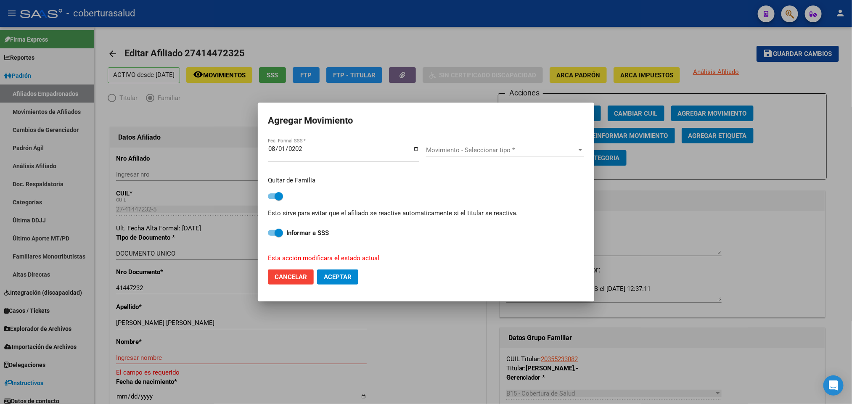
click at [464, 146] on span "Movimiento - Seleccionar tipo *" at bounding box center [501, 150] width 151 height 8
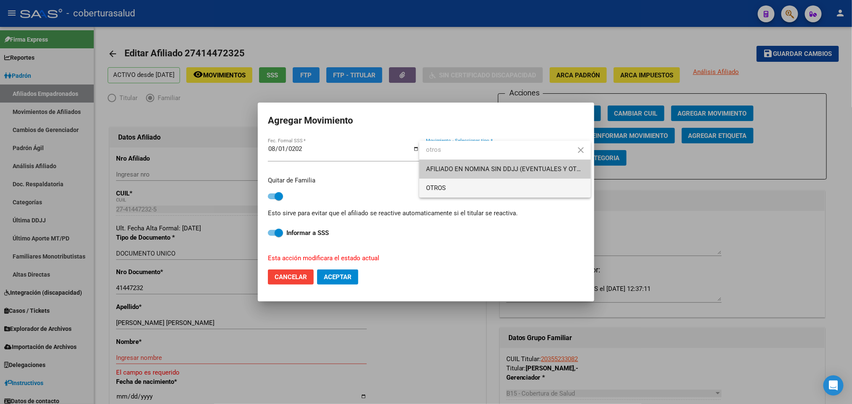
type input "otros"
click at [522, 189] on span "OTROS" at bounding box center [505, 188] width 158 height 19
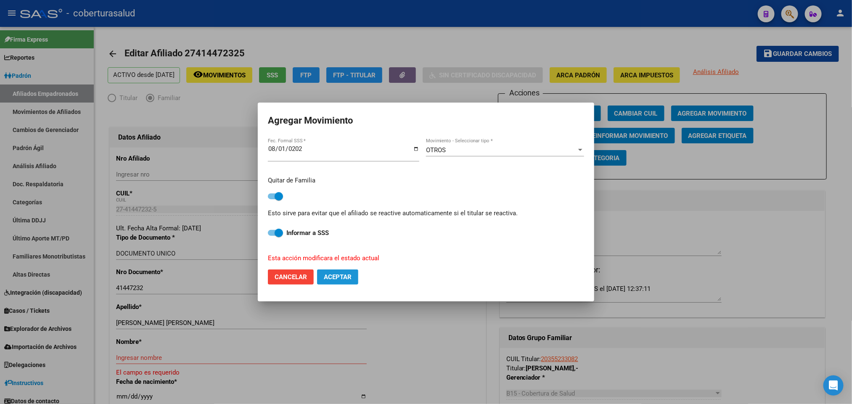
click at [350, 281] on button "Aceptar" at bounding box center [337, 277] width 41 height 15
checkbox input "false"
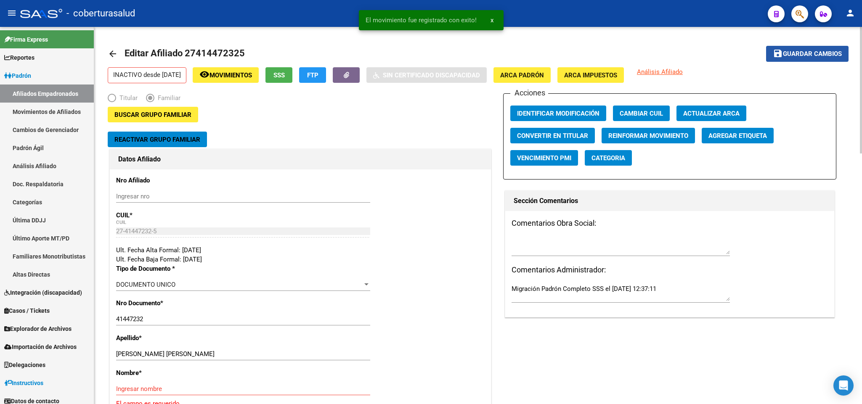
click at [795, 54] on span "Guardar cambios" at bounding box center [812, 54] width 59 height 8
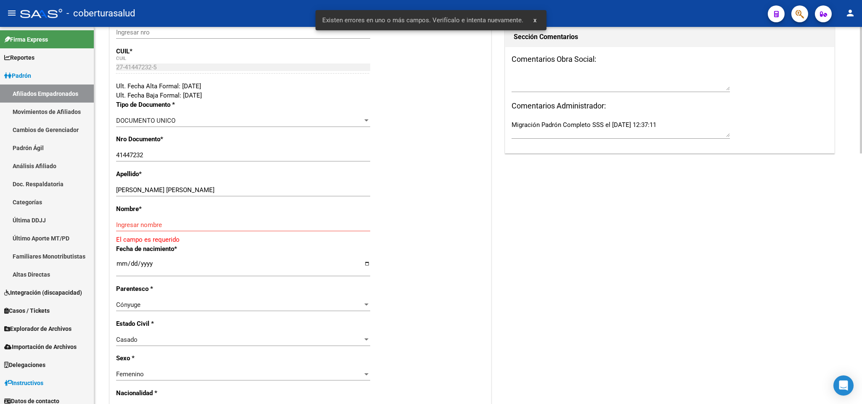
scroll to position [189, 0]
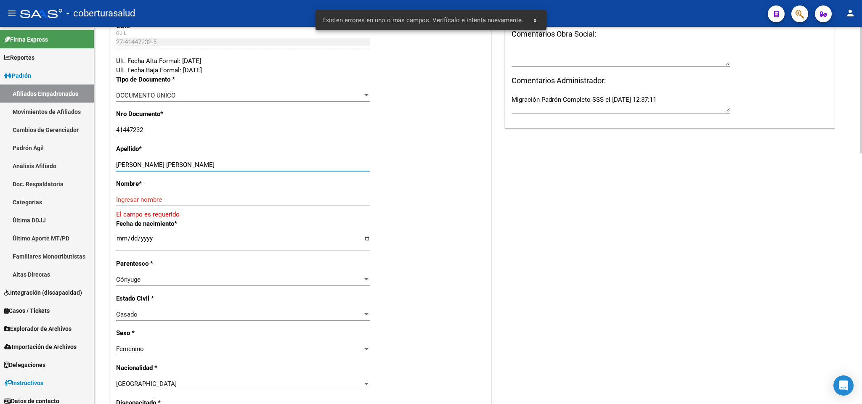
drag, startPoint x: 139, startPoint y: 163, endPoint x: 216, endPoint y: 163, distance: 77.0
click at [216, 163] on input "[PERSON_NAME] [PERSON_NAME]" at bounding box center [243, 165] width 254 height 8
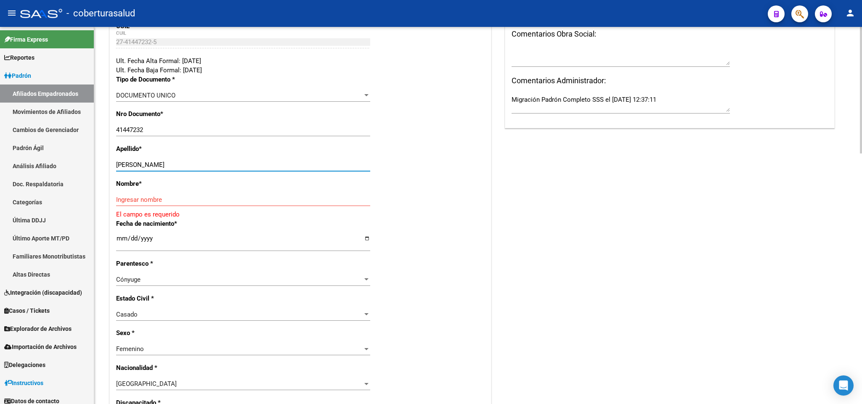
type input "[PERSON_NAME]"
drag, startPoint x: 183, startPoint y: 194, endPoint x: 172, endPoint y: 197, distance: 12.0
click at [172, 197] on div "Ingresar nombre" at bounding box center [243, 200] width 254 height 13
click at [159, 199] on input "Ingresar nombre" at bounding box center [243, 200] width 254 height 8
paste input "[PERSON_NAME]"
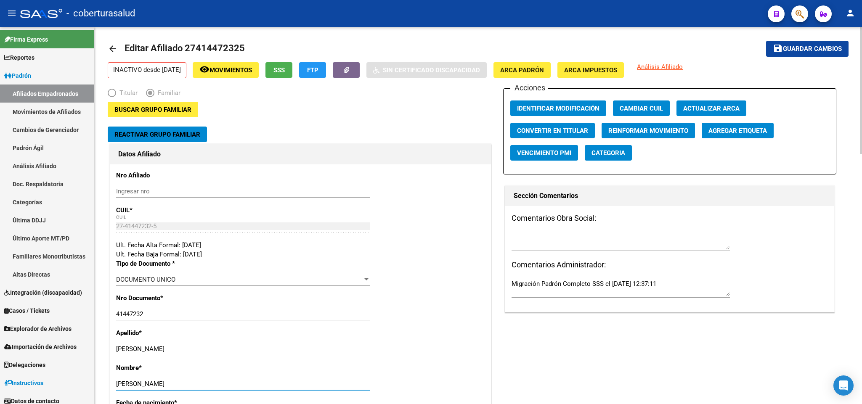
scroll to position [0, 0]
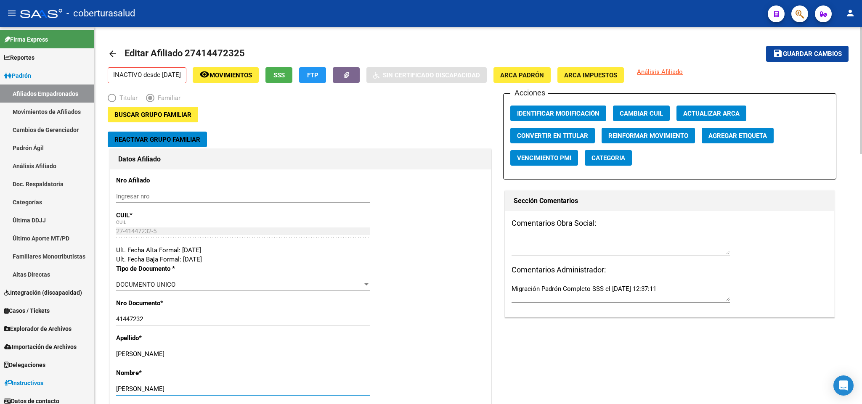
type input "[PERSON_NAME]"
click at [794, 54] on span "Guardar cambios" at bounding box center [812, 54] width 59 height 8
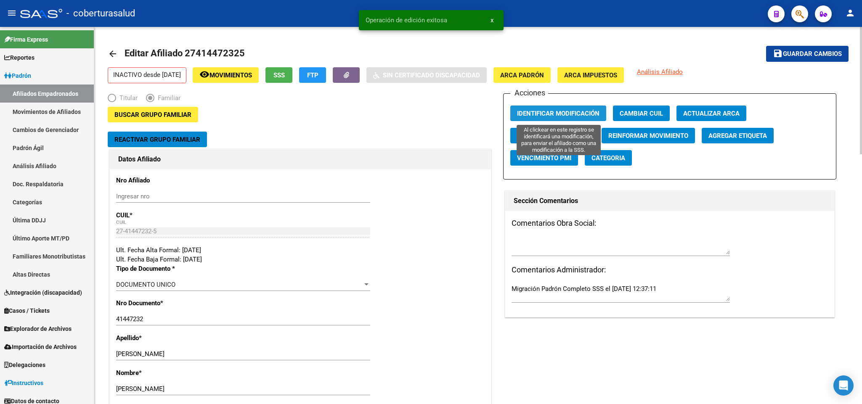
click at [552, 116] on span "Identificar Modificación" at bounding box center [558, 114] width 82 height 8
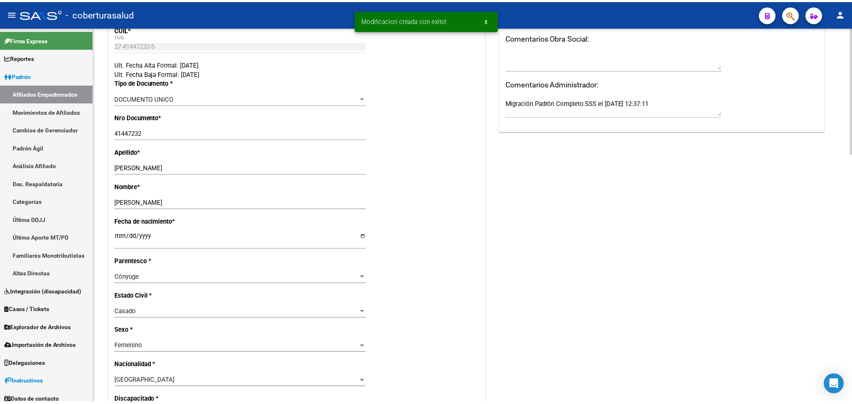
scroll to position [189, 0]
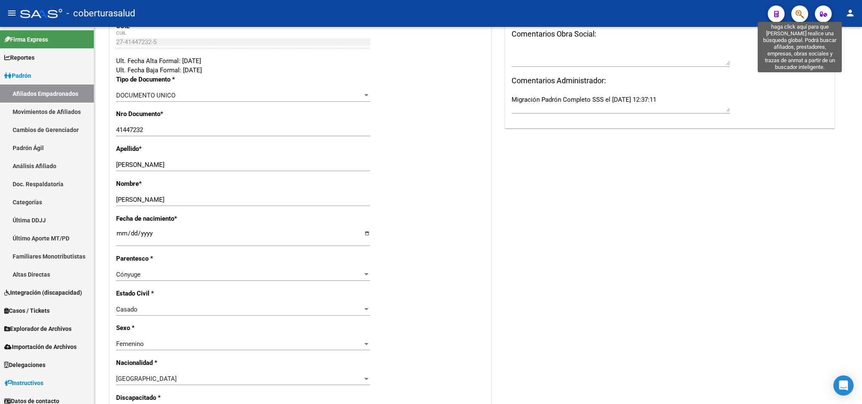
click at [800, 10] on icon "button" at bounding box center [800, 14] width 8 height 10
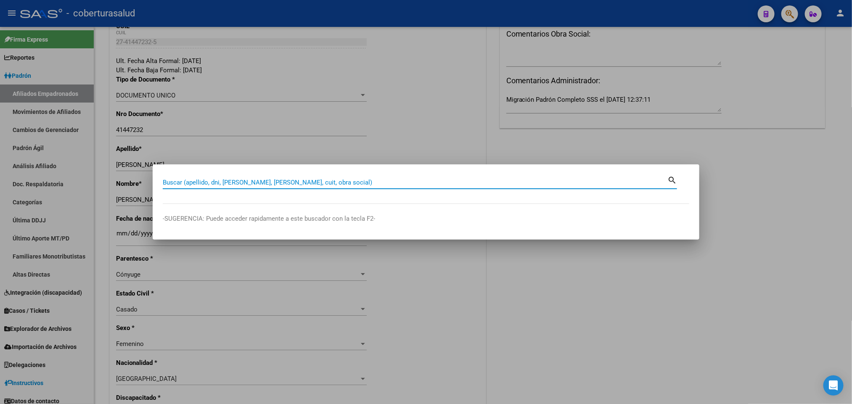
paste input "35811914"
type input "35811914"
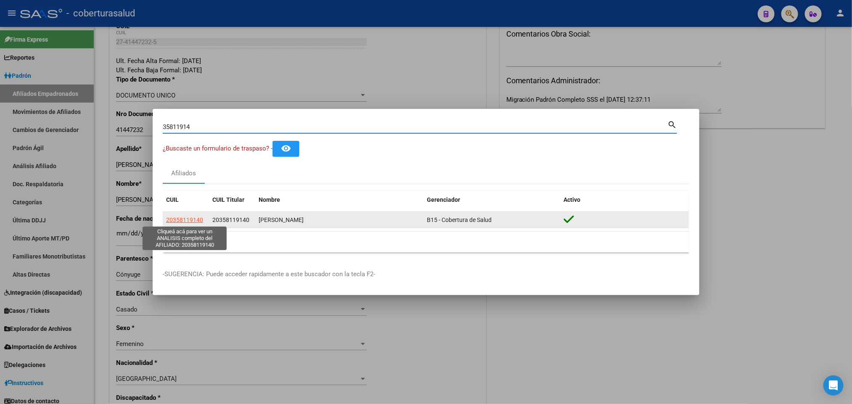
click at [183, 220] on span "20358119140" at bounding box center [184, 220] width 37 height 7
type textarea "20358119140"
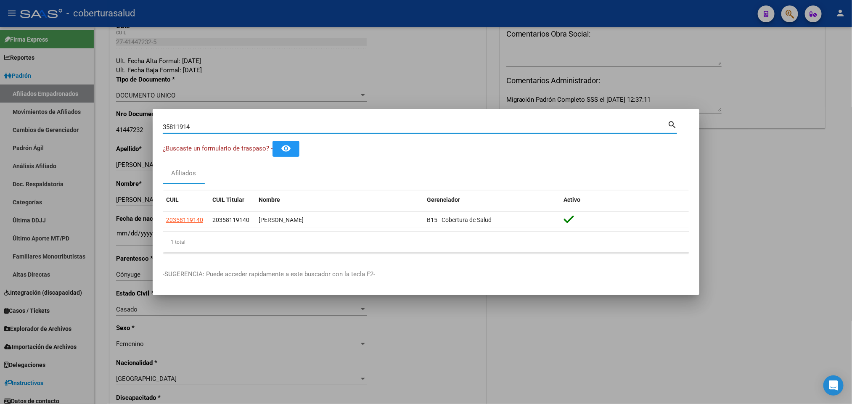
click at [321, 127] on input "35811914" at bounding box center [415, 127] width 505 height 8
paste input "20358119140"
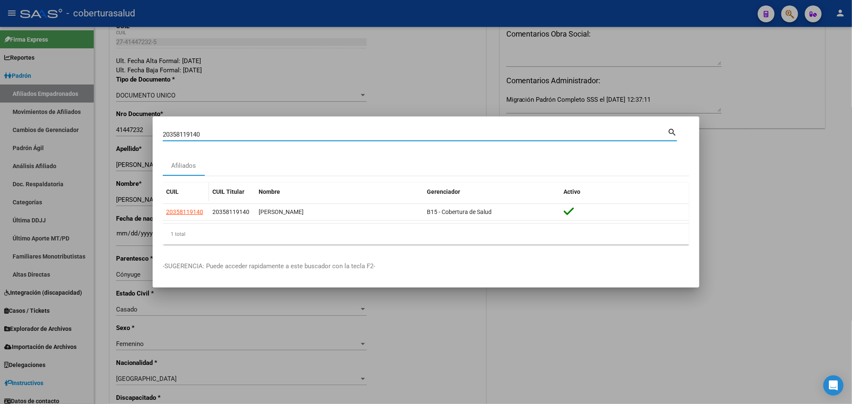
click at [170, 207] on app-link-go-to "20358119140" at bounding box center [184, 212] width 37 height 10
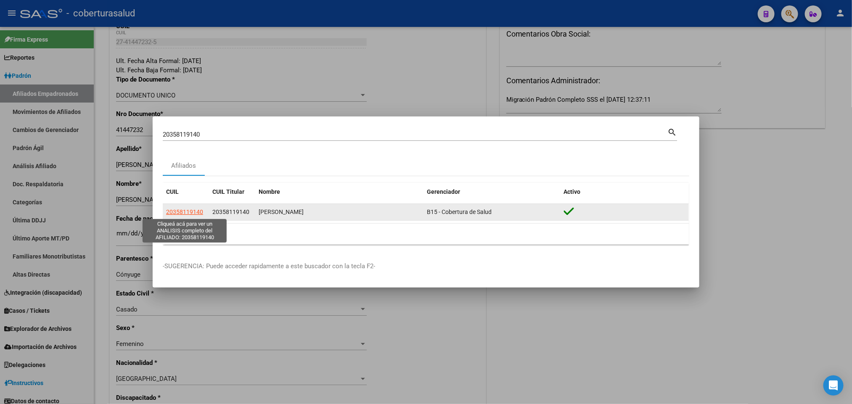
click at [177, 214] on span "20358119140" at bounding box center [184, 212] width 37 height 7
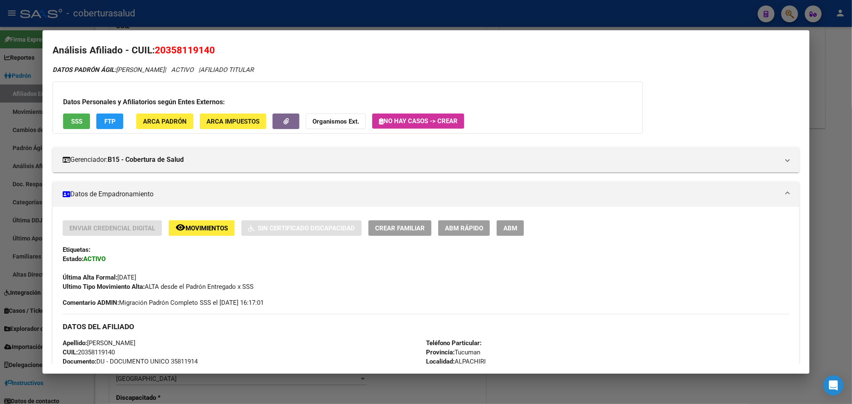
scroll to position [0, 0]
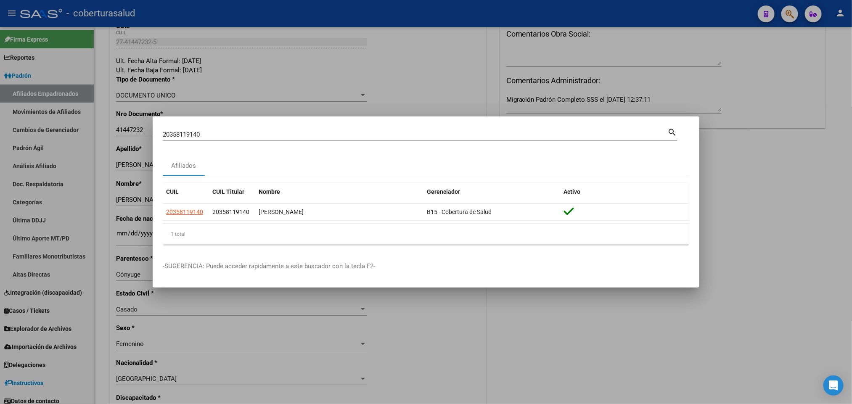
click at [293, 139] on div "20358119140 Buscar (apellido, dni, cuil, [PERSON_NAME], cuit, obra social)" at bounding box center [415, 134] width 505 height 13
click at [292, 139] on div "20358119140 Buscar (apellido, dni, cuil, [PERSON_NAME], cuit, obra social)" at bounding box center [415, 134] width 505 height 13
click at [278, 128] on div "20358119140 Buscar (apellido, dni, cuil, [PERSON_NAME], cuit, obra social)" at bounding box center [415, 134] width 505 height 13
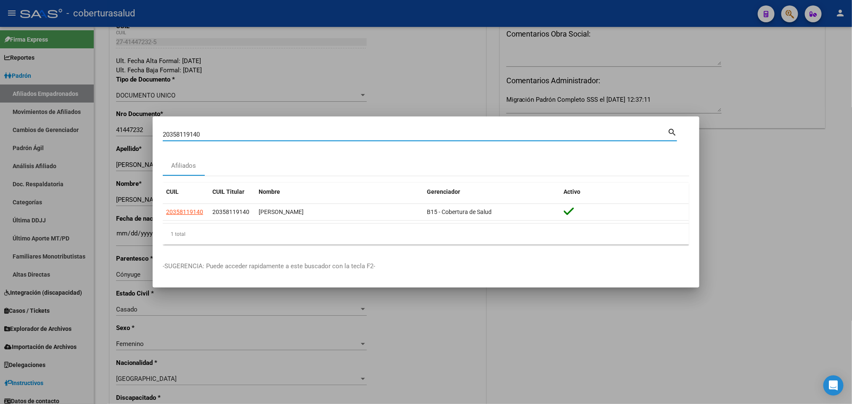
click at [265, 136] on input "20358119140" at bounding box center [415, 135] width 505 height 8
paste input "47122597"
type input "47122597"
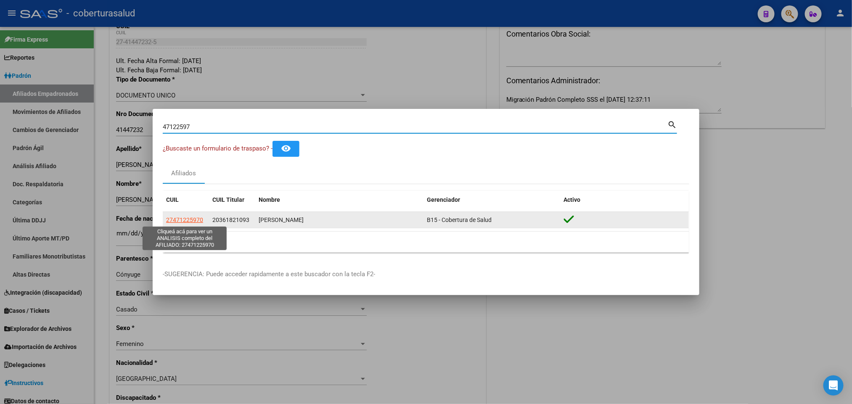
click at [187, 218] on span "27471225970" at bounding box center [184, 220] width 37 height 7
type textarea "27471225970"
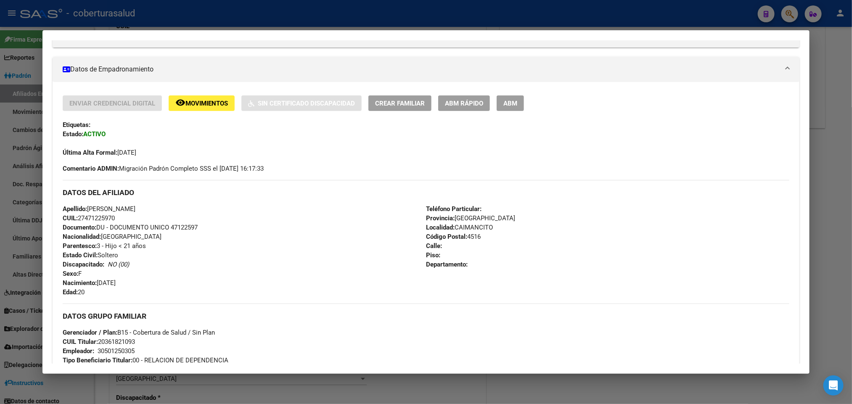
scroll to position [126, 0]
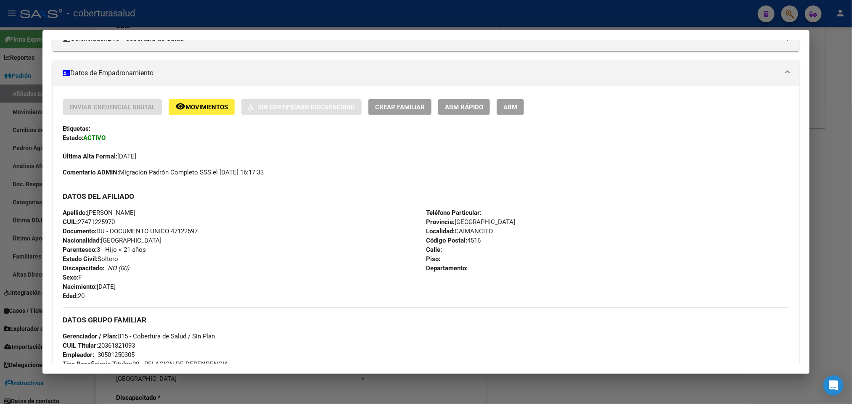
click at [510, 109] on span "ABM" at bounding box center [511, 108] width 14 height 8
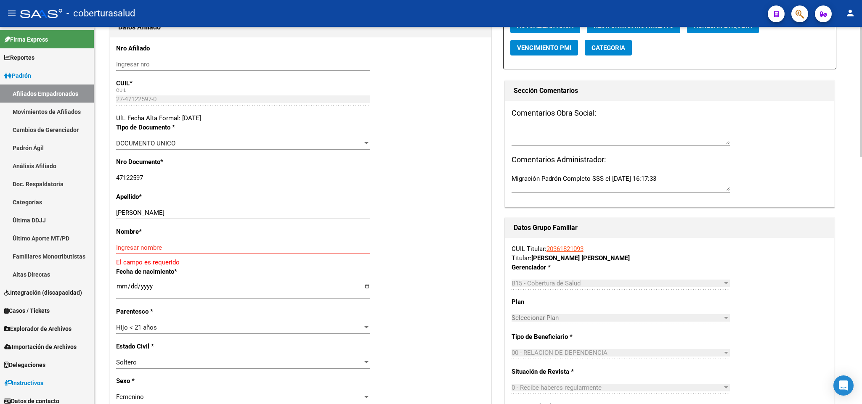
scroll to position [126, 0]
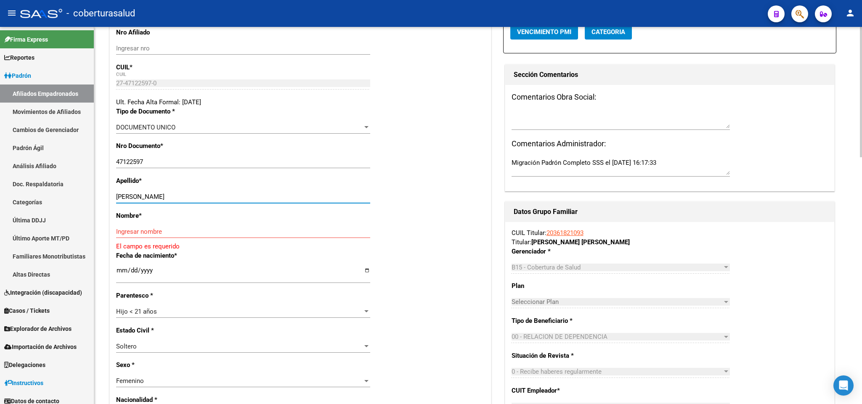
drag, startPoint x: 130, startPoint y: 196, endPoint x: 207, endPoint y: 195, distance: 77.0
click at [207, 195] on input "[PERSON_NAME]" at bounding box center [243, 197] width 254 height 8
type input "RUIZ"
click at [159, 228] on div "Ingresar nombre" at bounding box center [243, 232] width 254 height 13
click at [146, 231] on input "Ingresar nombre" at bounding box center [243, 232] width 254 height 8
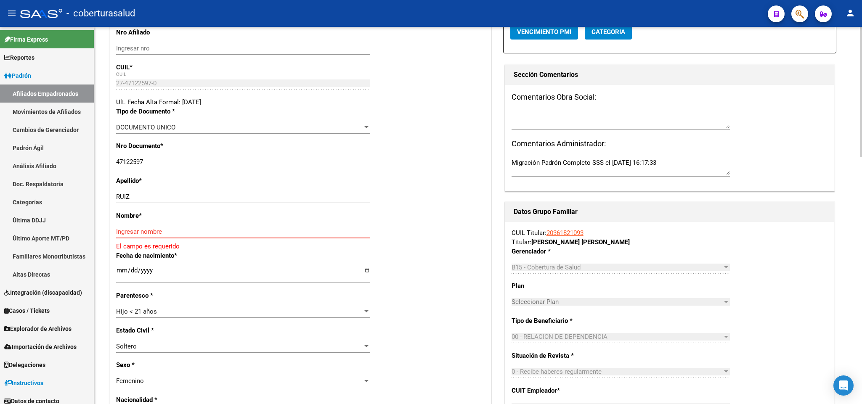
paste input "[PERSON_NAME]"
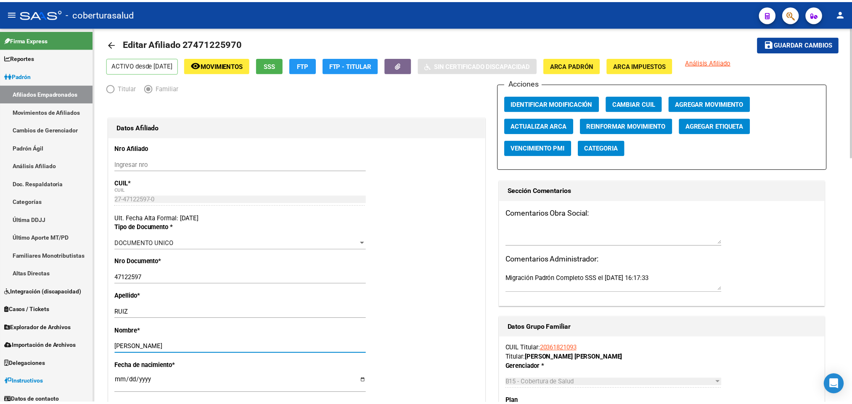
scroll to position [0, 0]
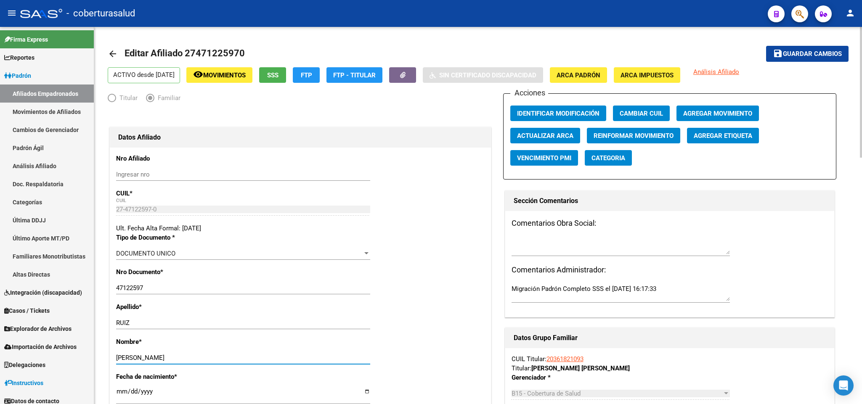
type input "[PERSON_NAME]"
click at [694, 113] on span "Agregar Movimiento" at bounding box center [717, 114] width 69 height 8
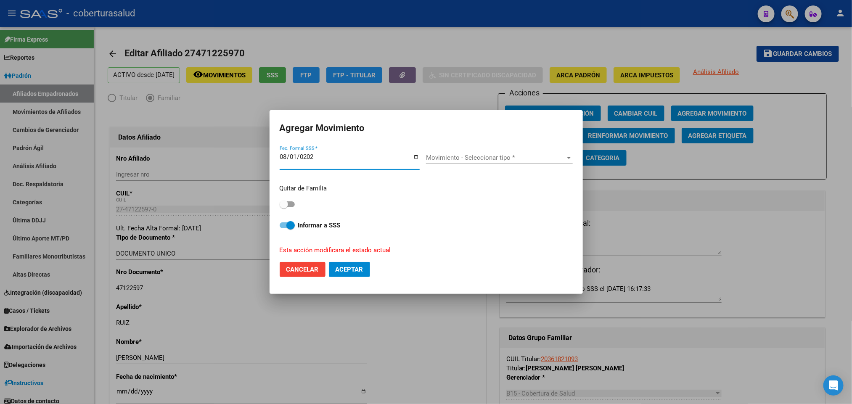
type input "[DATE]"
click at [290, 204] on span at bounding box center [287, 205] width 15 height 6
click at [284, 207] on input "checkbox" at bounding box center [284, 207] width 0 height 0
checkbox input "true"
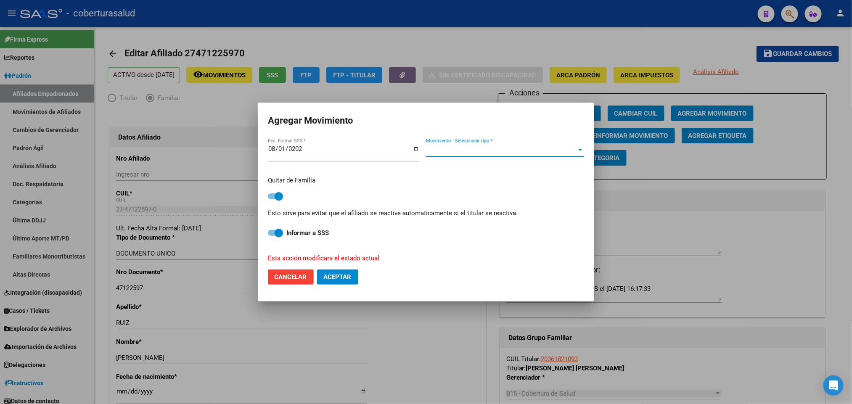
click at [469, 147] on span "Movimiento - Seleccionar tipo *" at bounding box center [501, 150] width 151 height 8
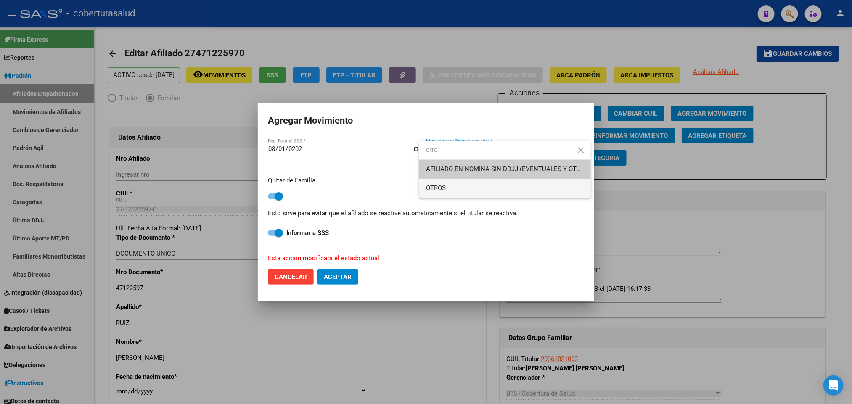
type input "otro"
click at [466, 188] on span "OTROS" at bounding box center [505, 188] width 158 height 19
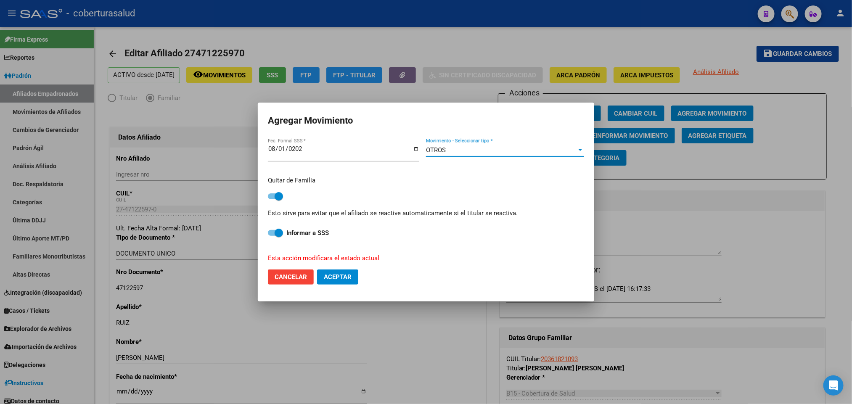
click at [350, 277] on span "Aceptar" at bounding box center [338, 277] width 28 height 8
checkbox input "false"
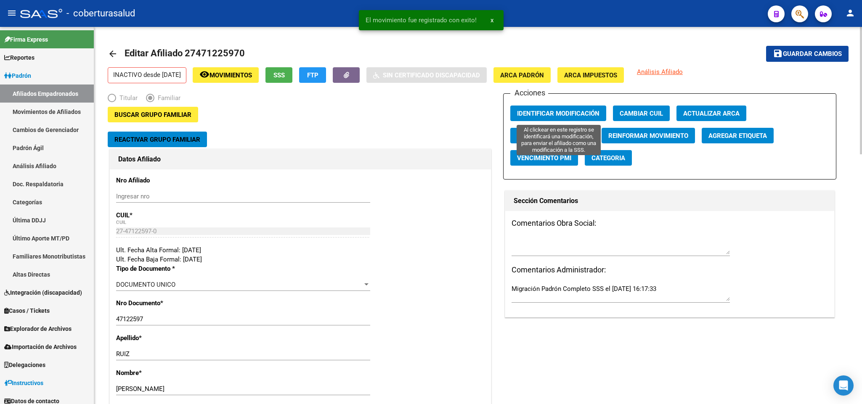
drag, startPoint x: 560, startPoint y: 110, endPoint x: 735, endPoint y: 73, distance: 178.4
click at [779, 52] on mat-icon "save" at bounding box center [778, 53] width 10 height 10
click at [569, 113] on span "Identificar Modificación" at bounding box center [558, 114] width 82 height 8
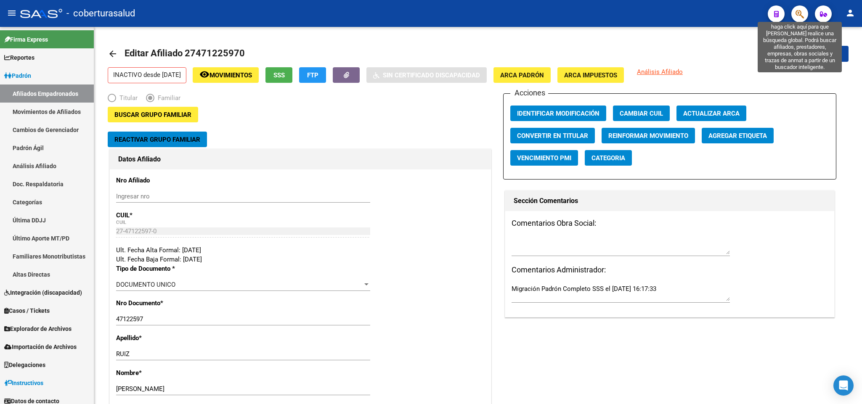
click at [796, 17] on icon "button" at bounding box center [800, 14] width 8 height 10
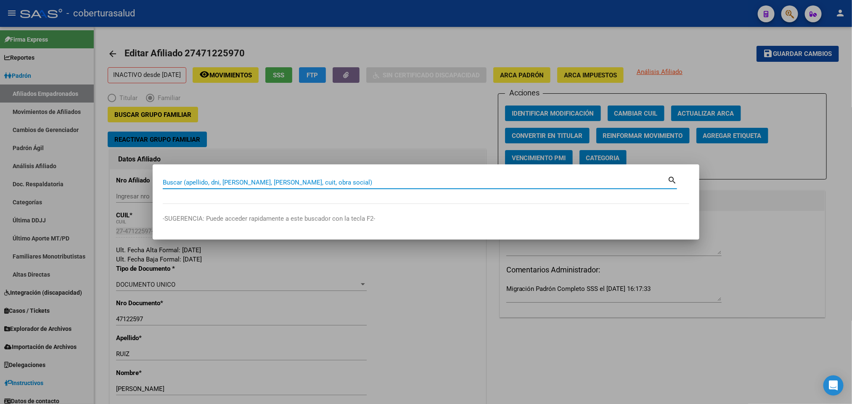
paste input "20326674487"
type input "20326674487"
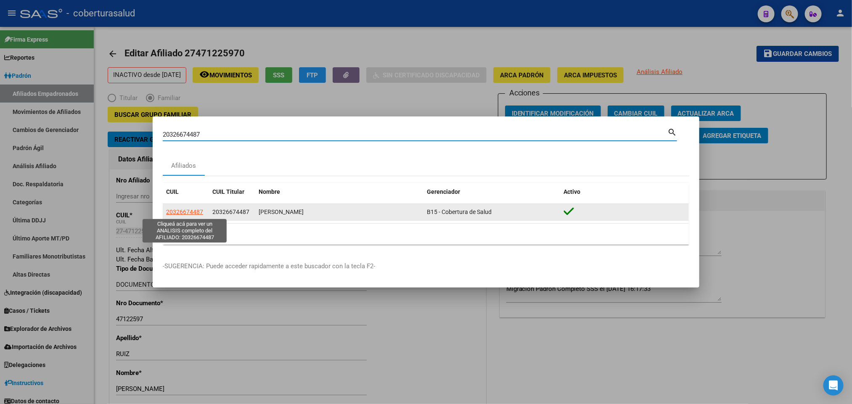
click at [187, 215] on span "20326674487" at bounding box center [184, 212] width 37 height 7
type textarea "20326674487"
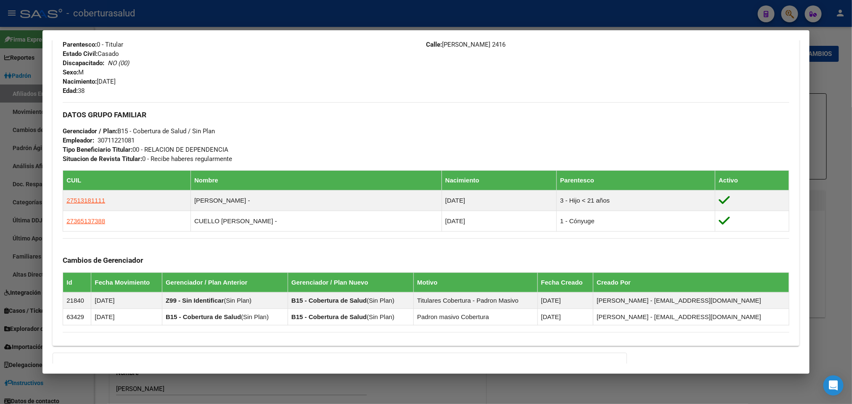
scroll to position [379, 0]
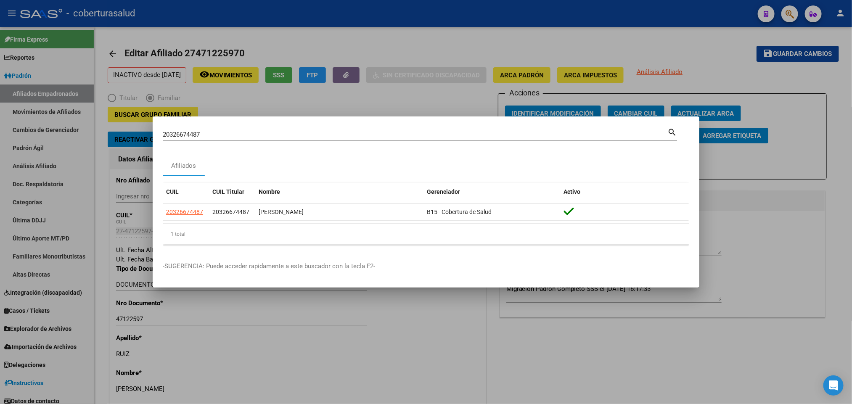
click at [252, 135] on input "20326674487" at bounding box center [415, 135] width 505 height 8
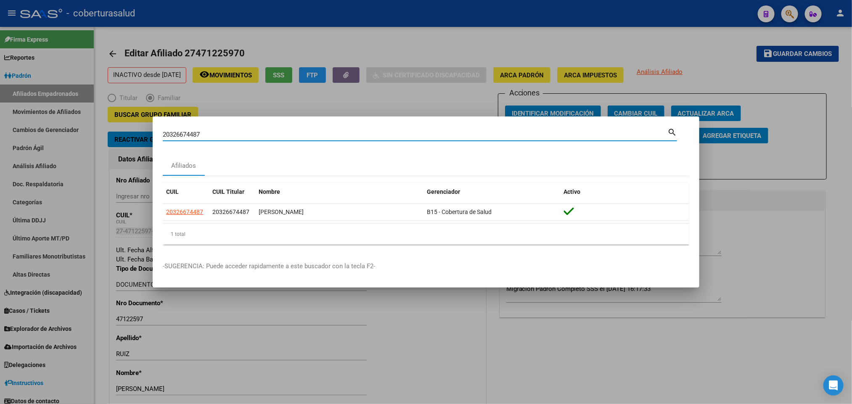
click at [252, 135] on input "20326674487" at bounding box center [415, 135] width 505 height 8
paste input "32750712"
type input "32750712"
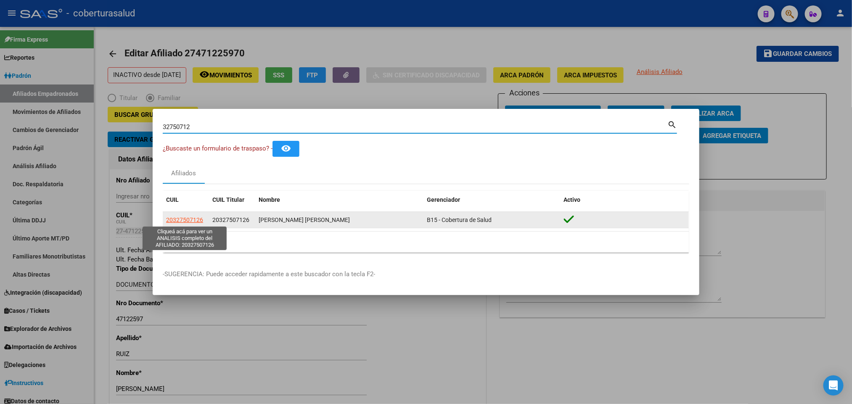
click at [186, 221] on span "20327507126" at bounding box center [184, 220] width 37 height 7
type textarea "20327507126"
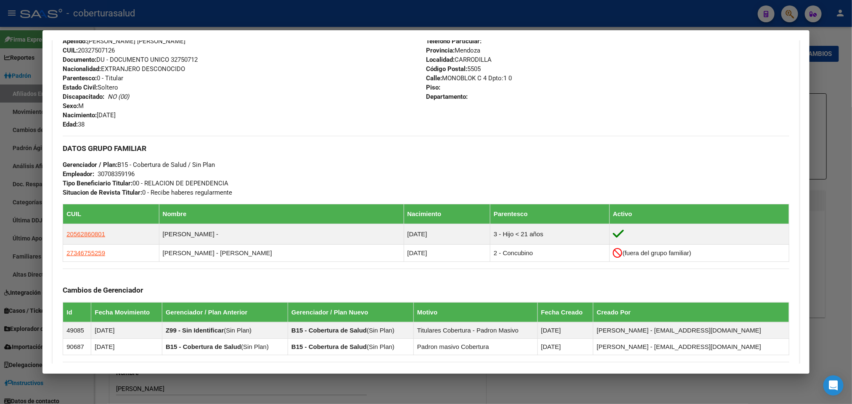
scroll to position [316, 0]
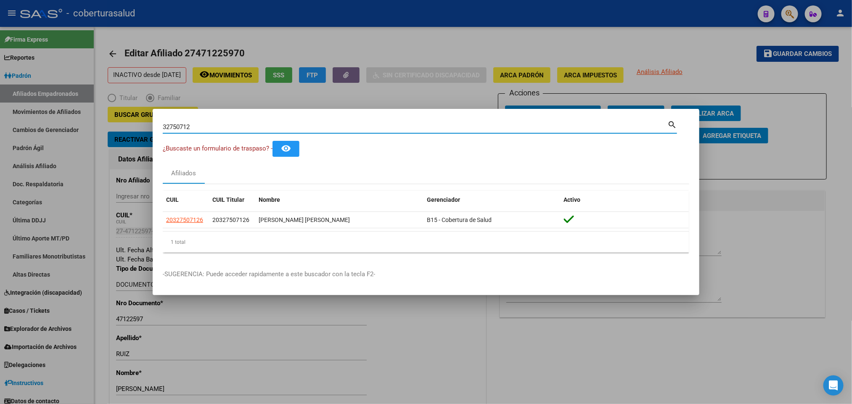
click at [394, 126] on input "32750712" at bounding box center [415, 127] width 505 height 8
paste input "807117"
type input "32807117"
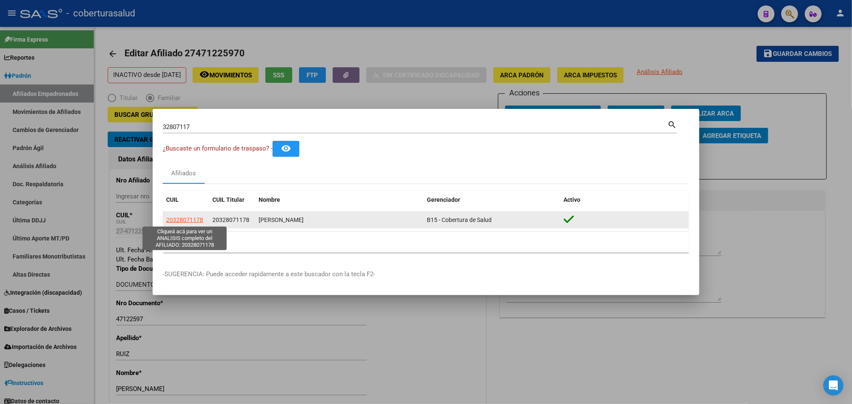
click at [197, 220] on span "20328071178" at bounding box center [184, 220] width 37 height 7
type textarea "20328071178"
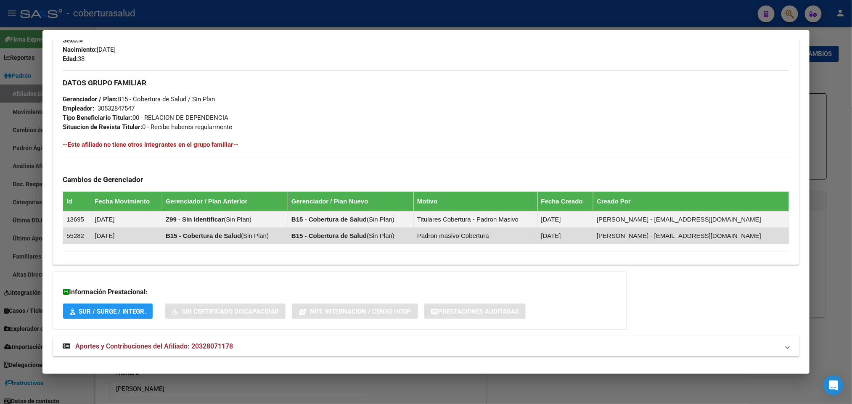
scroll to position [379, 0]
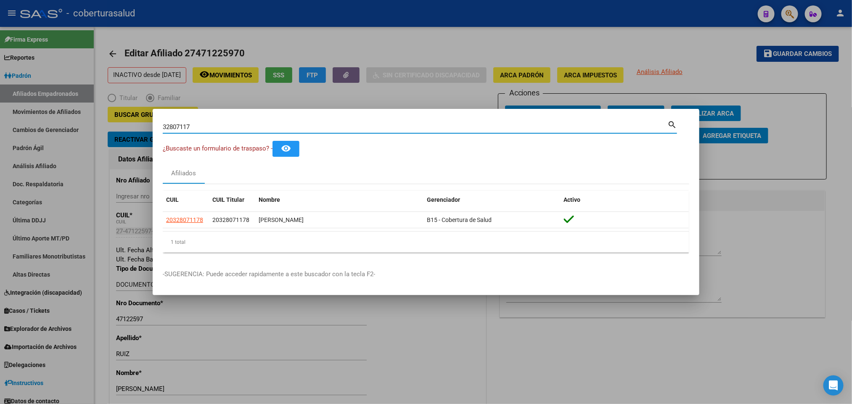
click at [268, 129] on input "32807117" at bounding box center [415, 127] width 505 height 8
paste input "4097"
type input "32840977"
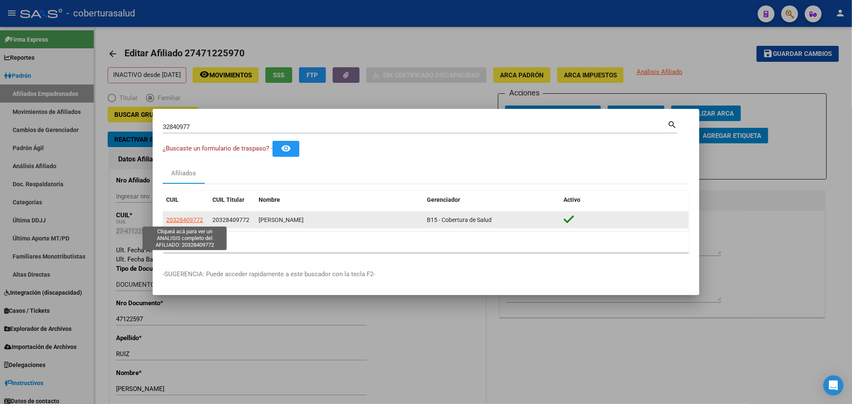
click at [186, 221] on span "20328409772" at bounding box center [184, 220] width 37 height 7
type textarea "20328409772"
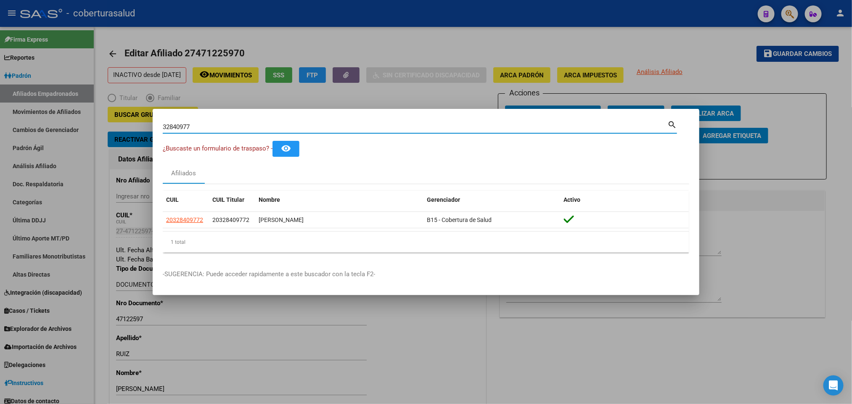
click at [310, 126] on input "32840977" at bounding box center [415, 127] width 505 height 8
paste input "20328590566"
click at [465, 123] on input "20328590566" at bounding box center [415, 127] width 505 height 8
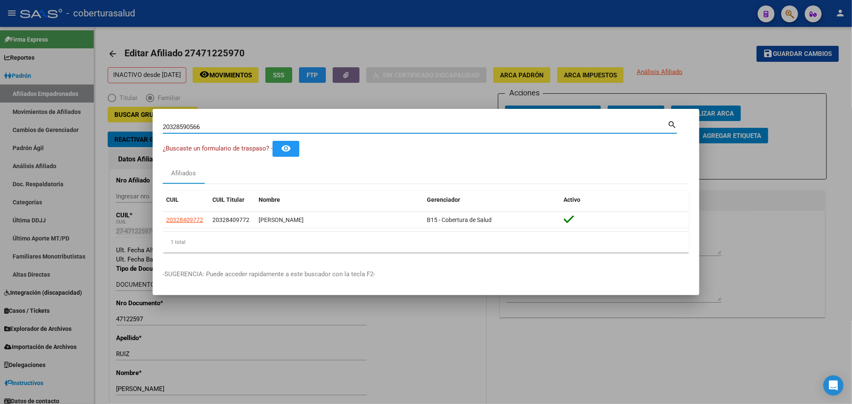
click at [465, 123] on input "20328590566" at bounding box center [415, 127] width 505 height 8
paste input "32892950"
type input "32892950"
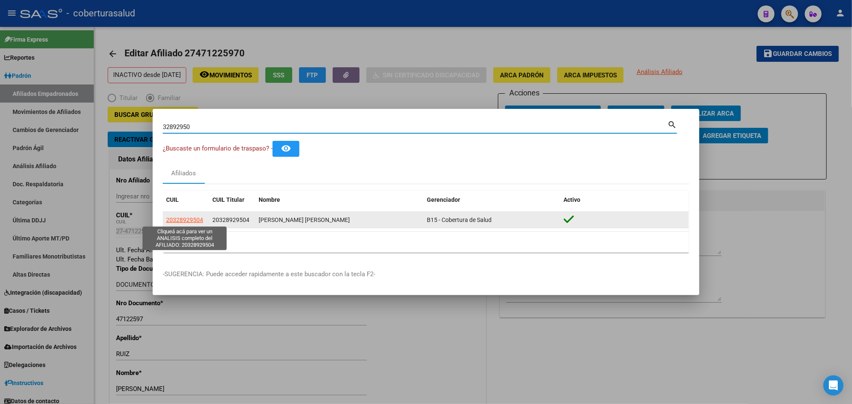
click at [196, 220] on span "20328929504" at bounding box center [184, 220] width 37 height 7
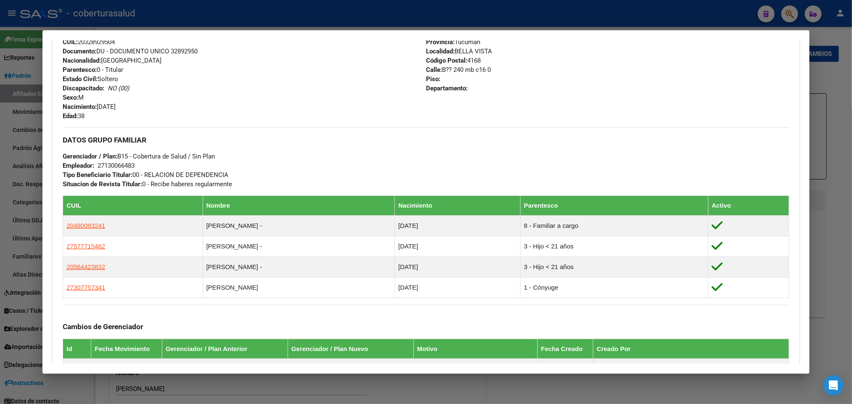
scroll to position [252, 0]
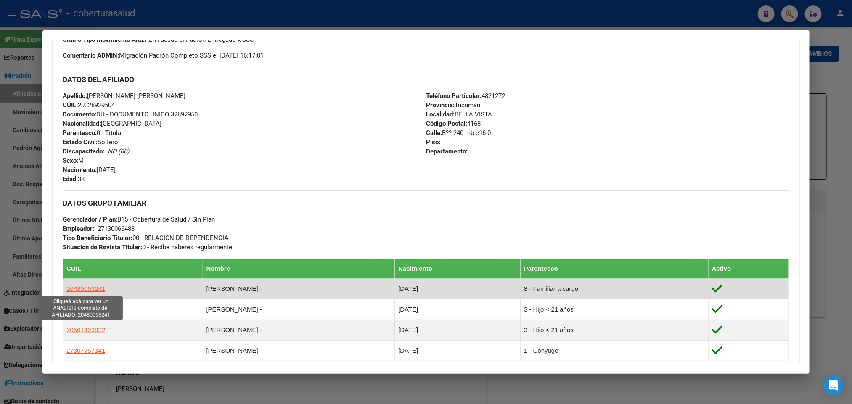
click at [82, 287] on span "20480093241" at bounding box center [85, 288] width 39 height 7
type textarea "20480093241"
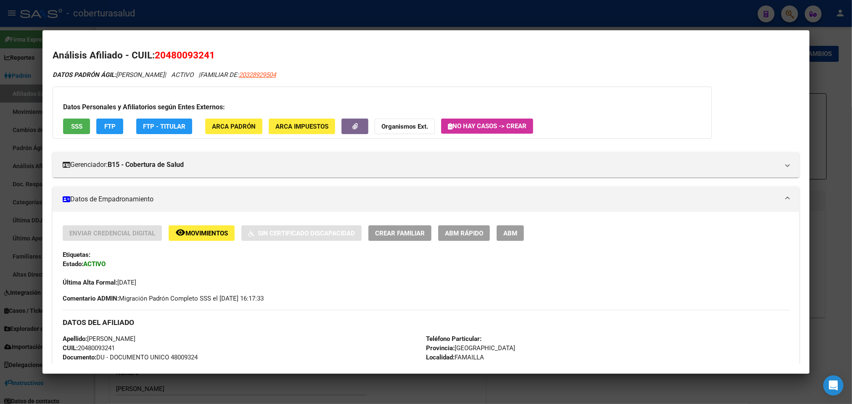
click at [184, 53] on span "20480093241" at bounding box center [185, 55] width 60 height 11
click at [183, 53] on span "20480093241" at bounding box center [185, 55] width 60 height 11
copy span "20480093241"
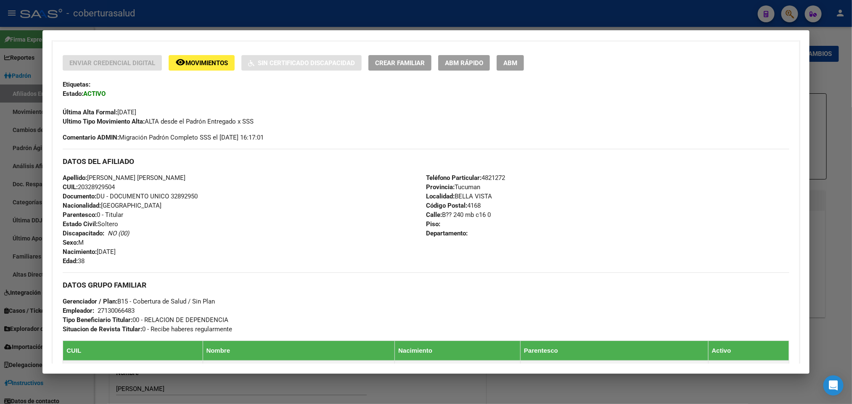
scroll to position [0, 0]
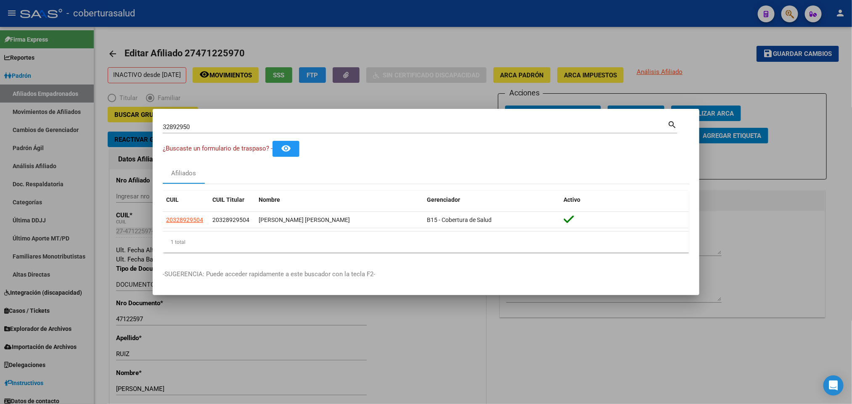
click at [231, 127] on input "32892950" at bounding box center [415, 127] width 505 height 8
paste input "48529345"
click at [250, 129] on input "48529345" at bounding box center [415, 127] width 505 height 8
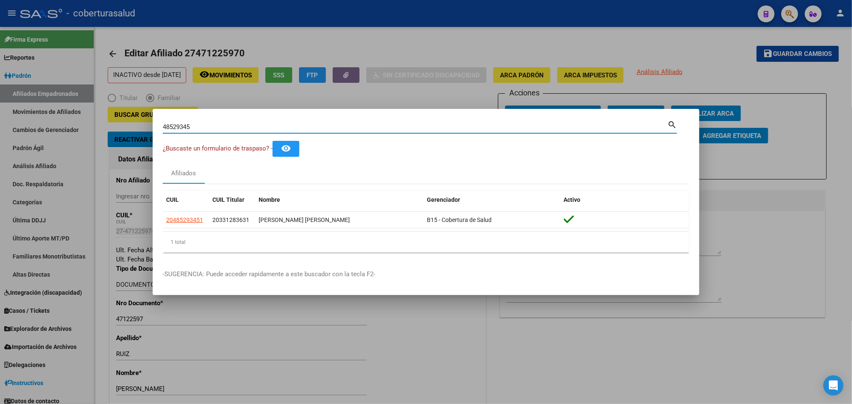
paste input "20332646541"
type input "20332646541"
click at [273, 141] on button "remove_red_eye" at bounding box center [286, 149] width 27 height 16
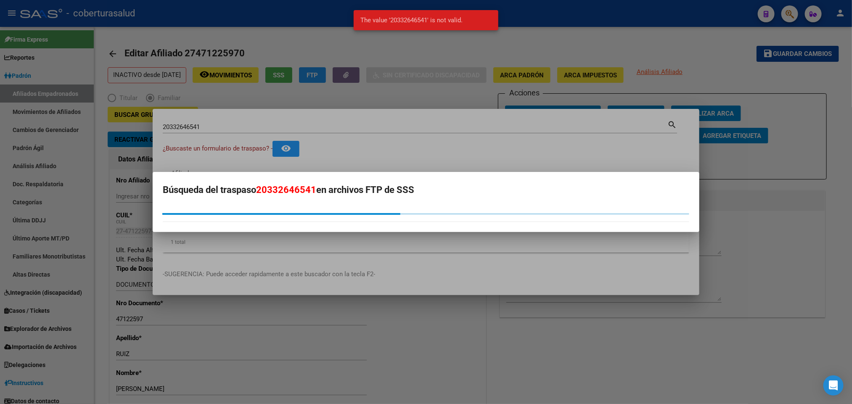
click at [239, 122] on div at bounding box center [426, 202] width 852 height 404
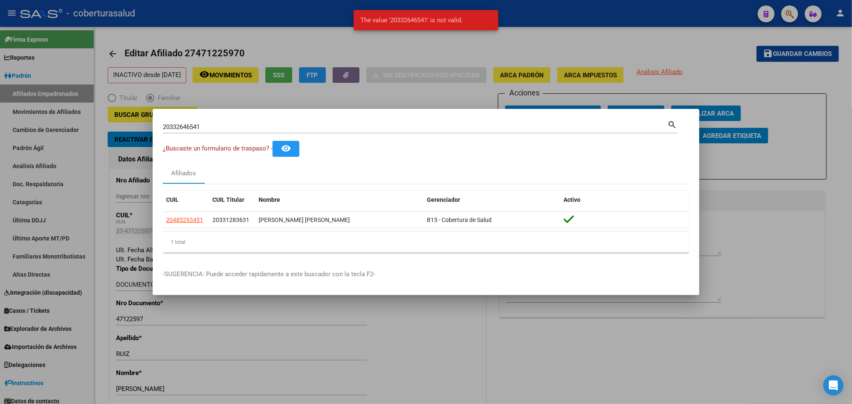
drag, startPoint x: 234, startPoint y: 124, endPoint x: 226, endPoint y: 129, distance: 9.3
click at [226, 129] on input "20332646541" at bounding box center [415, 127] width 505 height 8
